Goal: Transaction & Acquisition: Purchase product/service

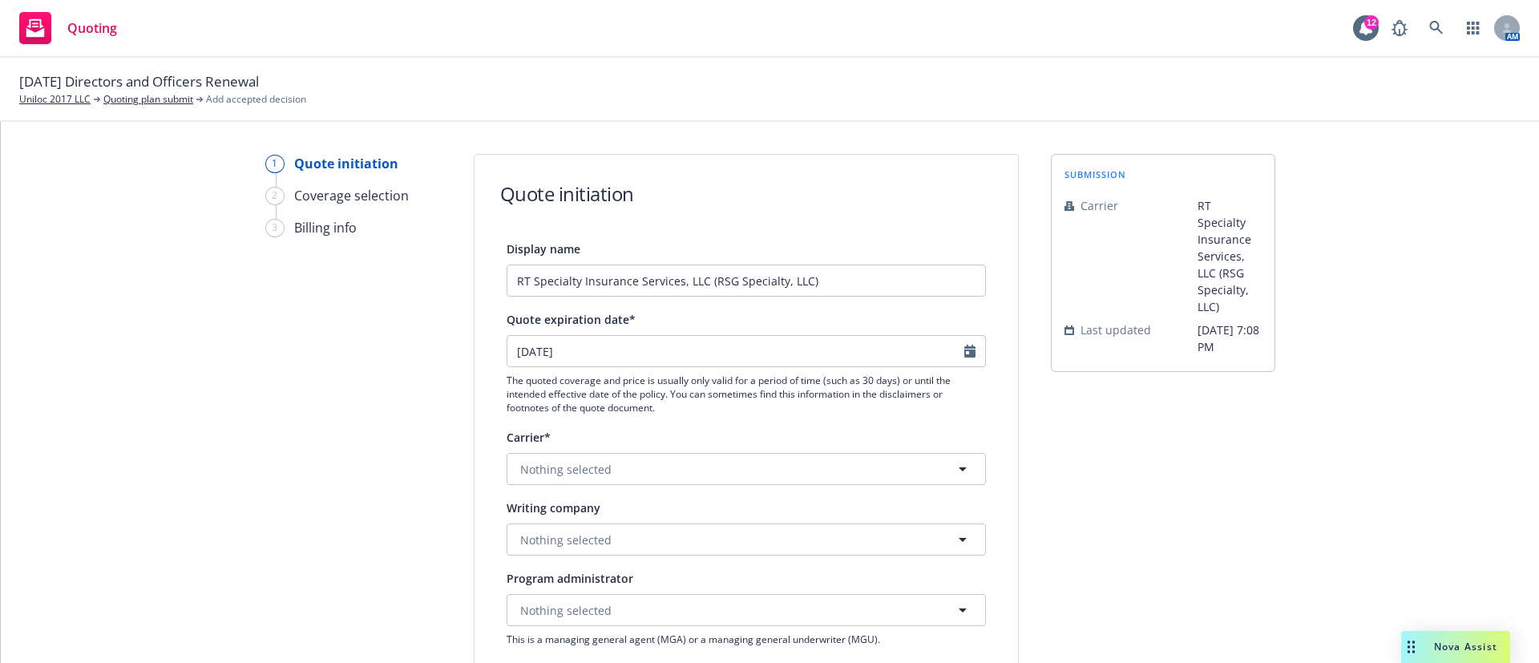
select select "12"
click at [664, 459] on button "Nothing selected" at bounding box center [746, 469] width 479 height 32
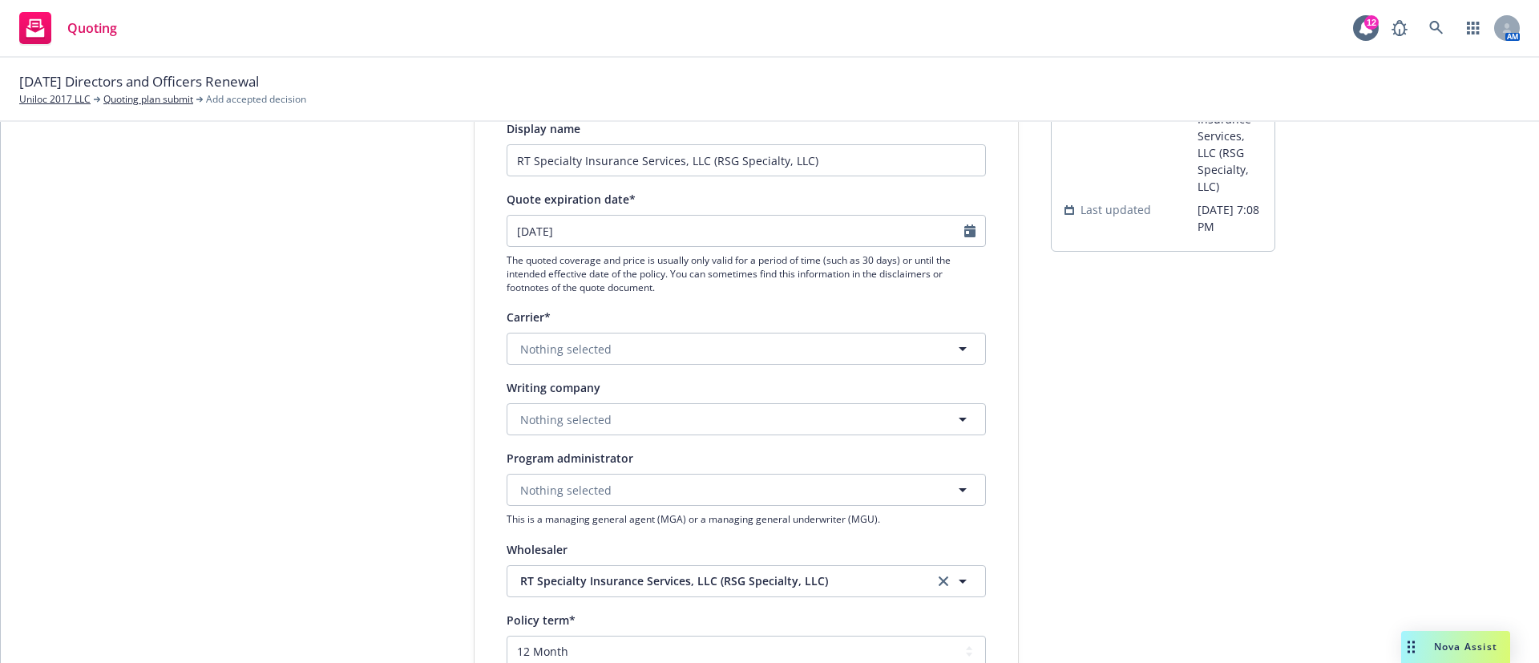
scroll to position [240, 0]
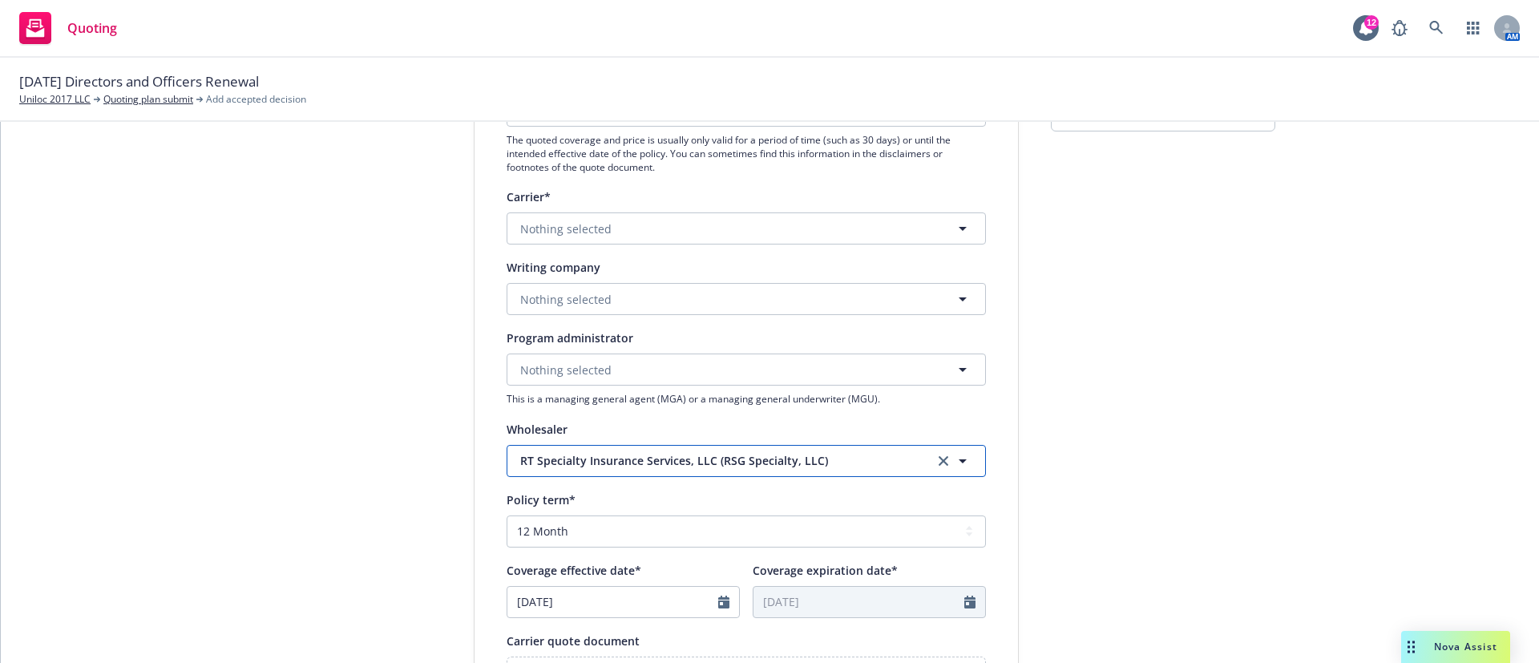
click at [577, 450] on button "RT Specialty Insurance Services, LLC (RSG Specialty, LLC)" at bounding box center [746, 461] width 479 height 32
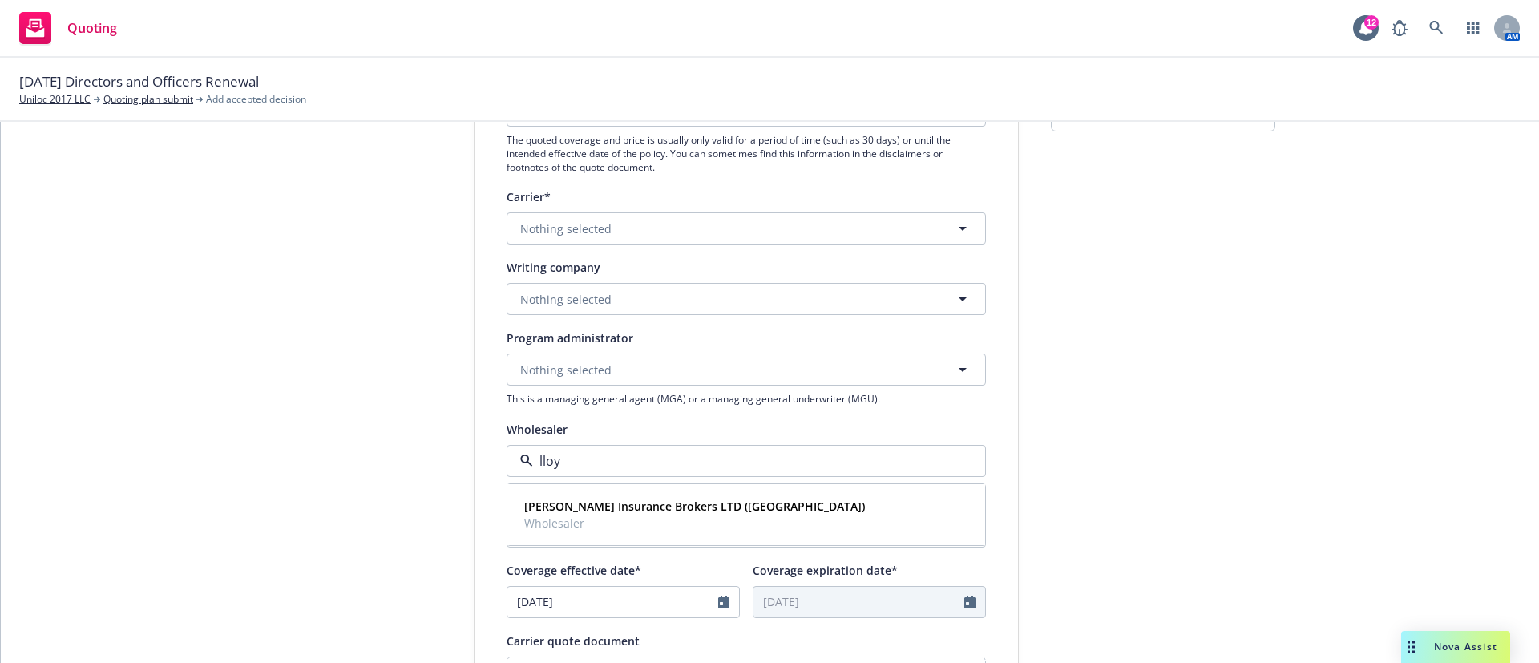
type input "lloy"
click at [604, 374] on button "Nothing selected" at bounding box center [746, 369] width 479 height 32
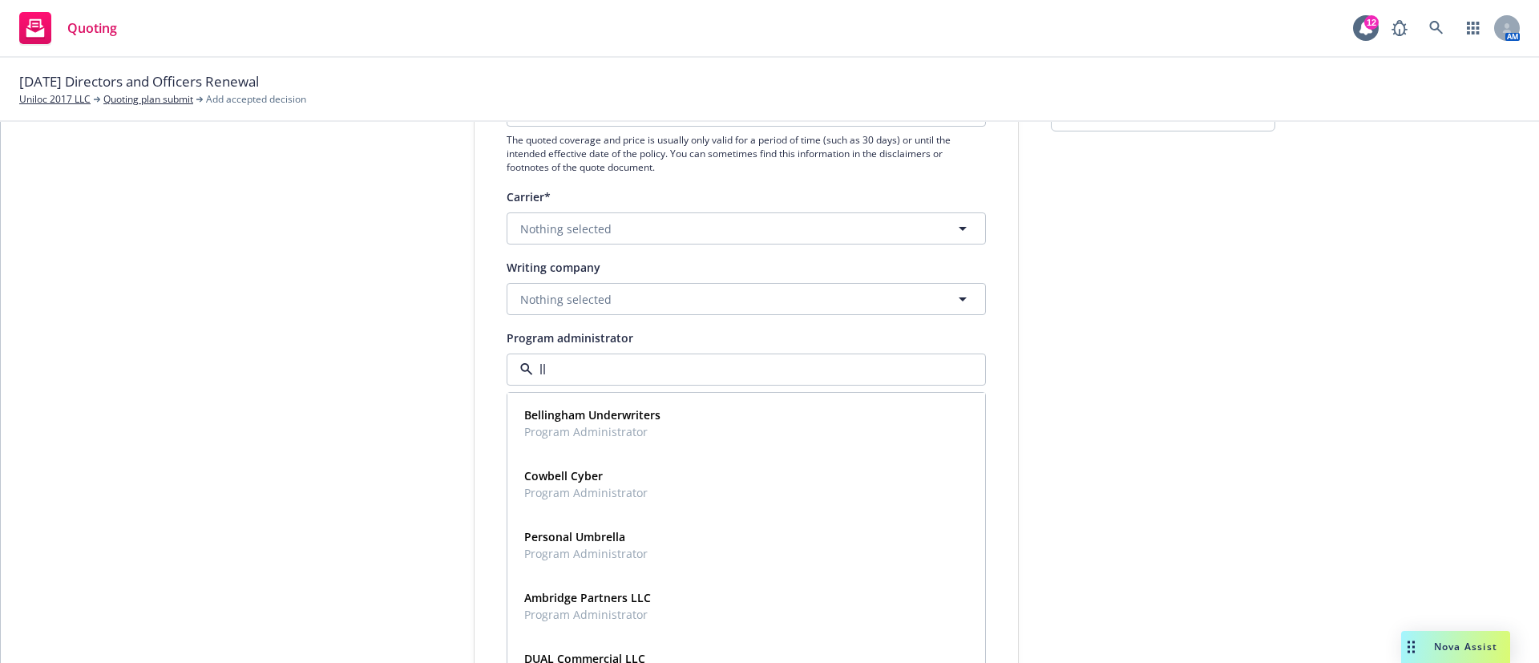
type input "l"
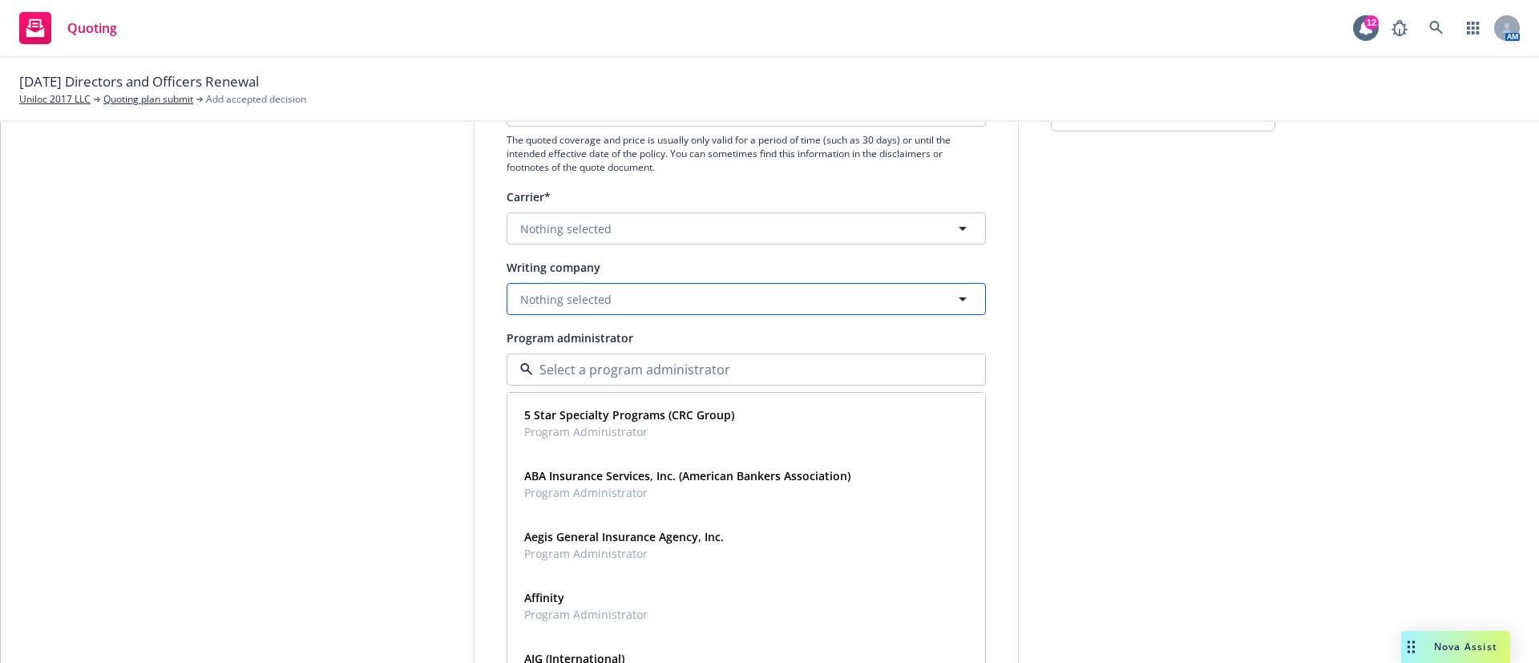
click at [630, 302] on button "Nothing selected" at bounding box center [746, 299] width 479 height 32
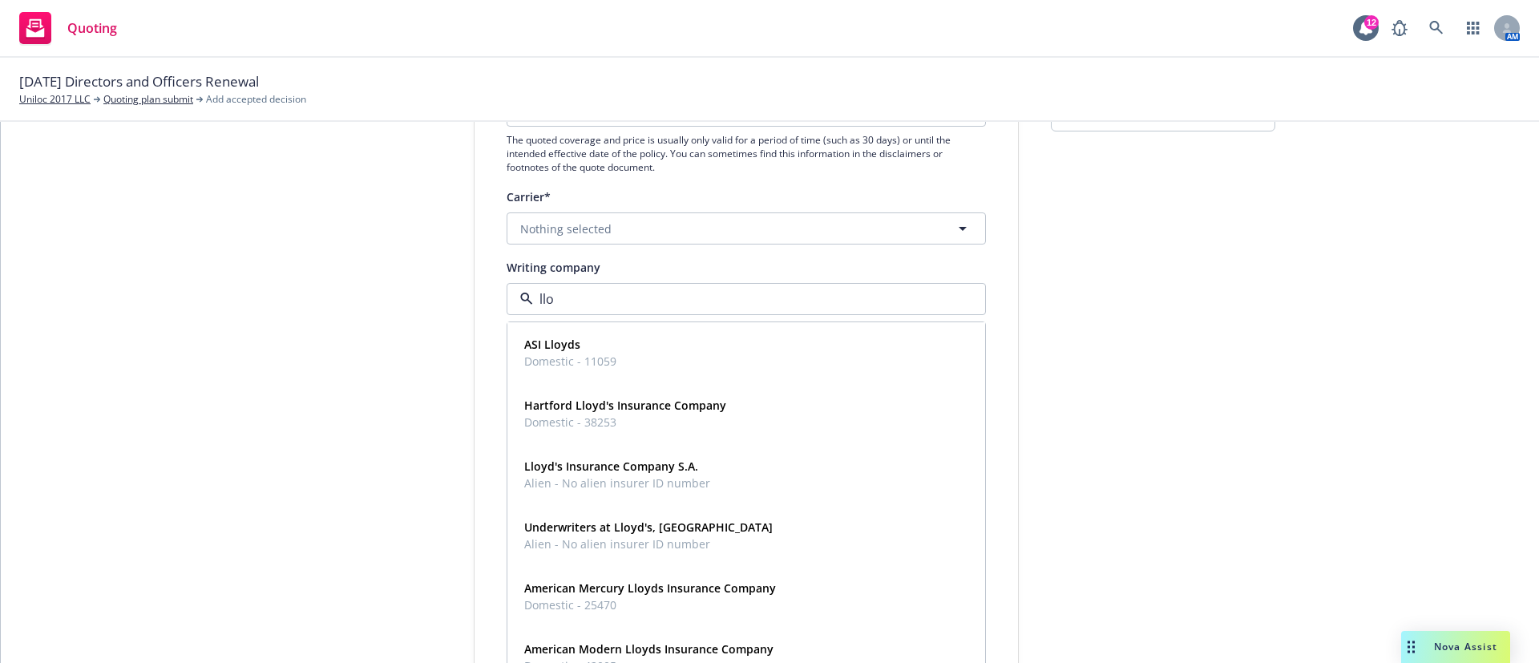
type input "lloy"
click at [659, 534] on strong "Underwriters at Lloyd's, [GEOGRAPHIC_DATA]" at bounding box center [648, 526] width 248 height 15
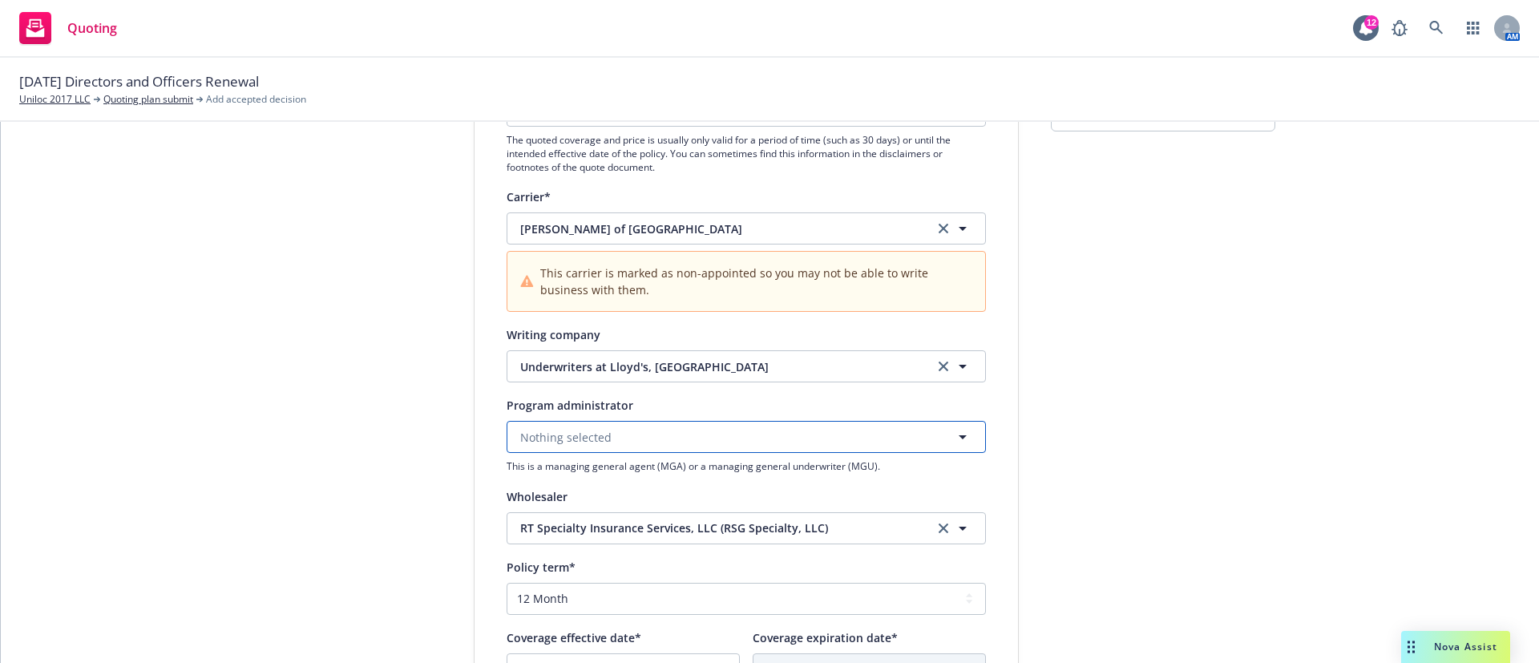
click at [672, 445] on button "Nothing selected" at bounding box center [746, 437] width 479 height 32
type input "all d"
click at [1270, 519] on div "1 Quote initiation 2 Coverage selection 3 Billing info Quote initiation Display…" at bounding box center [770, 484] width 1500 height 1142
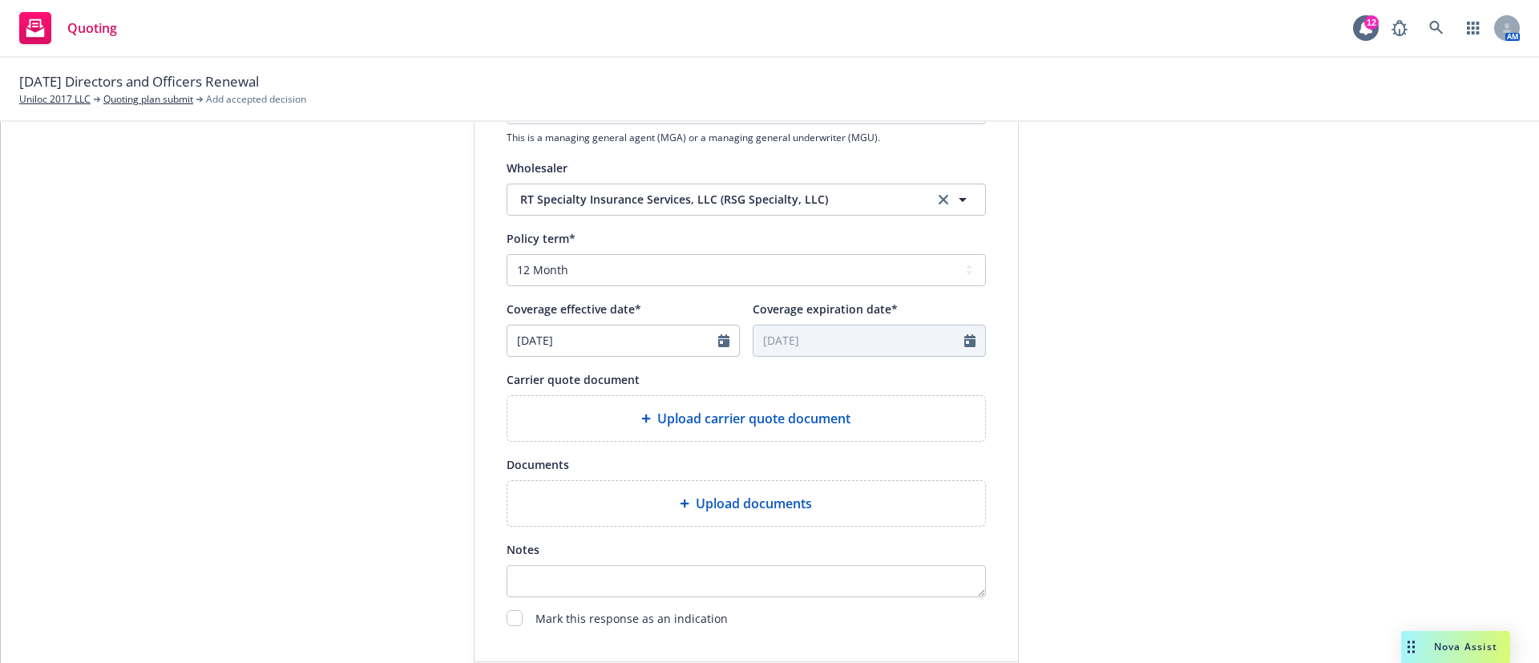
scroll to position [601, 0]
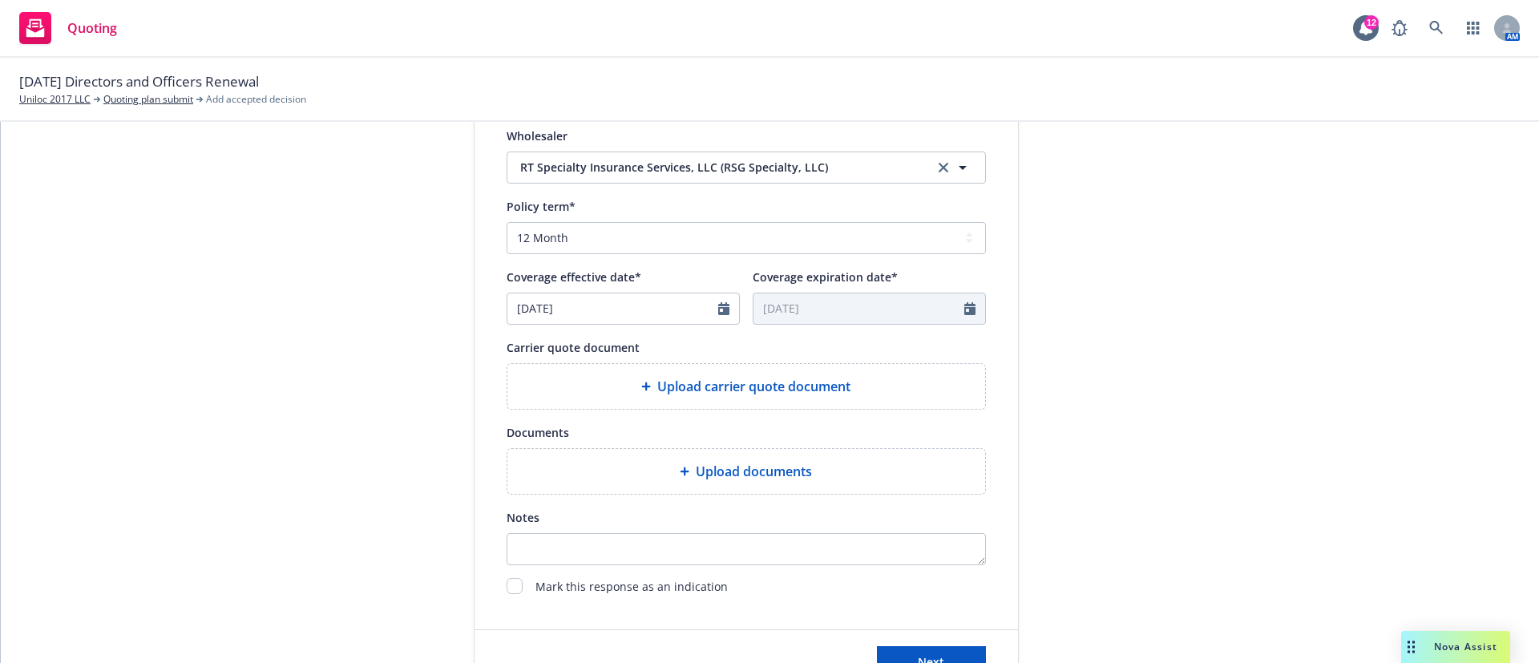
click at [811, 378] on span "Upload carrier quote document" at bounding box center [753, 386] width 193 height 19
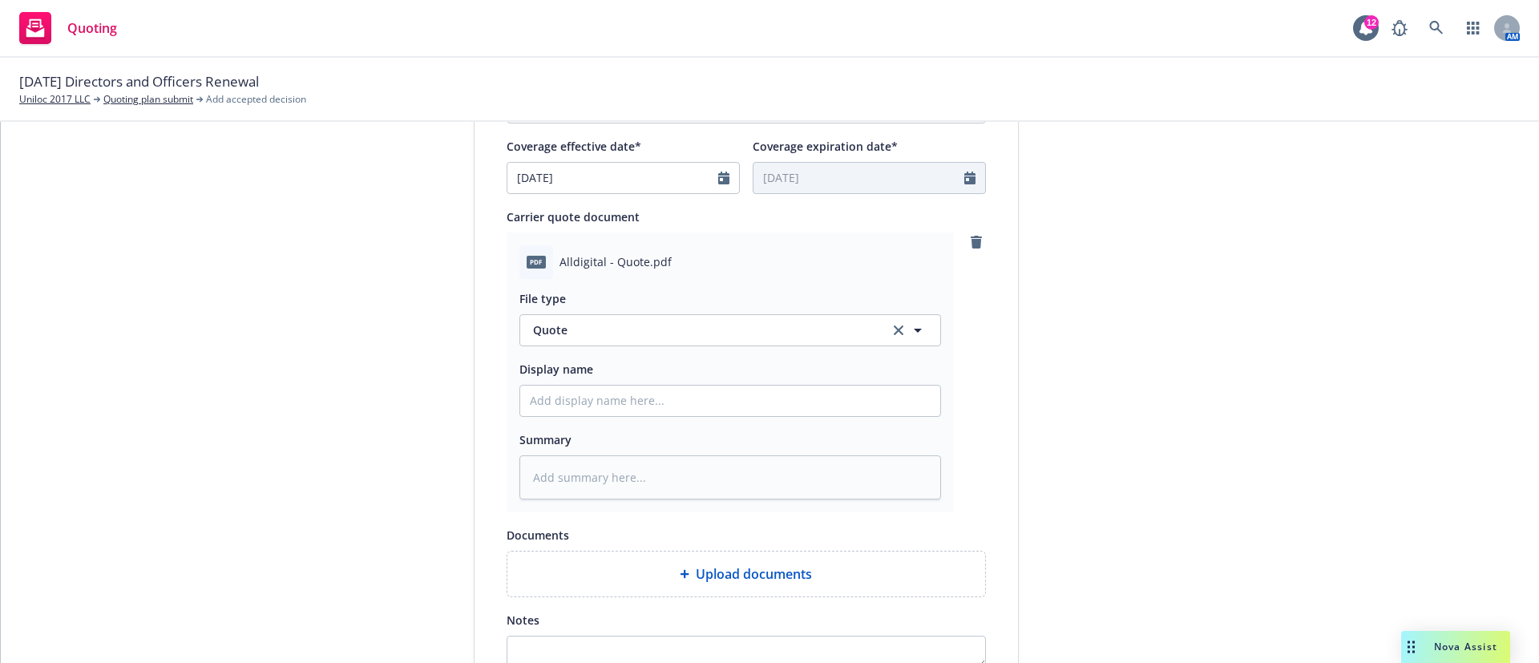
scroll to position [898, 0]
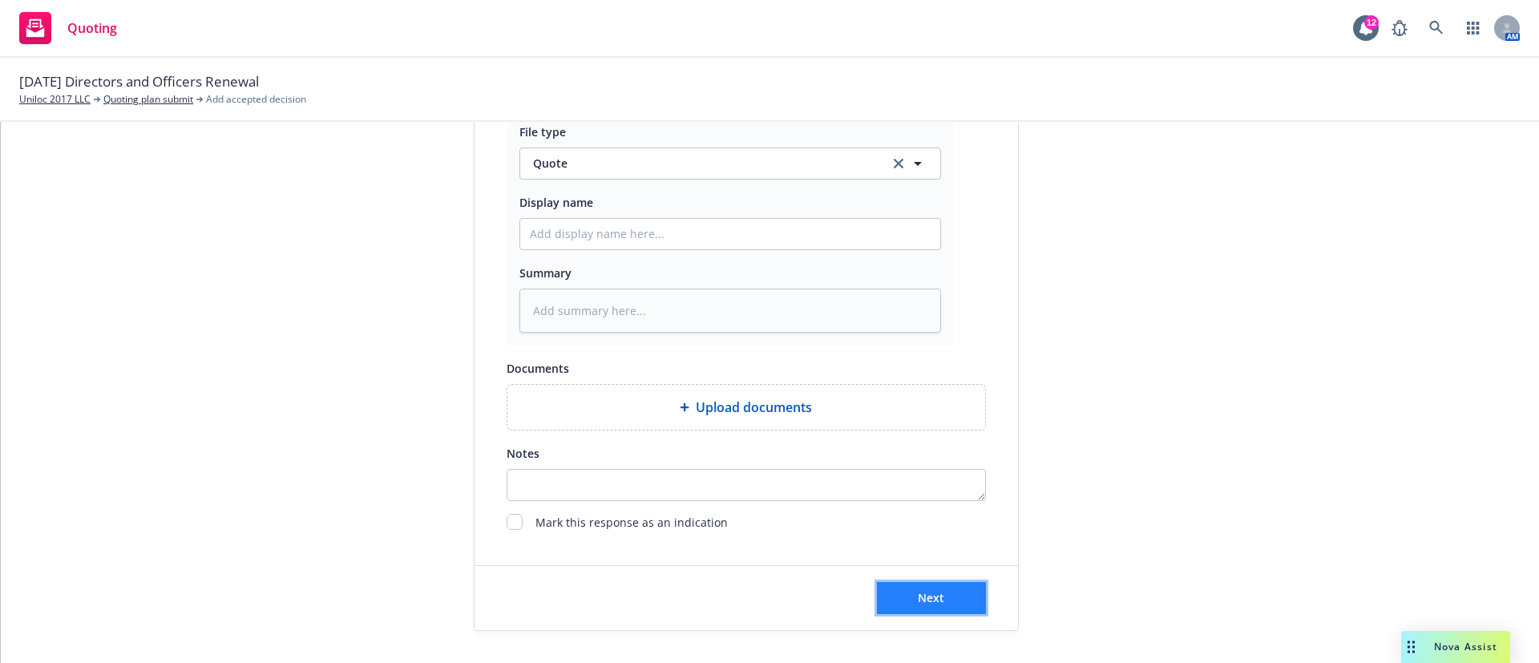
click at [947, 604] on button "Next" at bounding box center [931, 598] width 109 height 32
type textarea "x"
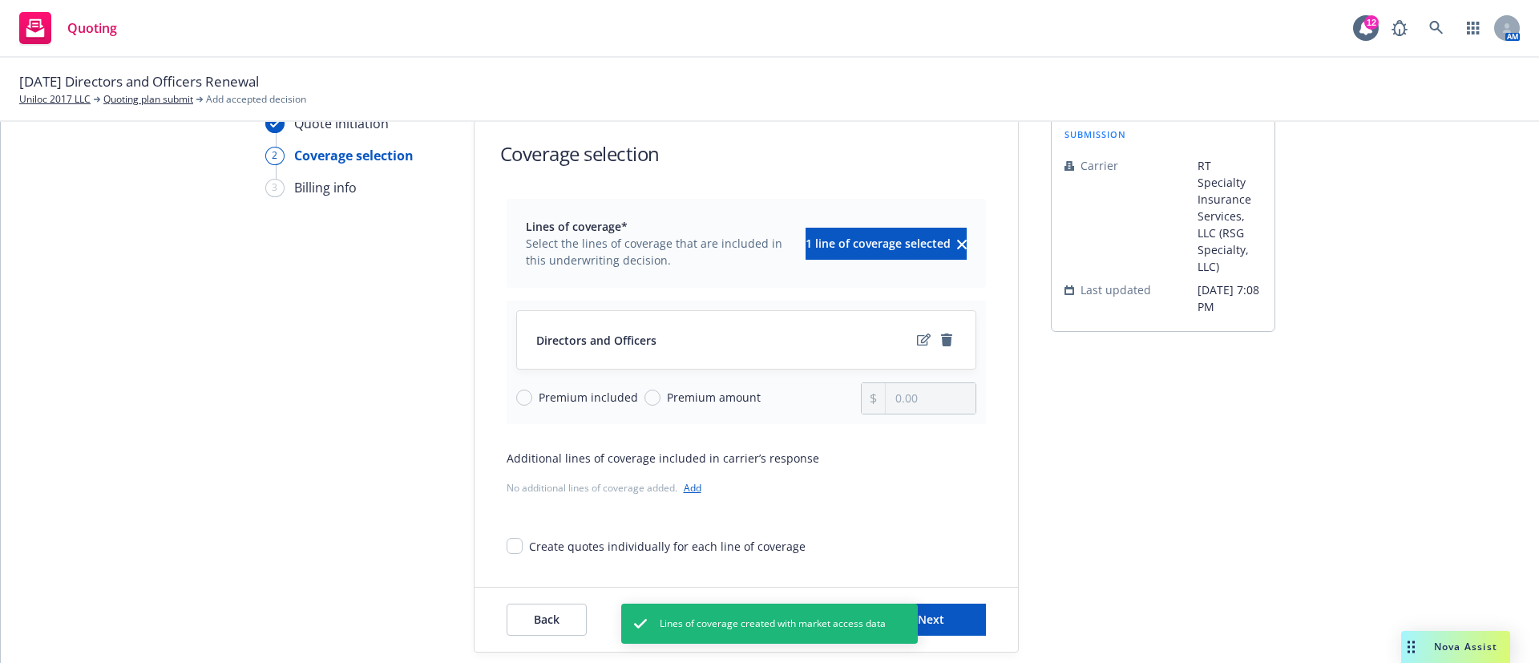
scroll to position [62, 0]
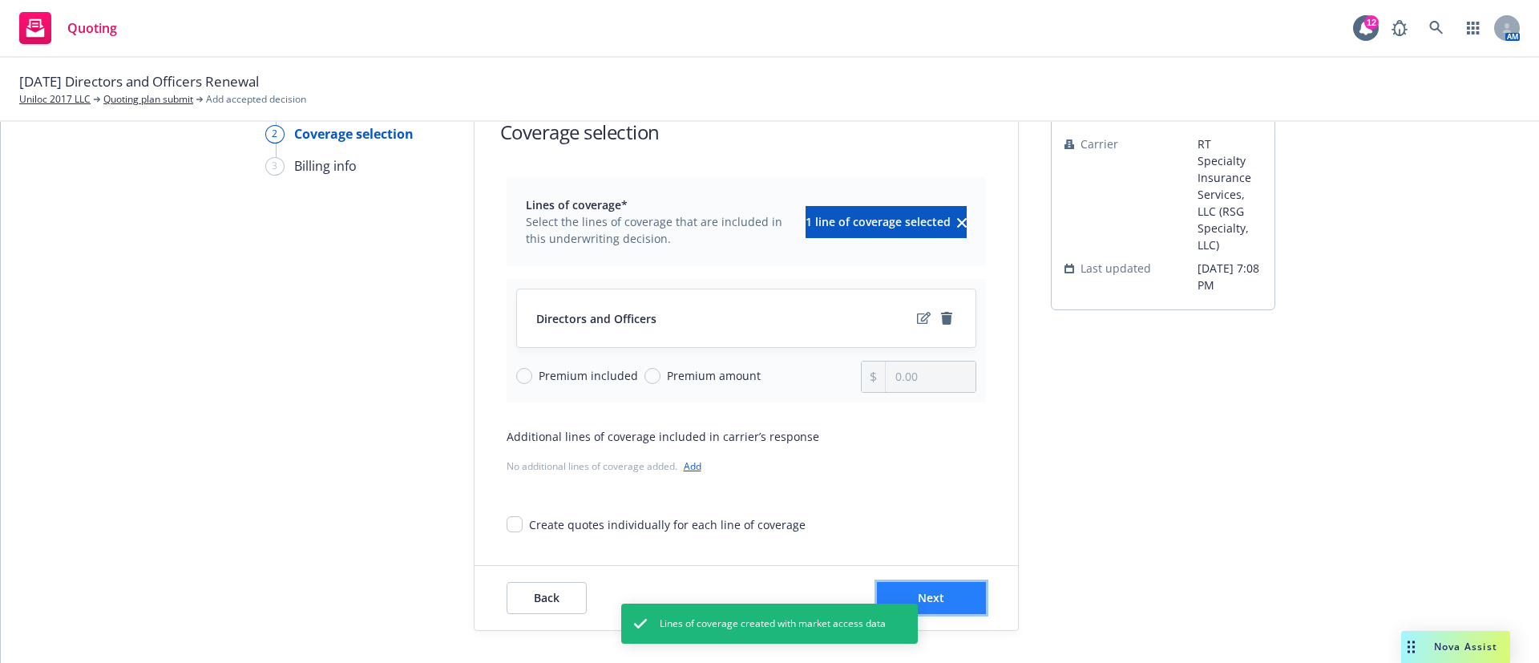
click at [959, 597] on button "Next" at bounding box center [931, 598] width 109 height 32
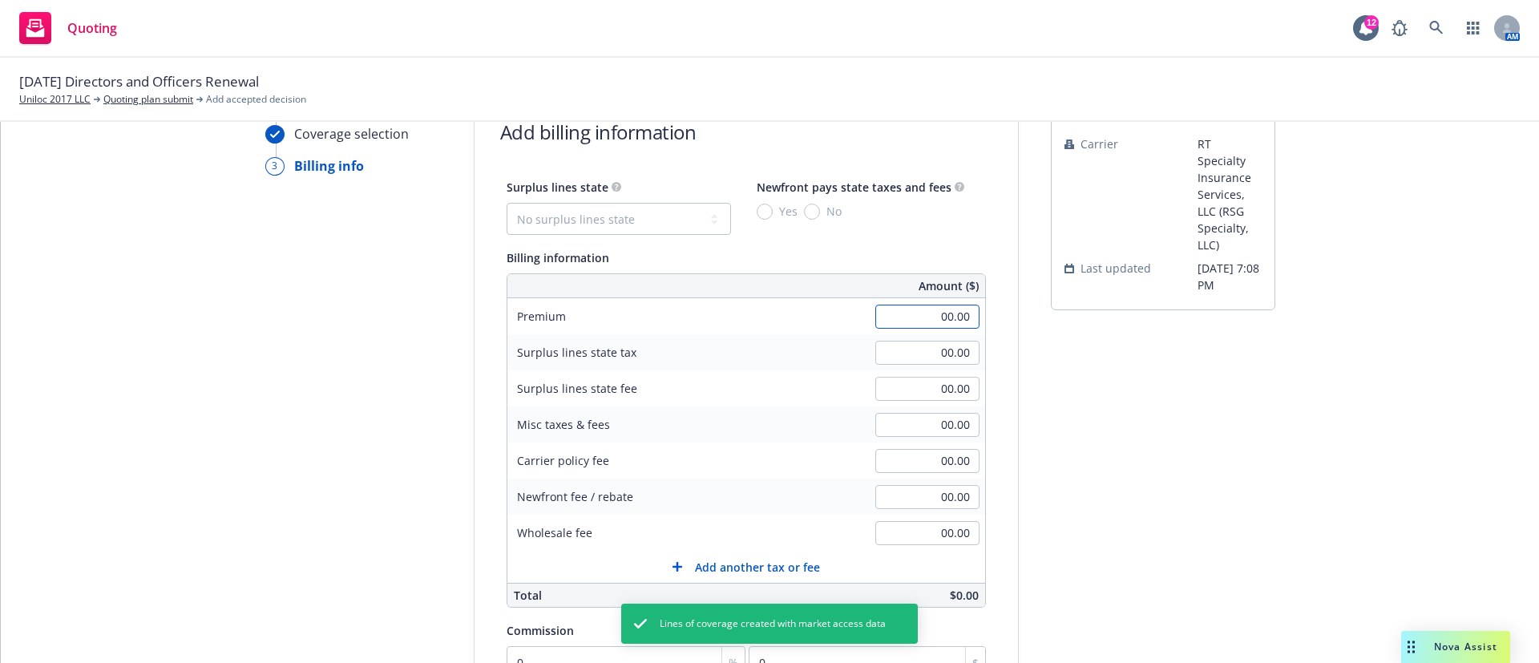
click at [919, 323] on input "00.00" at bounding box center [927, 317] width 104 height 24
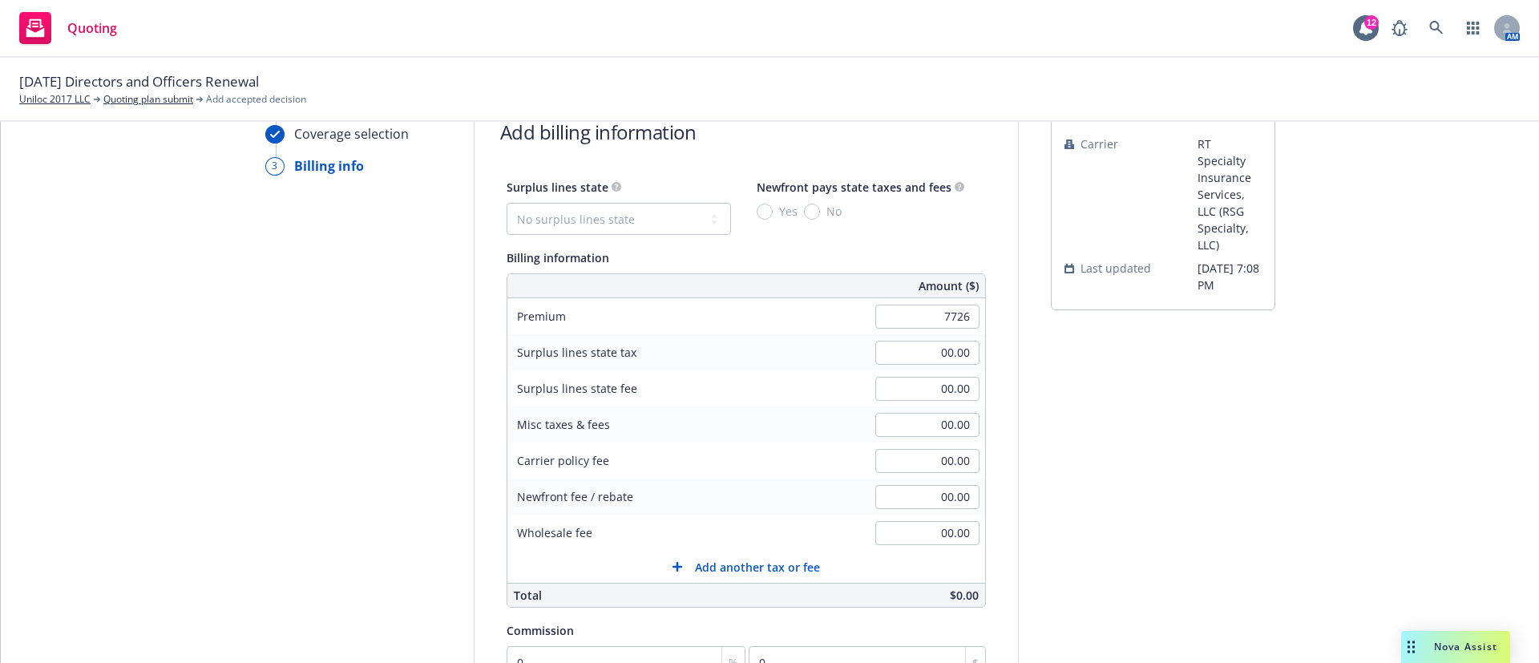
type input "7,726.00"
click at [1155, 455] on div "submission Carrier RT Specialty Insurance Services, LLC (RSG Specialty, LLC) La…" at bounding box center [1163, 502] width 224 height 820
click at [640, 222] on select "No surplus lines state [US_STATE] [US_STATE] [US_STATE] [US_STATE] [US_STATE] […" at bounding box center [619, 219] width 224 height 32
select select "[GEOGRAPHIC_DATA]"
click at [507, 203] on select "No surplus lines state [US_STATE] [US_STATE] [US_STATE] [US_STATE] [US_STATE] […" at bounding box center [619, 219] width 224 height 32
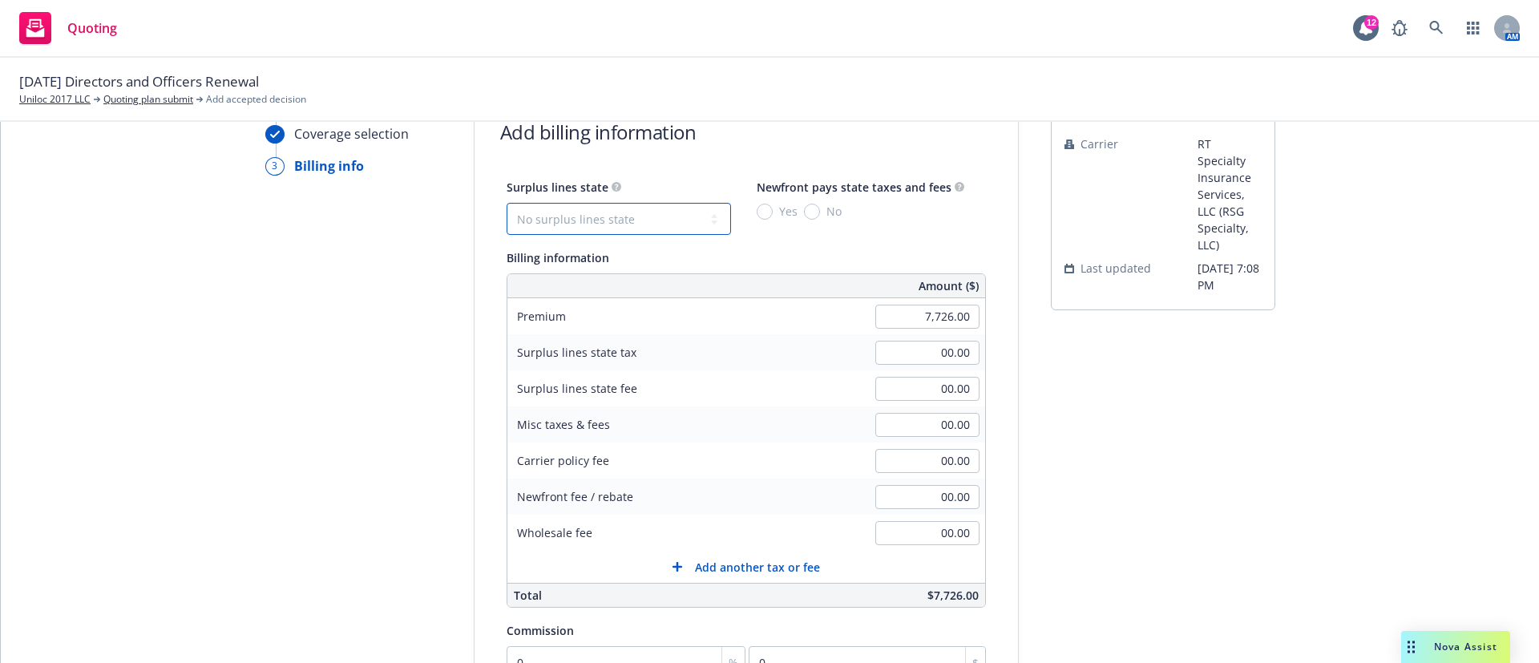
type input "374.71"
type input "3.09"
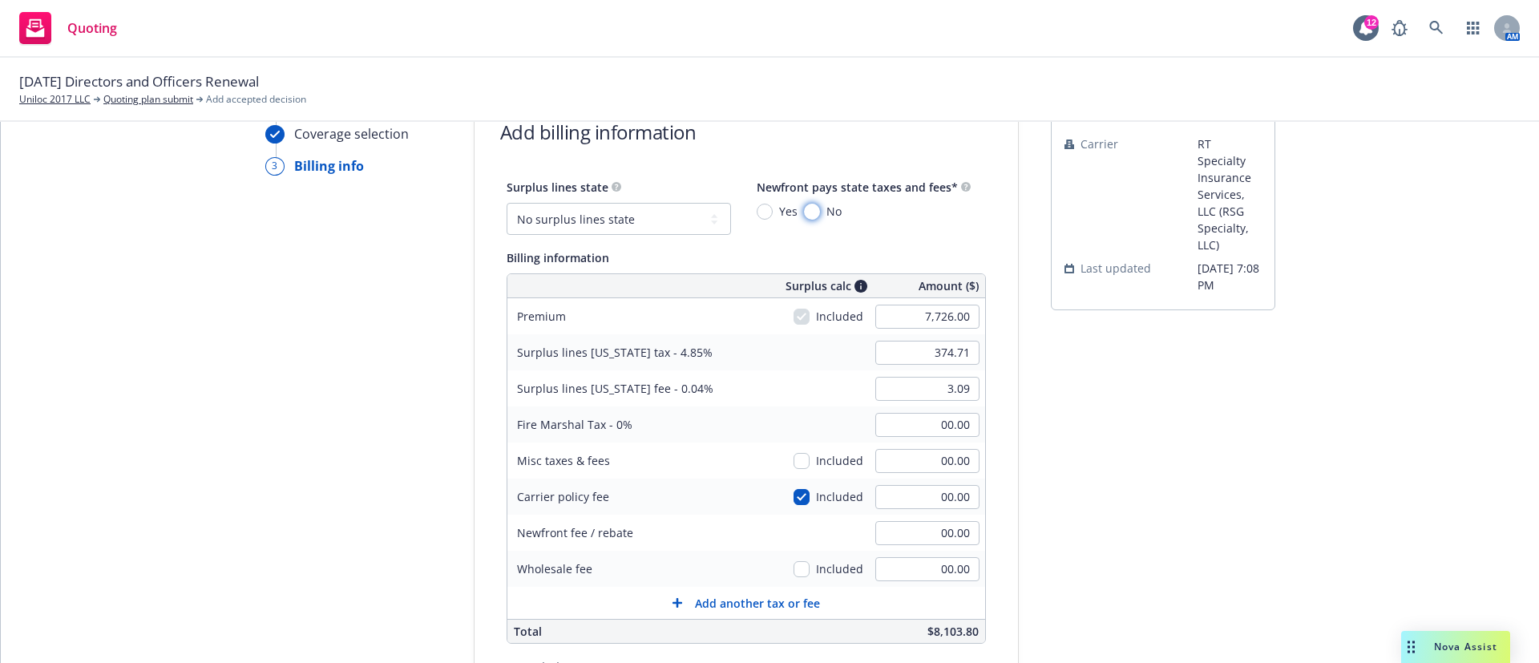
click at [804, 205] on input "No" at bounding box center [812, 212] width 16 height 16
radio input "true"
click at [1029, 392] on div "Quote initiation Coverage selection 3 Billing info Add billing information Surp…" at bounding box center [770, 520] width 1500 height 856
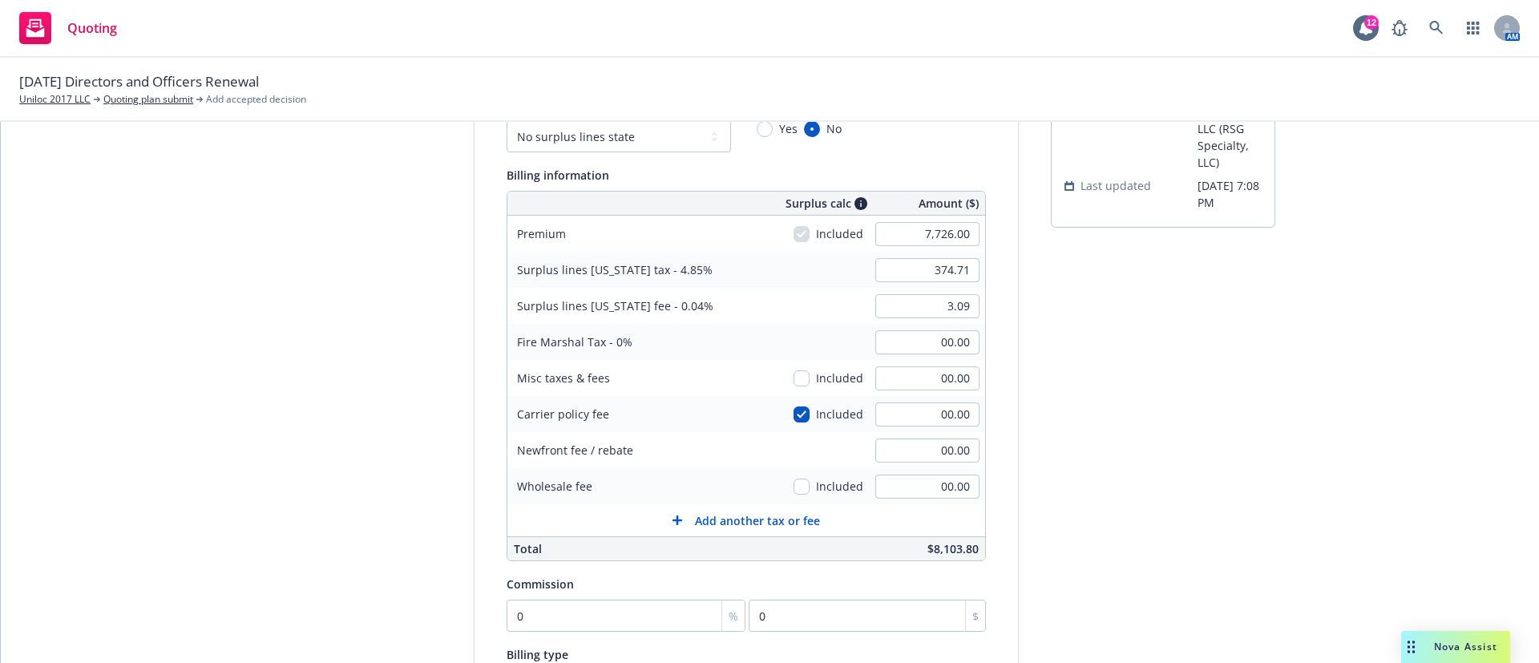
scroll to position [182, 0]
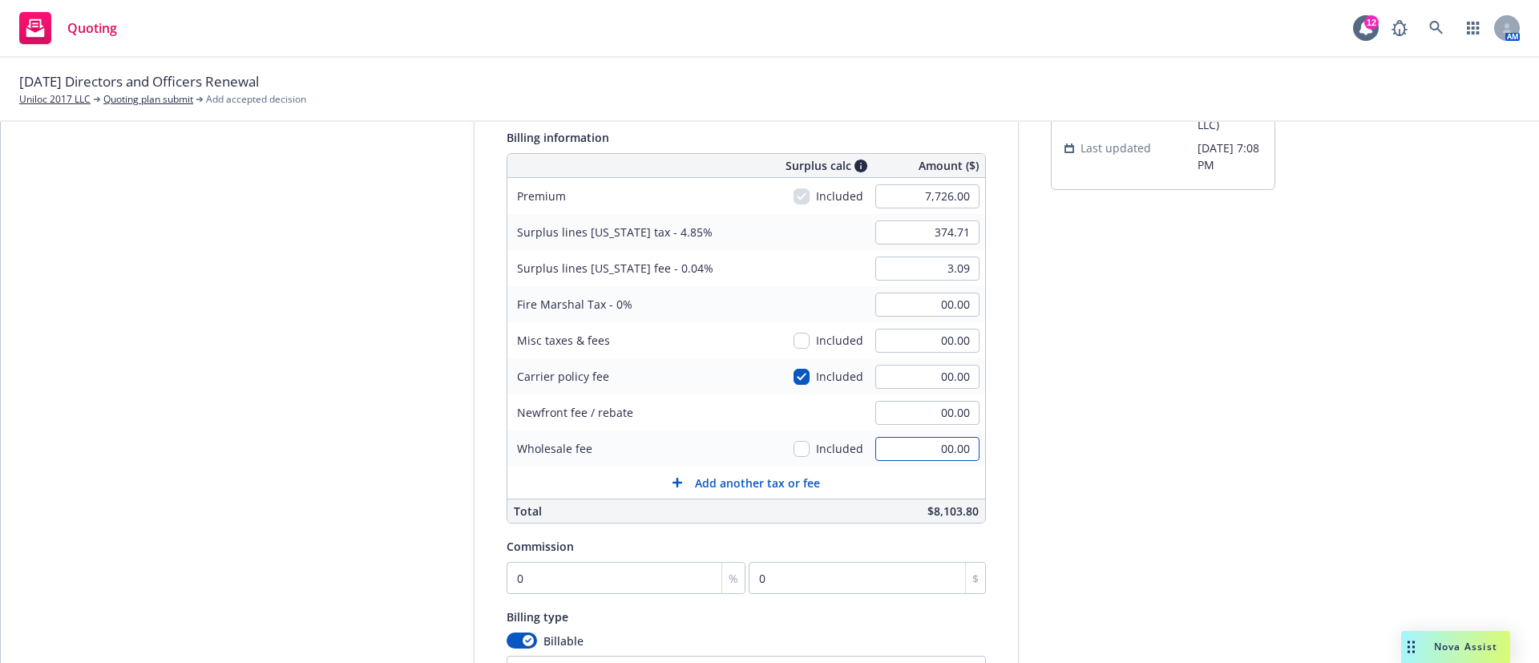
click at [908, 444] on input "00.00" at bounding box center [927, 449] width 104 height 24
type input "250.00"
click at [903, 374] on input "00.00" at bounding box center [927, 377] width 104 height 24
type input "275"
type input "388.05"
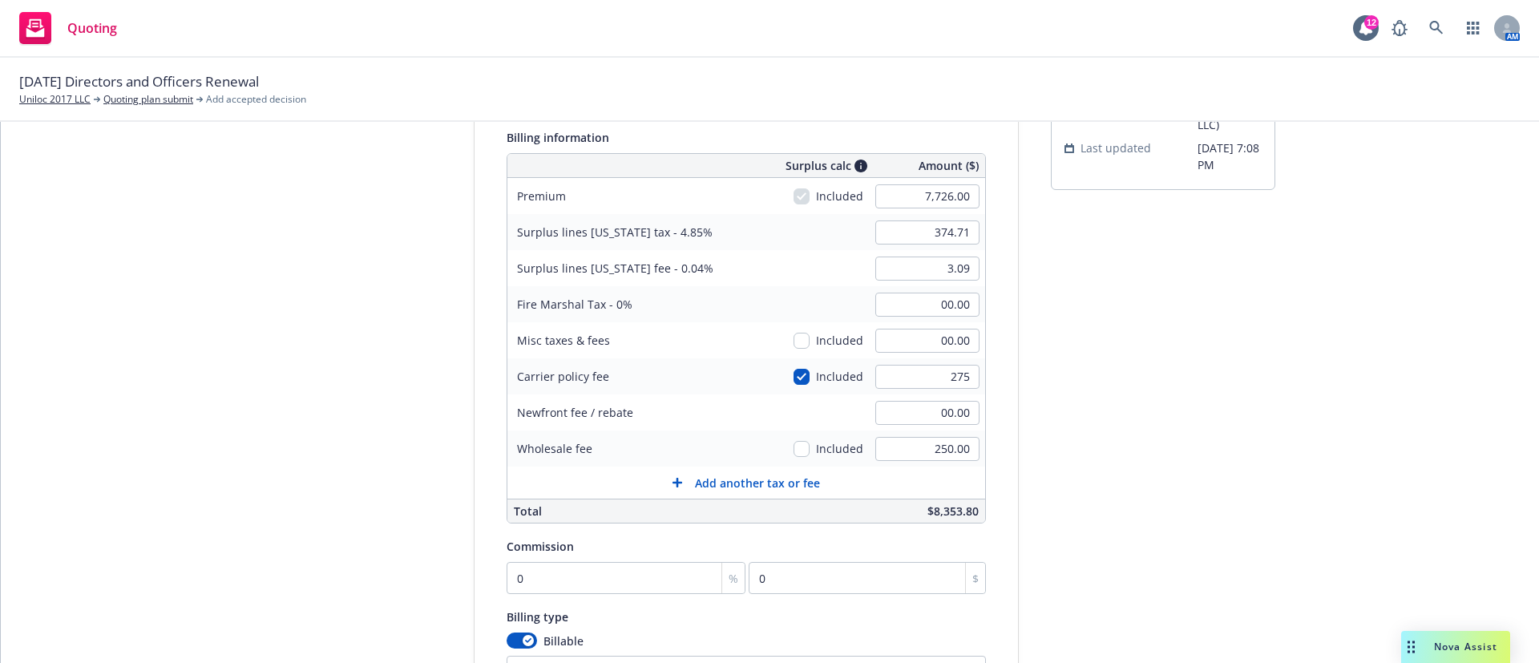
type input "3.20"
type input "275.00"
click at [1203, 406] on div "submission Carrier RT Specialty Insurance Services, LLC (RSG Specialty, LLC) La…" at bounding box center [1163, 400] width 224 height 856
click at [902, 267] on input "3.20" at bounding box center [927, 268] width 104 height 24
type input "3.30"
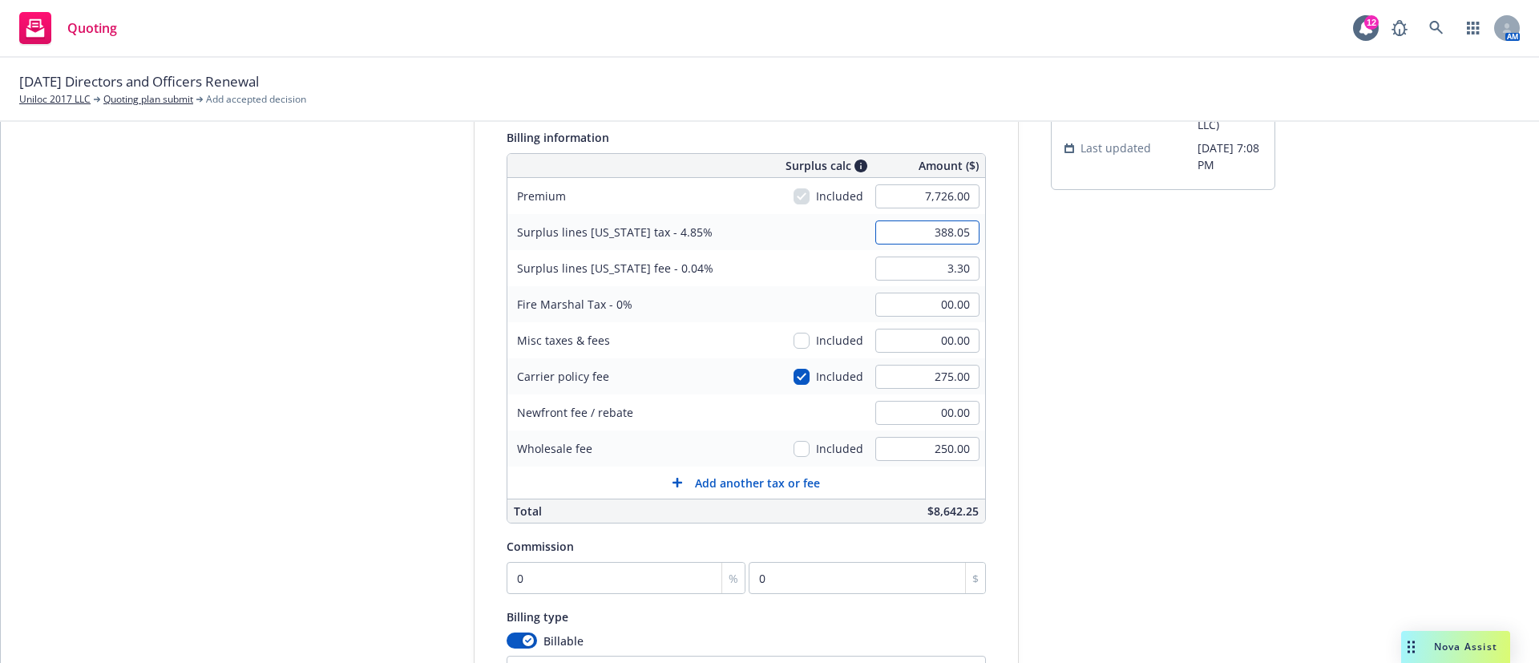
click at [908, 234] on input "388.05" at bounding box center [927, 232] width 104 height 24
type input "400.17"
click at [1127, 303] on div "submission Carrier RT Specialty Insurance Services, LLC (RSG Specialty, LLC) La…" at bounding box center [1163, 400] width 224 height 856
click at [562, 584] on input "0" at bounding box center [627, 578] width 240 height 32
type input "1"
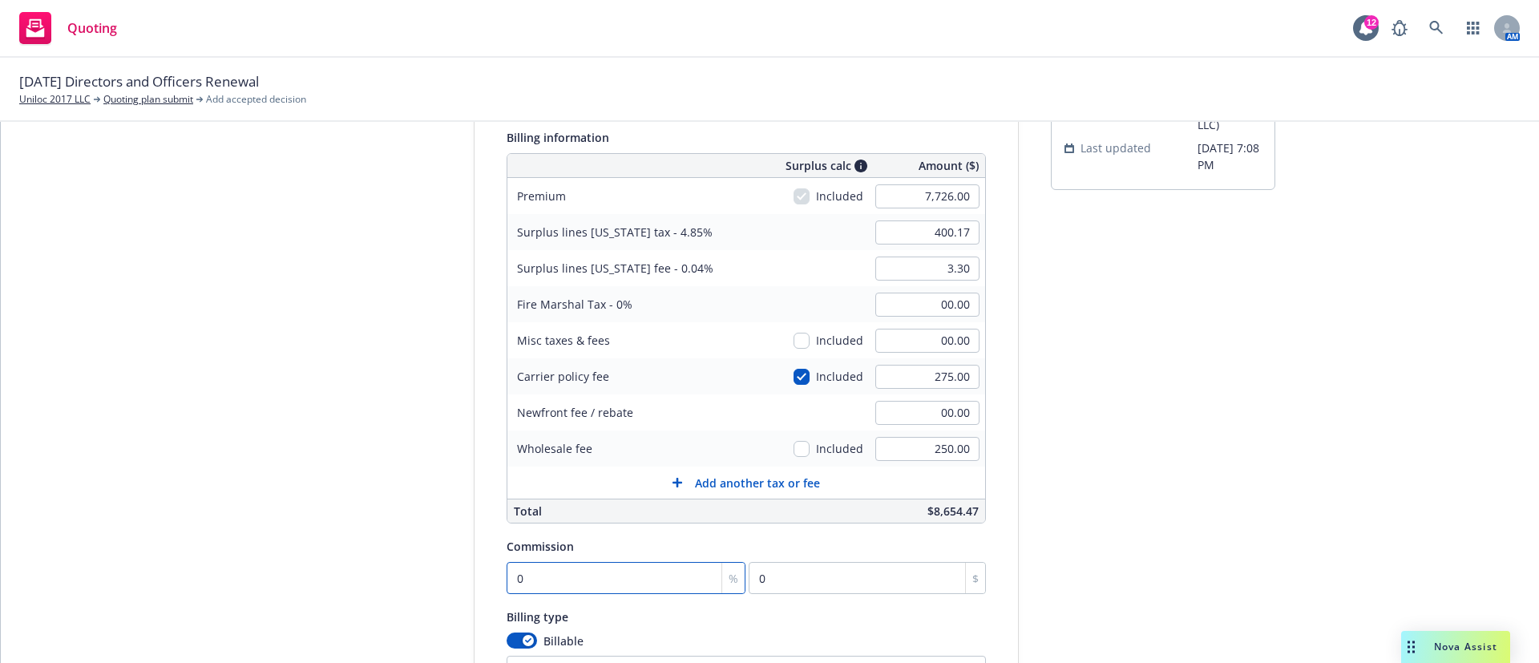
type input "77.26"
type input "12"
type input "927.12"
type input "12.5"
type input "965.75"
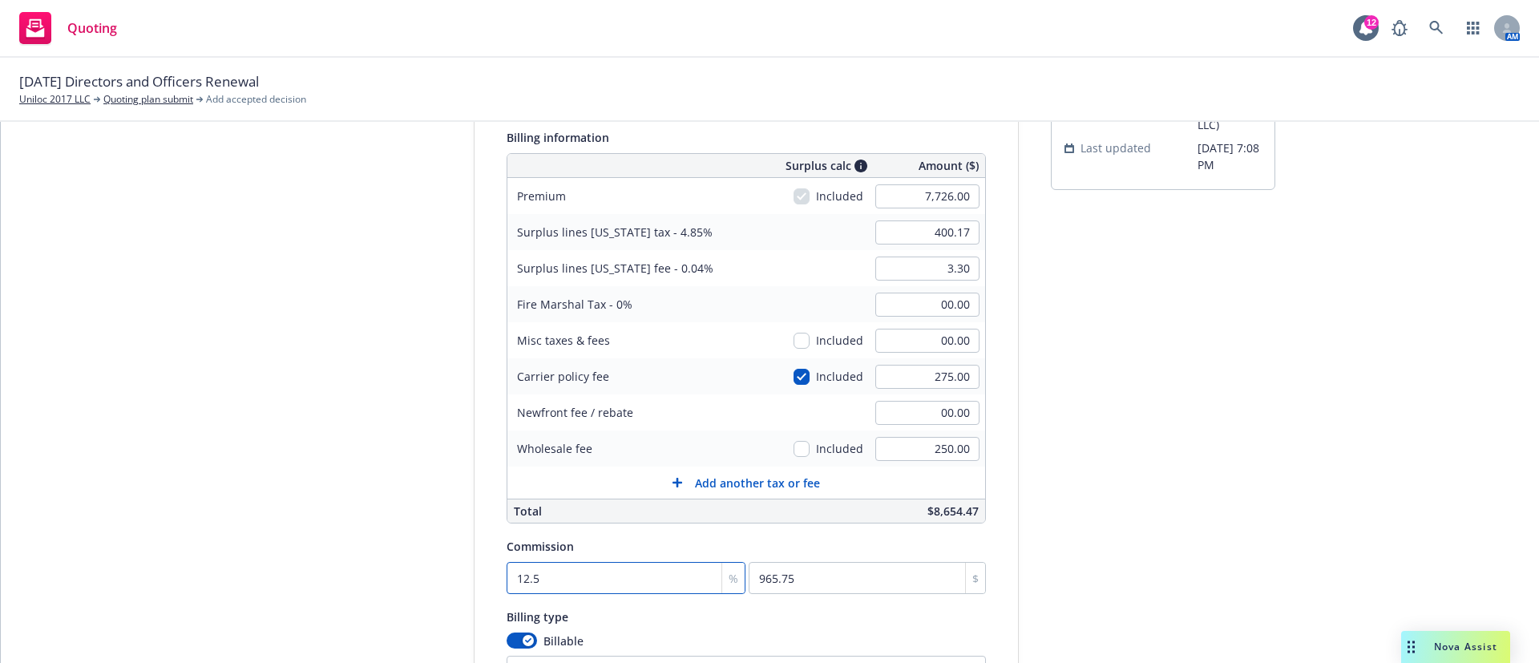
type input "12.5"
click at [1158, 475] on div "submission Carrier RT Specialty Insurance Services, LLC (RSG Specialty, LLC) La…" at bounding box center [1163, 400] width 224 height 856
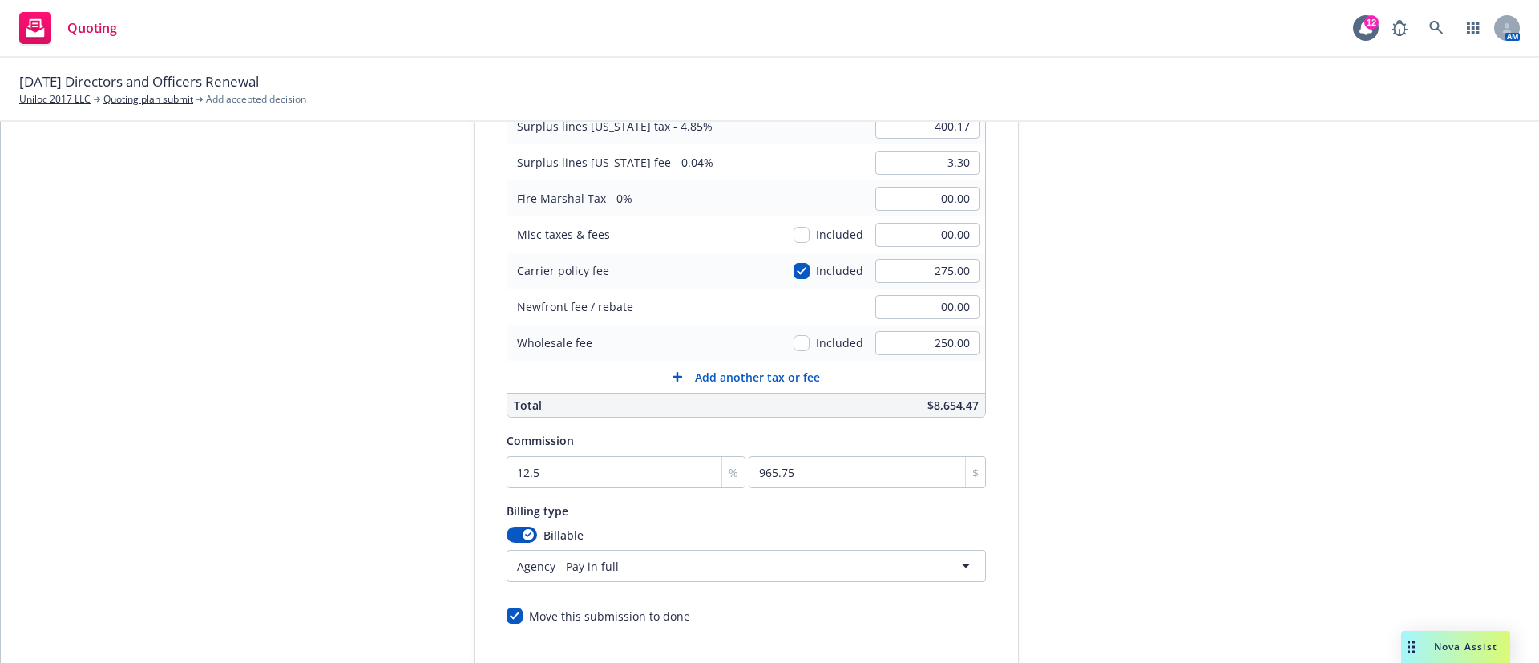
scroll to position [379, 0]
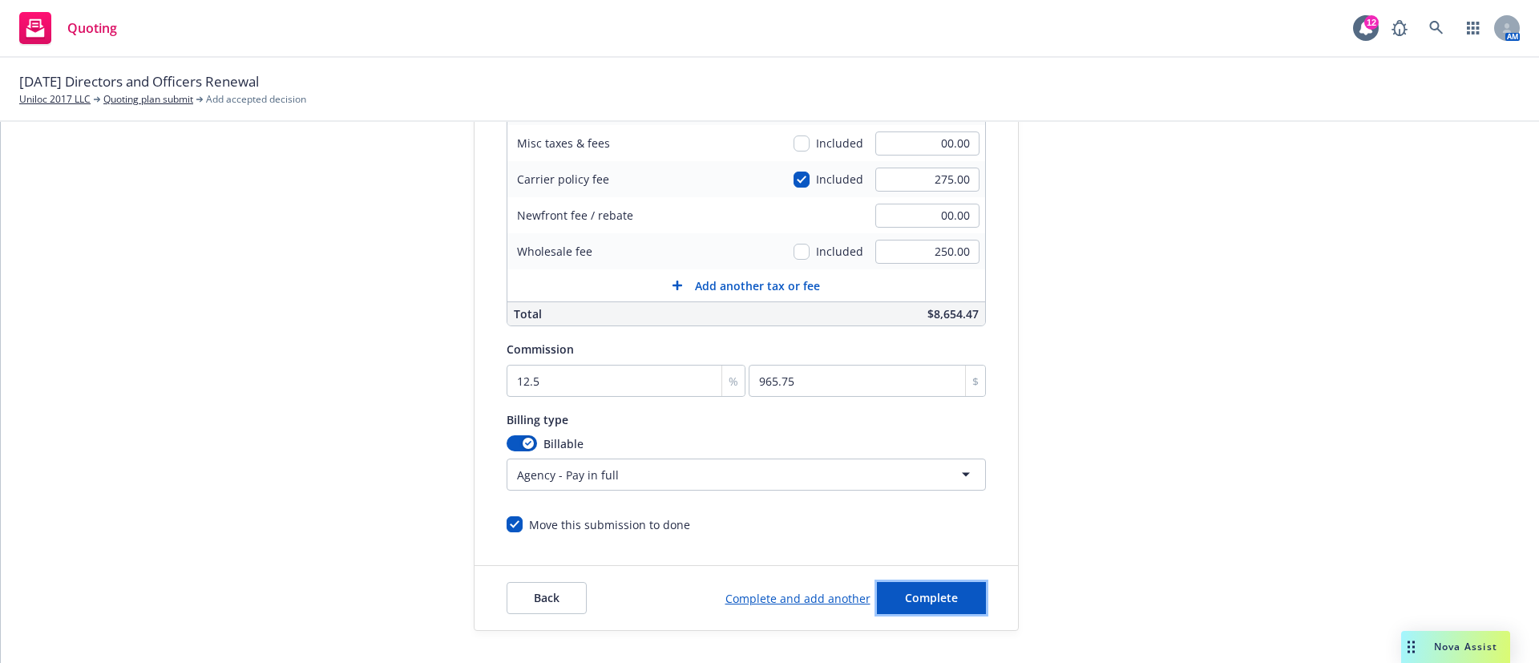
click at [931, 596] on span "Complete" at bounding box center [931, 597] width 53 height 15
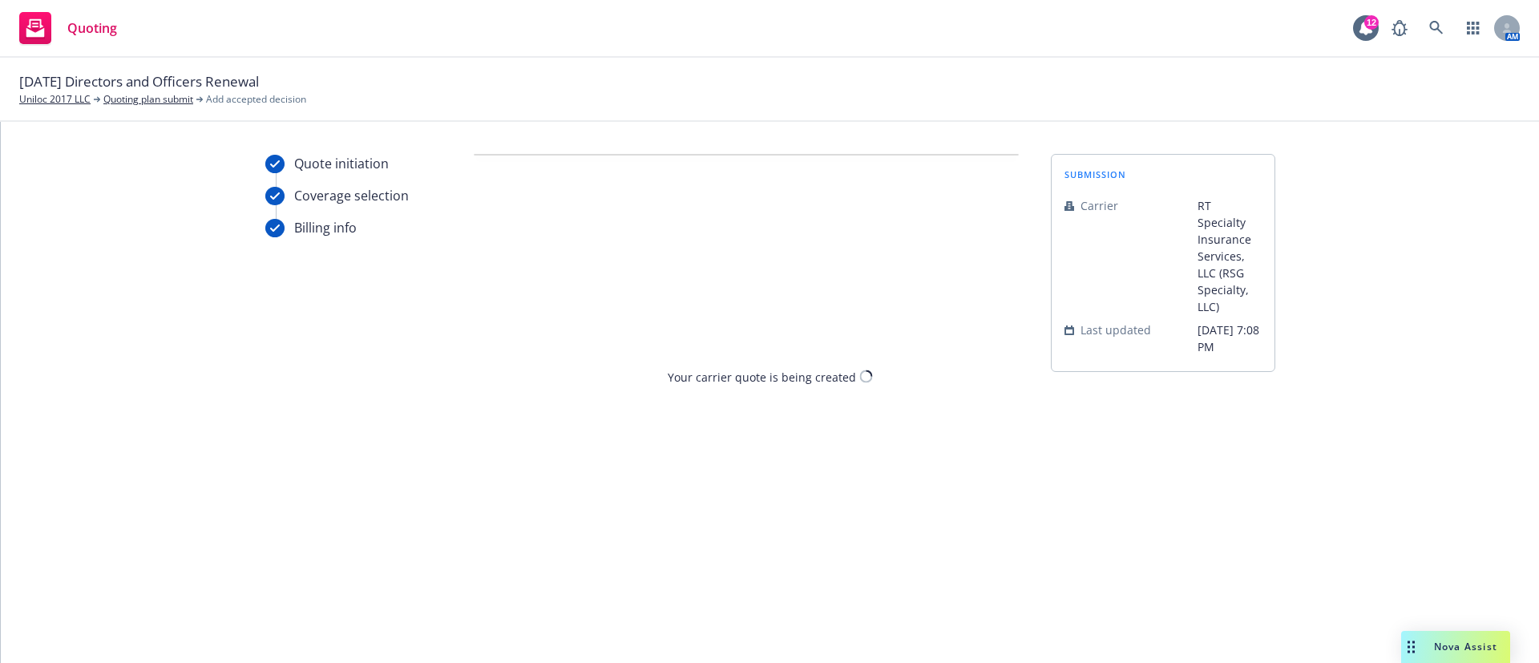
scroll to position [0, 0]
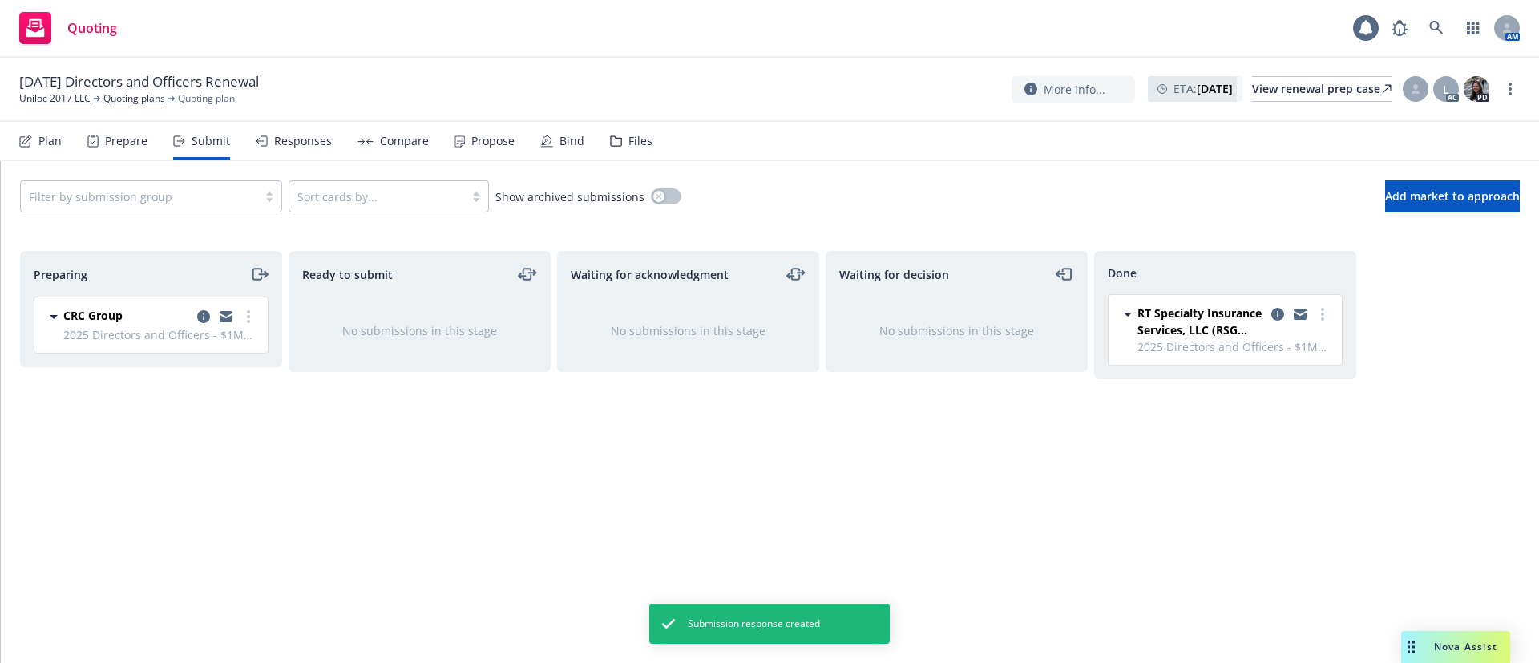
click at [486, 140] on div "Propose" at bounding box center [492, 141] width 43 height 13
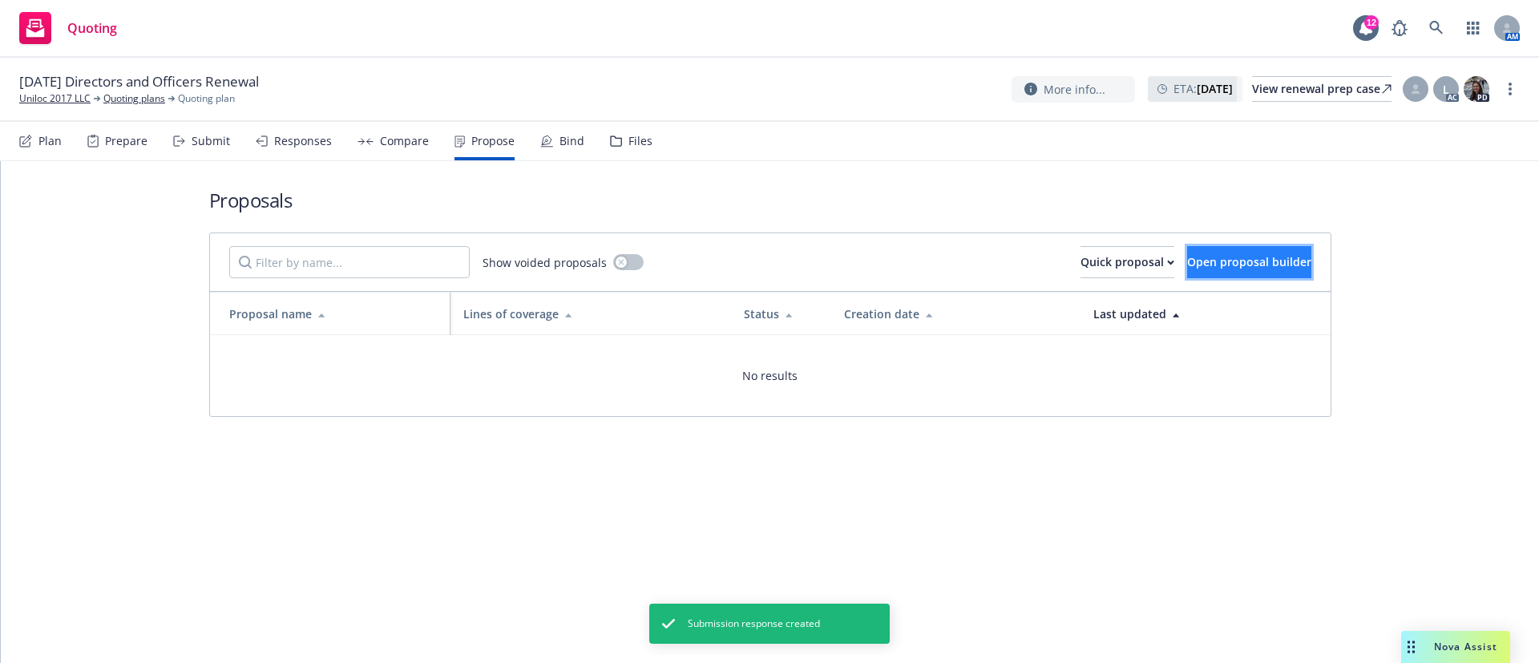
click at [1216, 250] on button "Open proposal builder" at bounding box center [1249, 262] width 124 height 32
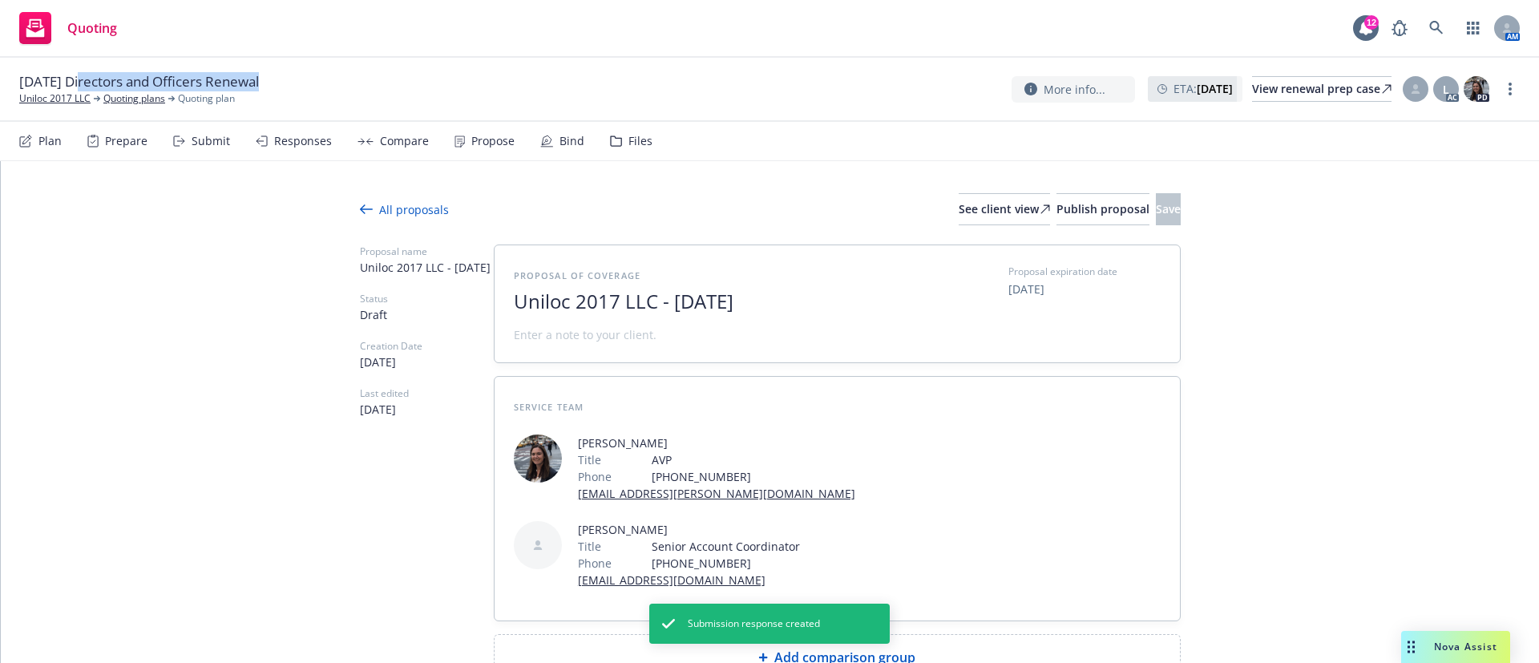
drag, startPoint x: 290, startPoint y: 79, endPoint x: 79, endPoint y: 80, distance: 211.6
click at [79, 80] on div "[DATE] Directors and Officers Renewal Uniloc 2017 LLC Quoting plans Quoting pla…" at bounding box center [769, 89] width 1500 height 34
click at [752, 311] on span "Uniloc 2017 LLC - [DATE]" at bounding box center [710, 301] width 393 height 23
drag, startPoint x: 739, startPoint y: 301, endPoint x: 235, endPoint y: 214, distance: 511.5
click at [234, 266] on div "All proposals See client view Publish proposal Save Proposal name Uniloc 2017 L…" at bounding box center [770, 469] width 1538 height 616
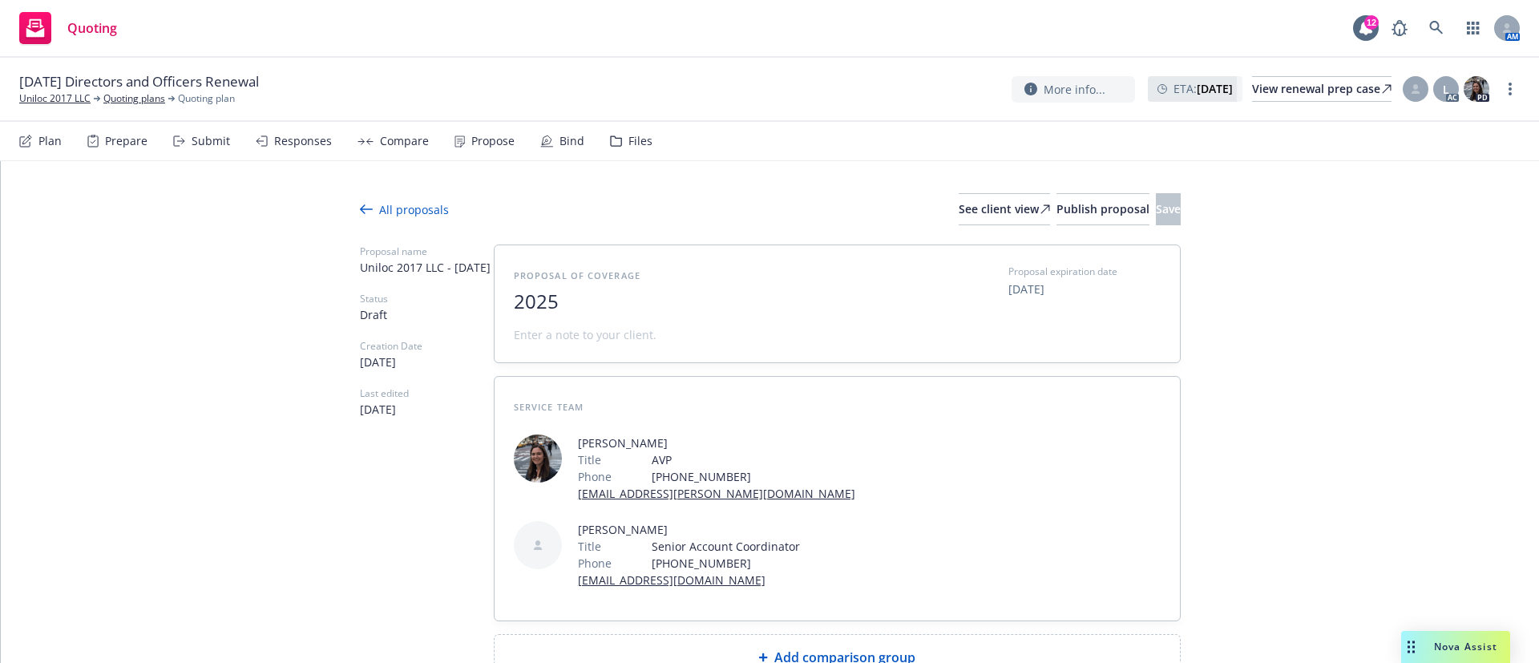
click at [636, 308] on span "2025" at bounding box center [710, 301] width 393 height 23
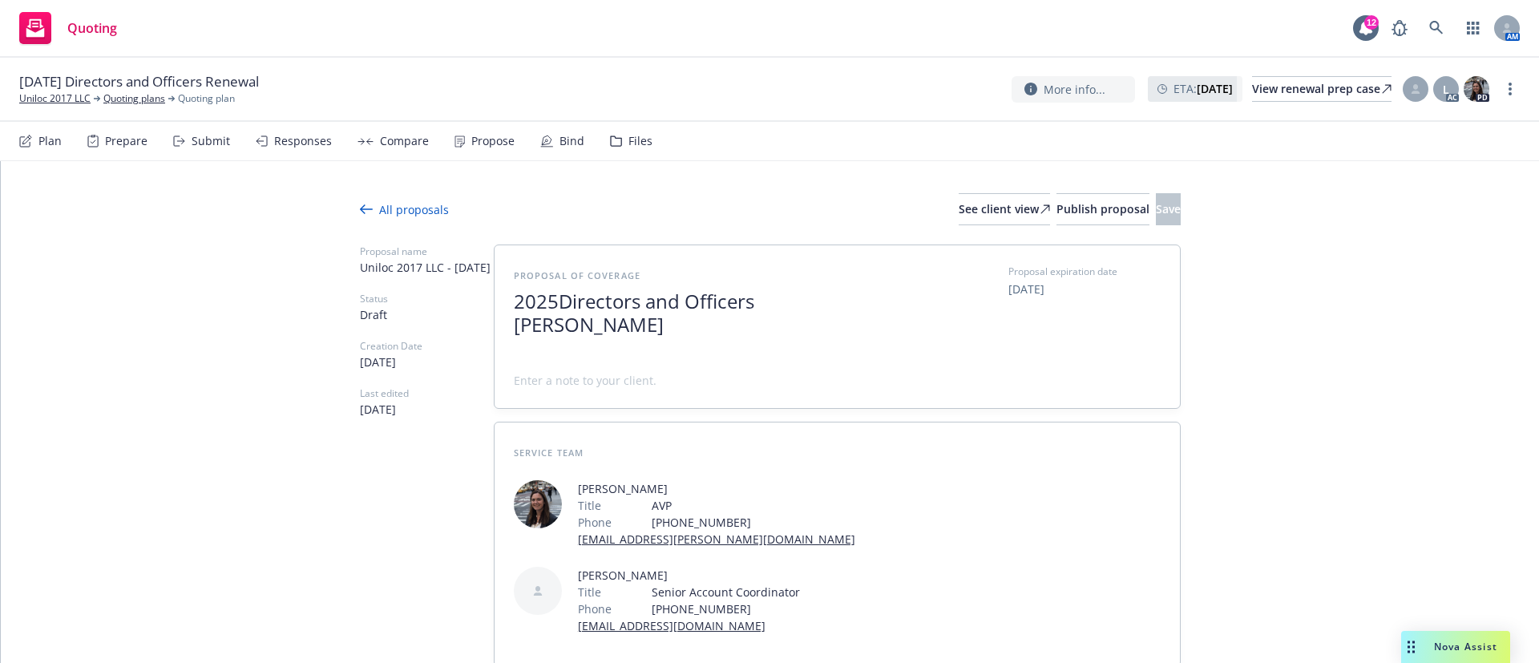
click at [857, 314] on span "2025 Directors and Officers Renewal" at bounding box center [710, 324] width 393 height 69
click at [891, 306] on span "2025 Directors and Officers Renewal" at bounding box center [710, 324] width 393 height 69
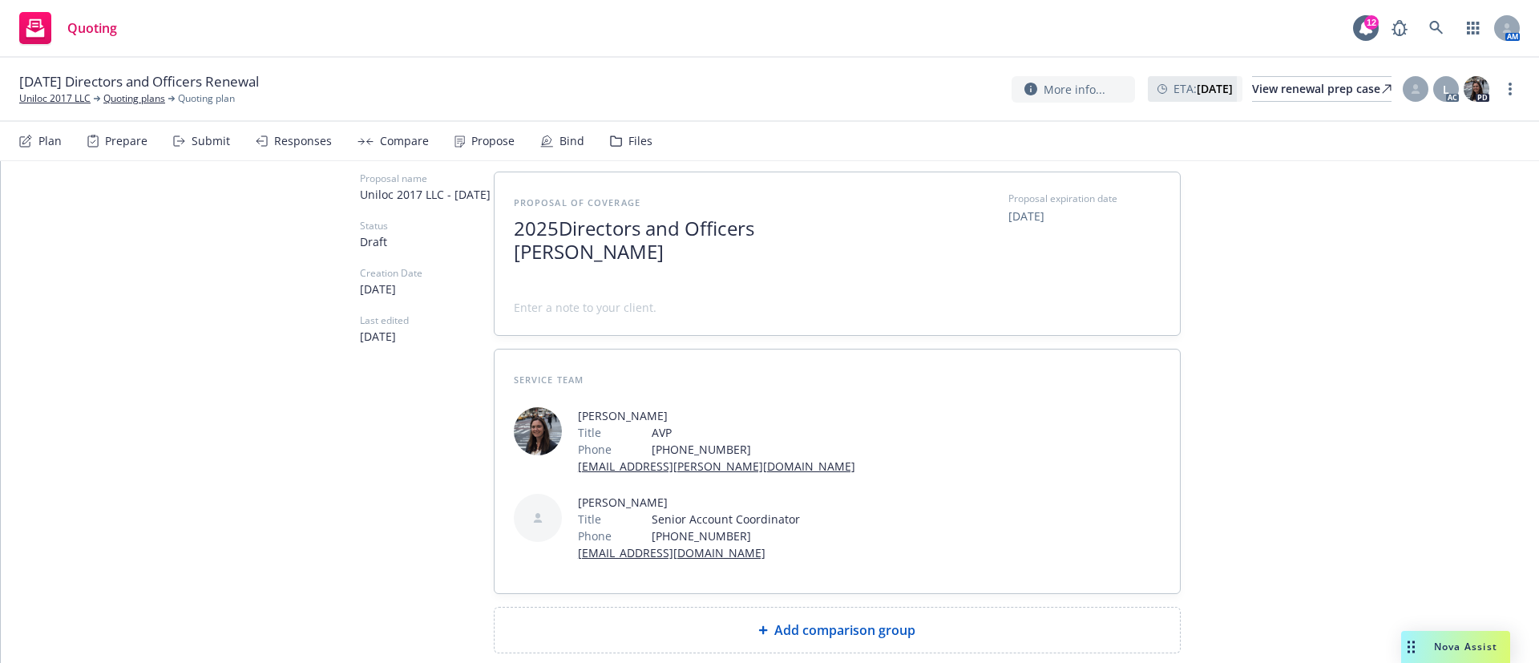
click at [826, 620] on span "Add comparison group" at bounding box center [844, 629] width 141 height 19
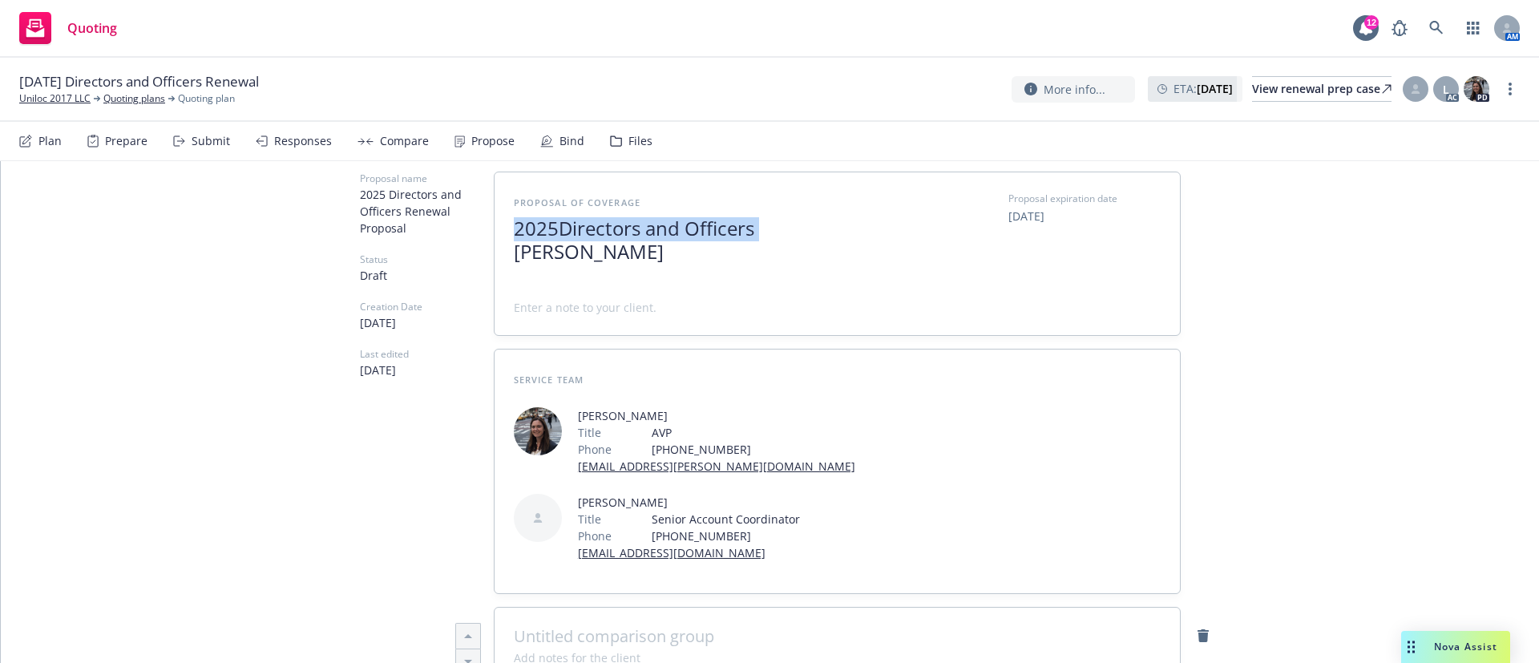
drag, startPoint x: 753, startPoint y: 230, endPoint x: 445, endPoint y: 217, distance: 308.9
copy span "2025 Directors and Officers"
type textarea "x"
click at [641, 627] on span at bounding box center [837, 636] width 647 height 19
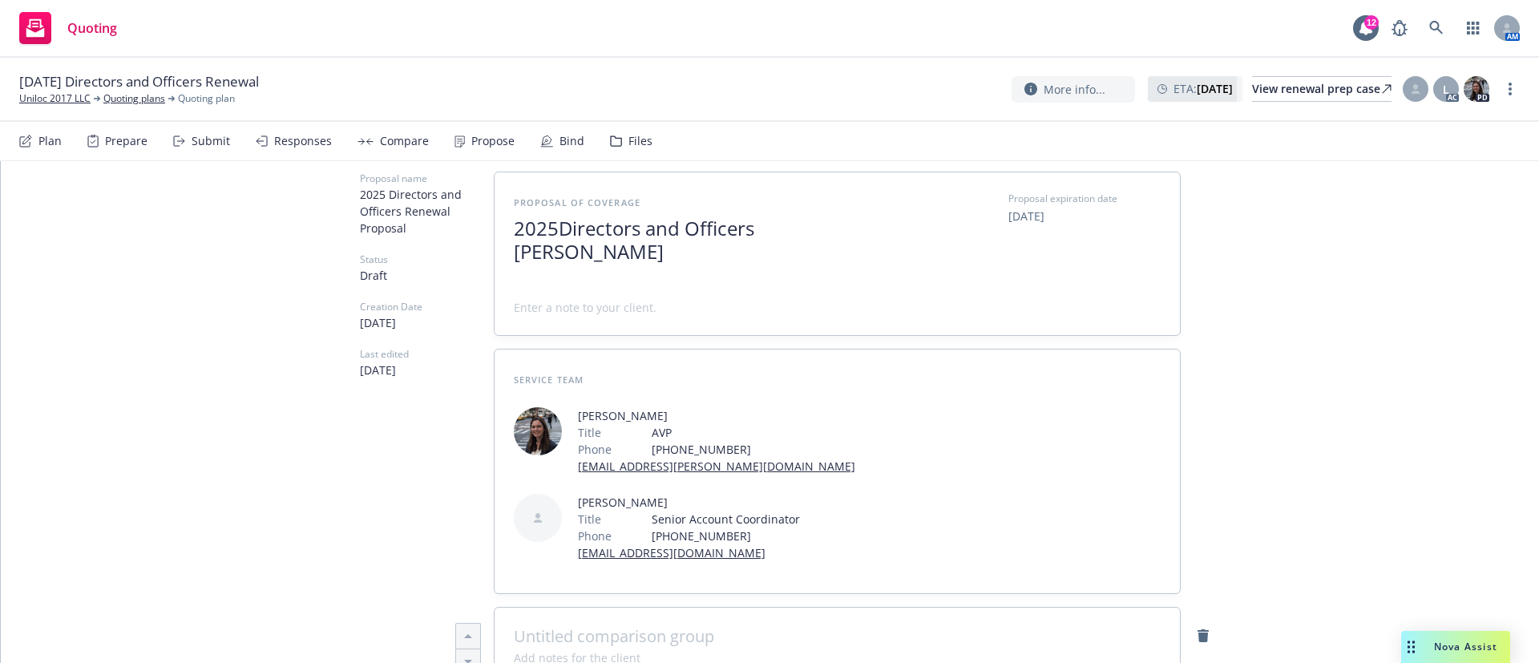
paste span
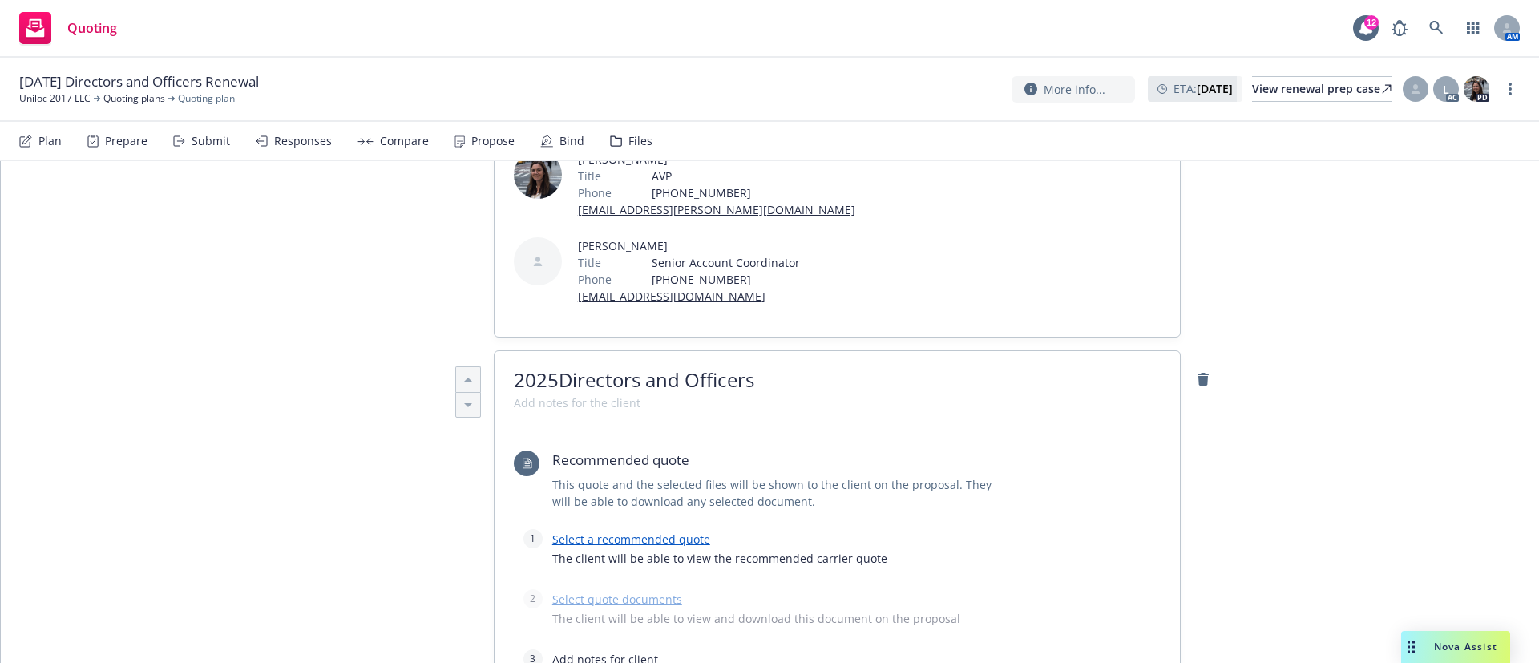
scroll to position [434, 0]
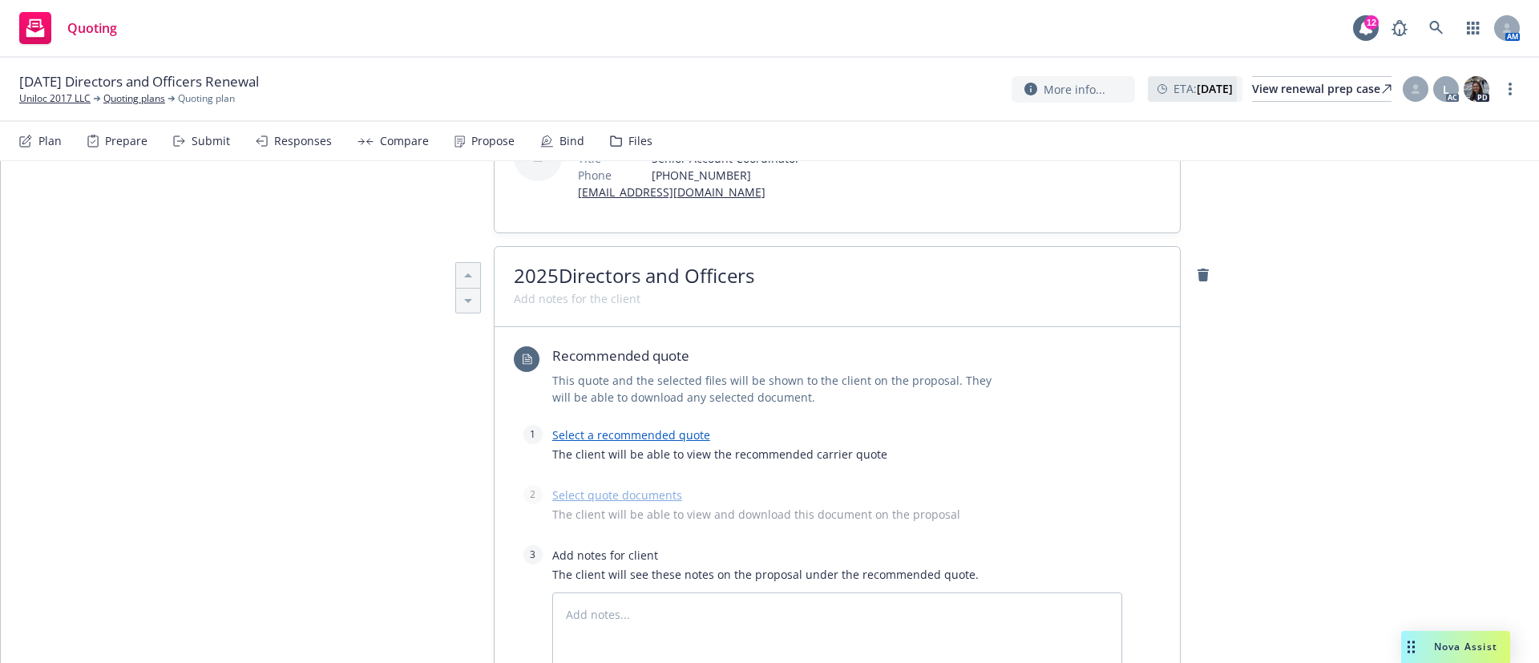
click at [620, 427] on link "Select a recommended quote" at bounding box center [631, 434] width 158 height 15
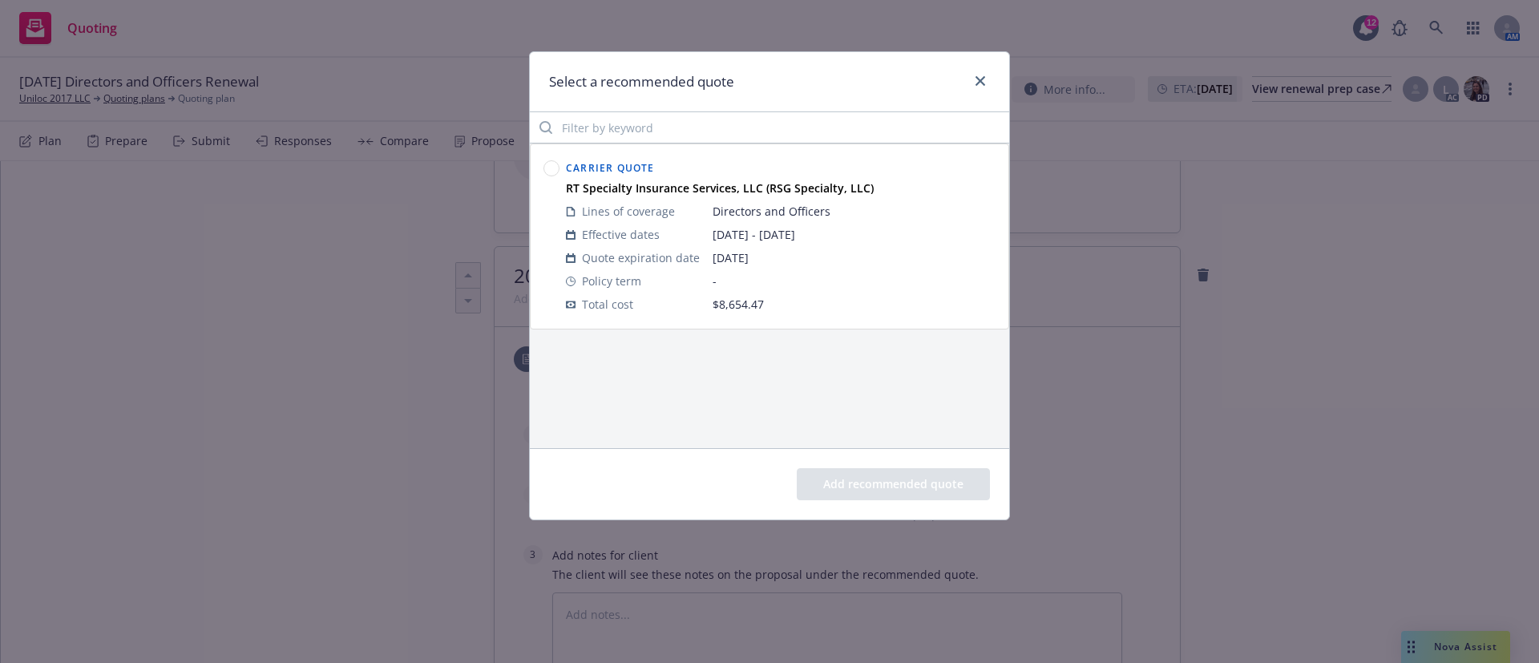
click at [546, 167] on circle at bounding box center [551, 168] width 15 height 15
click at [890, 487] on button "Add recommended quote" at bounding box center [893, 484] width 193 height 32
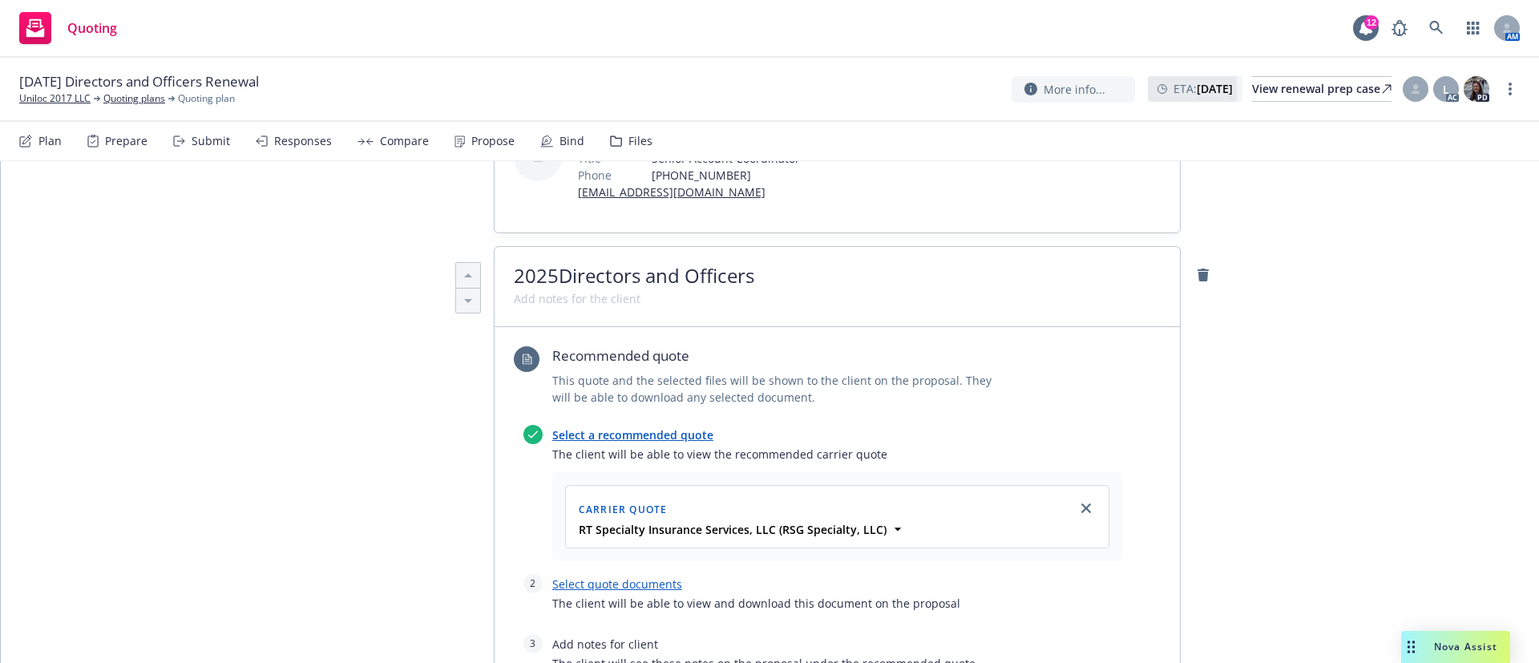
click at [620, 576] on link "Select quote documents" at bounding box center [617, 583] width 130 height 15
type textarea "x"
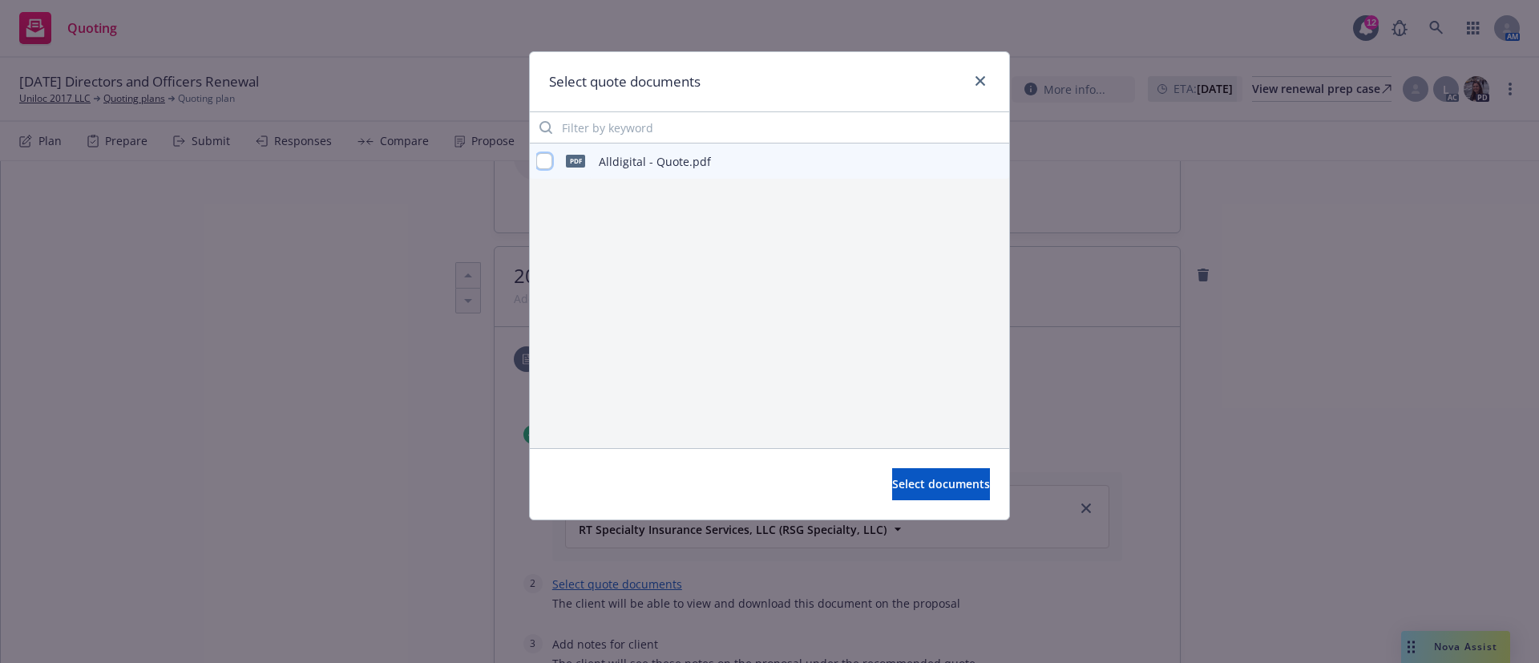
click at [547, 162] on input "checkbox" at bounding box center [544, 161] width 16 height 16
checkbox input "true"
click at [931, 479] on span "Select documents" at bounding box center [941, 483] width 98 height 15
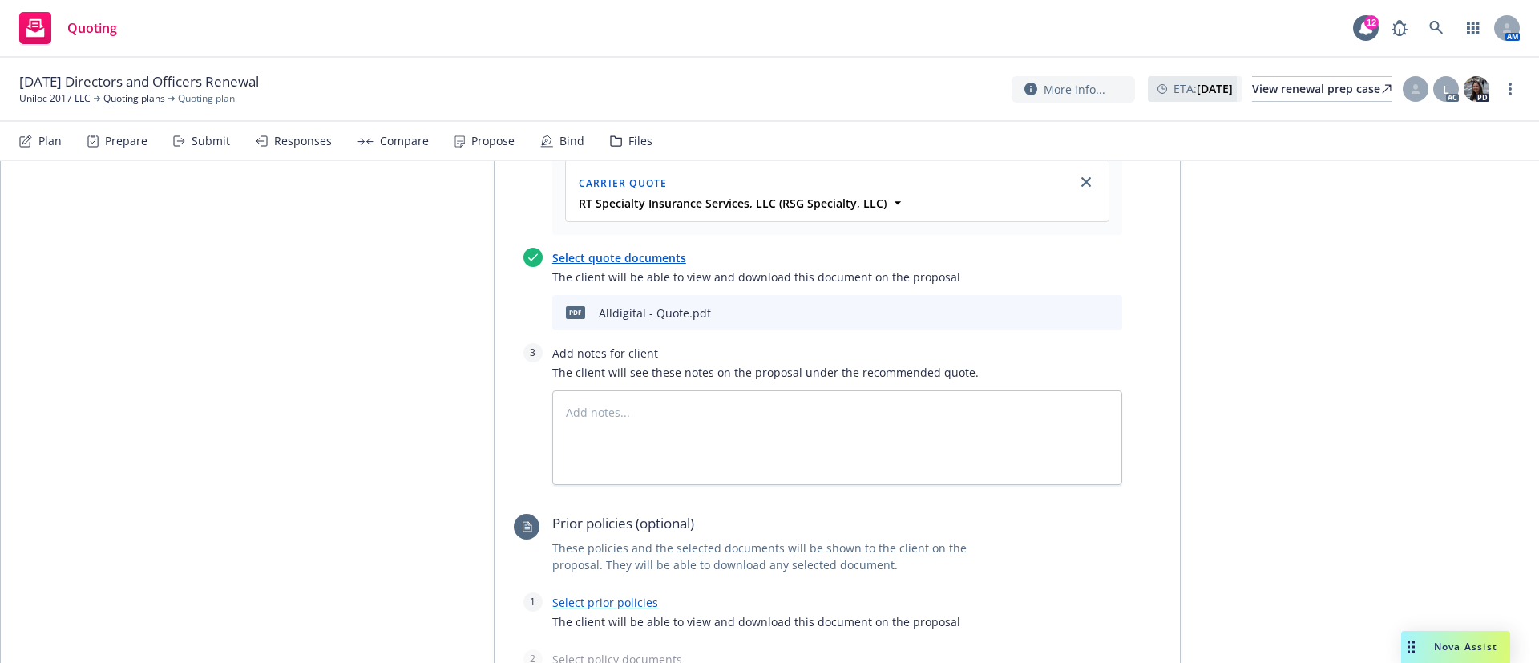
scroll to position [794, 0]
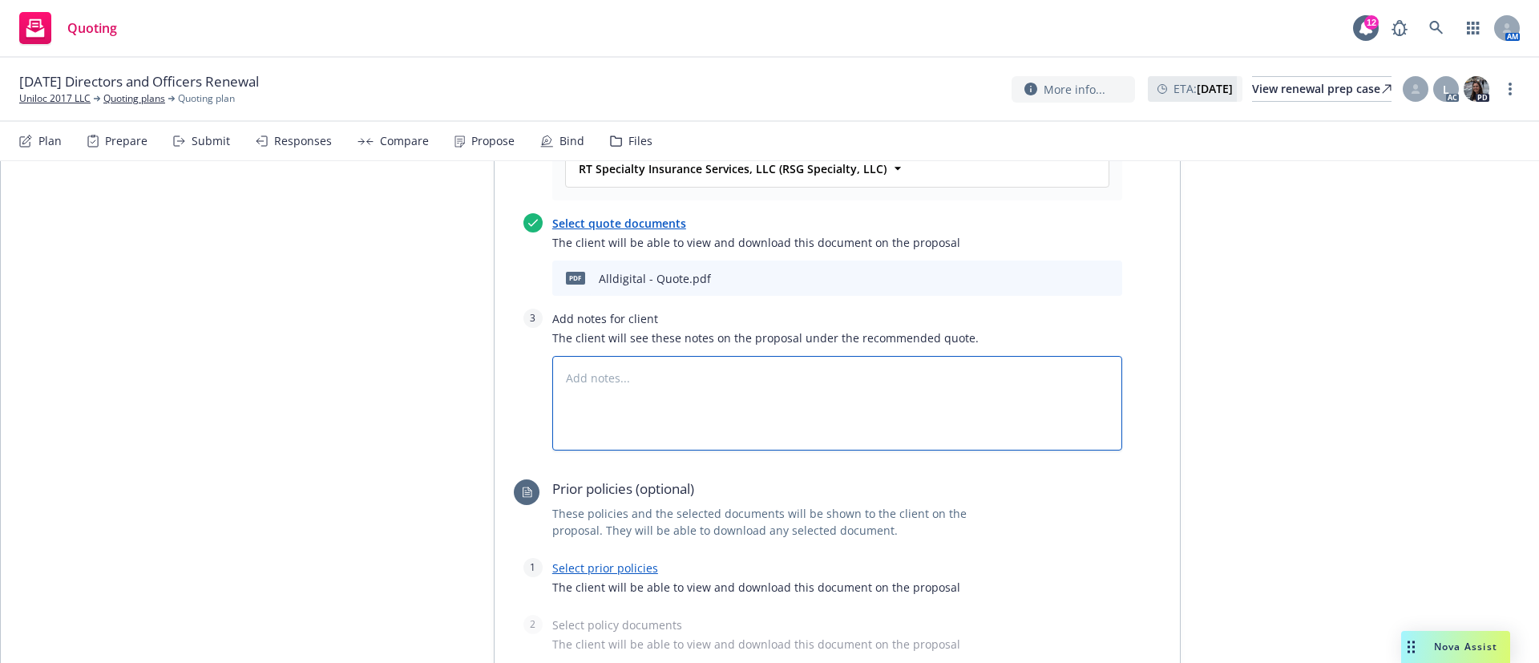
click at [632, 356] on textarea at bounding box center [837, 403] width 570 height 95
click at [616, 356] on textarea at bounding box center [837, 403] width 570 height 95
paste textarea "Subjectivities (Terms subject to change): 1. Does the insured have enough cash …"
type textarea "x"
type textarea "Subjectivities (Terms subject to change): 1. Does the insured have enough cash …"
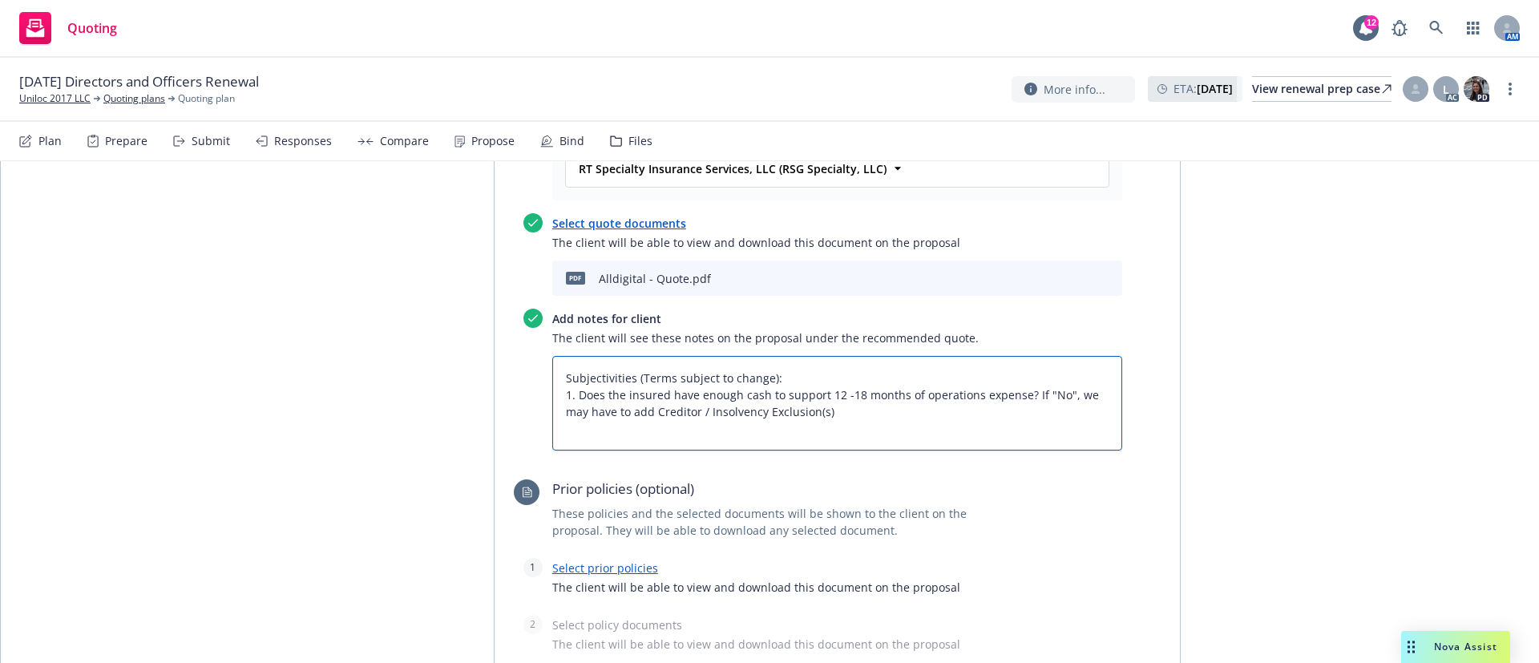
type textarea "x"
type textarea "Subjectivities (Terms subject to change): 1. Does the insured have enough cash …"
type textarea "x"
type textarea "Subjectivities (Terms subject to change): 1. Does the insured have enough cash …"
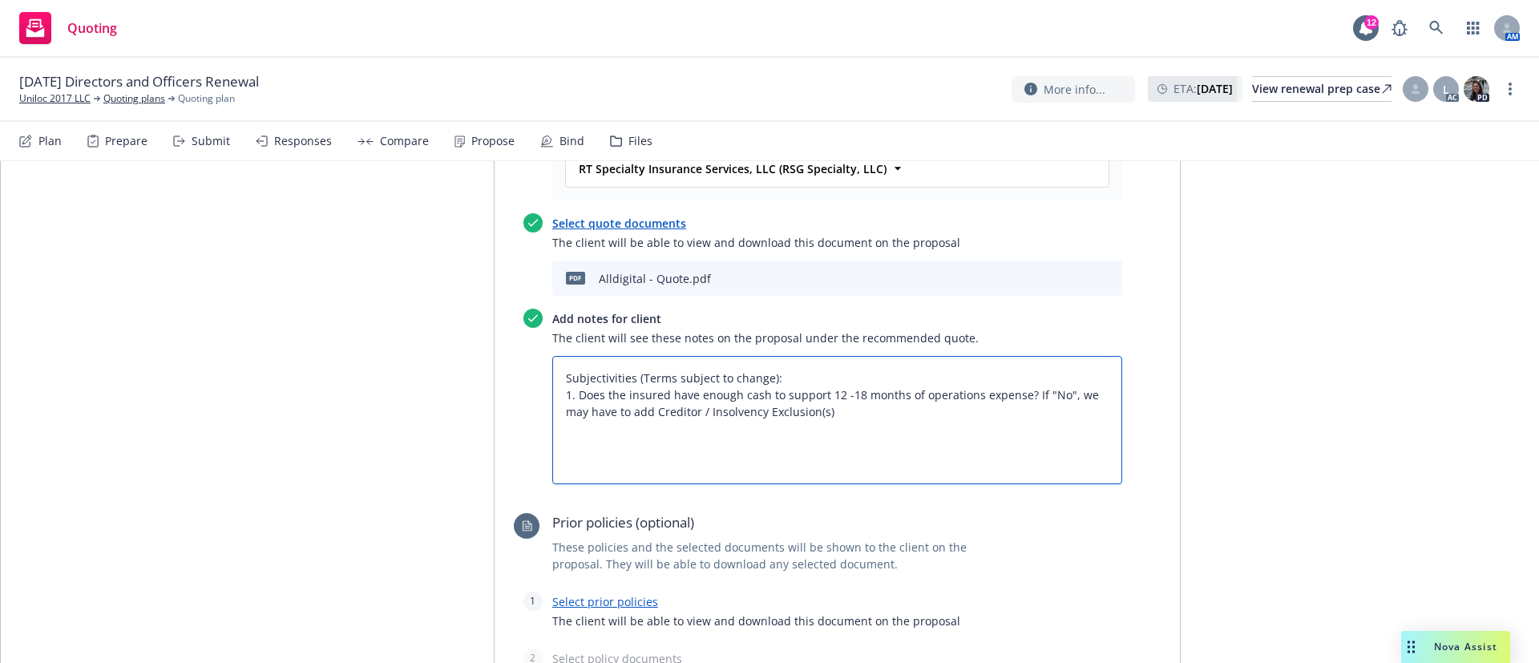
type textarea "x"
type textarea "Subjectivities (Terms subject to change): 1. Does the insured have enough cash …"
type textarea "x"
type textarea "Subjectivities (Terms subject to change): 1. Does the insured have enough cash …"
type textarea "x"
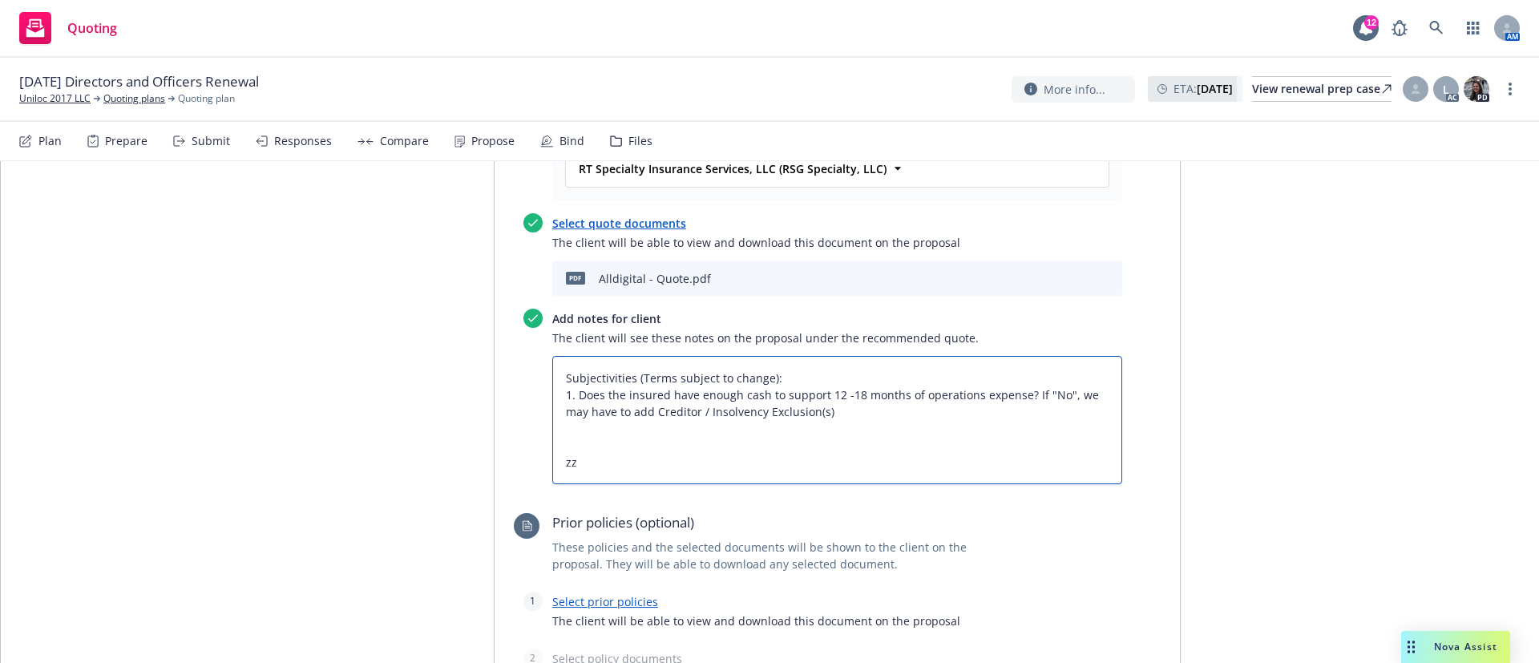
type textarea "Subjectivities (Terms subject to change): 1. Does the insured have enough cash …"
type textarea "x"
type textarea "Subjectivities (Terms subject to change): 1. Does the insured have enough cash …"
type textarea "x"
type textarea "Subjectivities (Terms subject to change): 1. Does the insured have enough cash …"
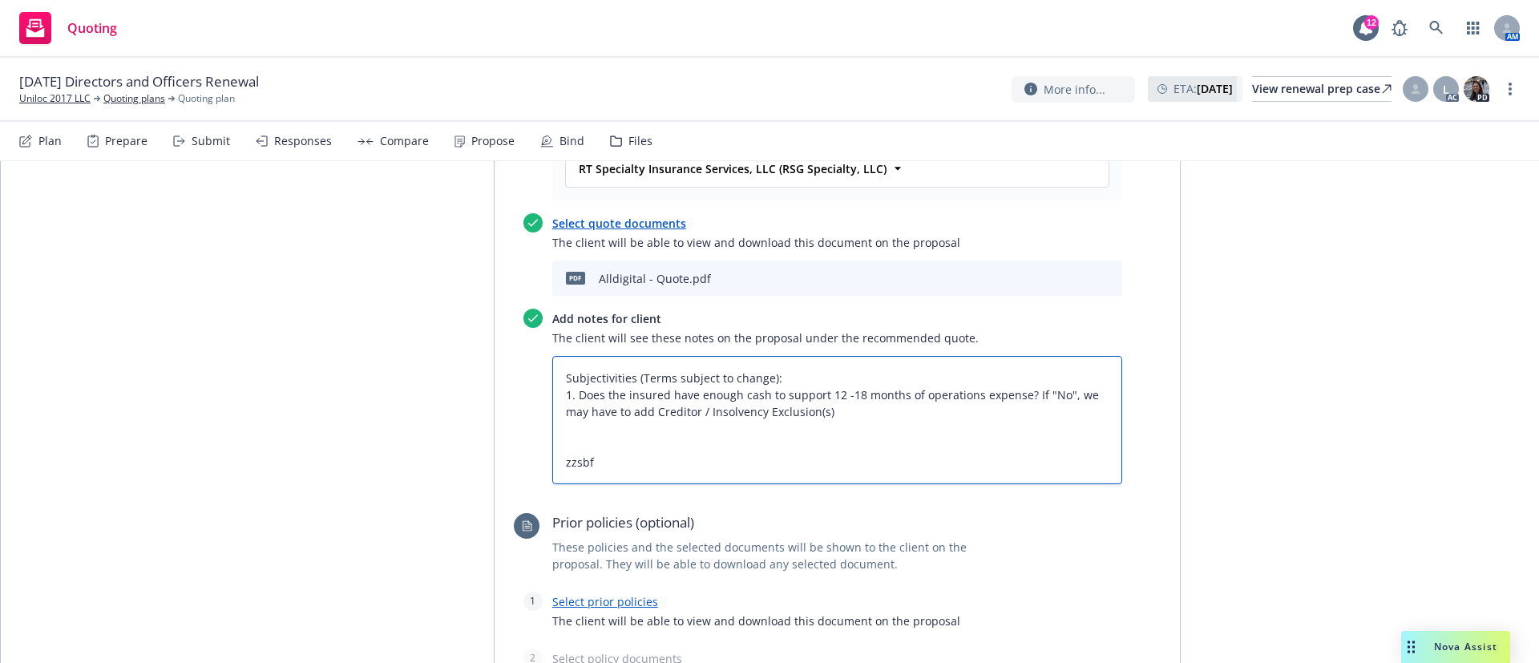
type textarea "x"
type textarea "Subjectivities (Terms subject to change): 1. Does the insured have enough cash …"
type textarea "x"
type textarea "Subjectivities (Terms subject to change): 1. Does the insured have enough cash …"
type textarea "x"
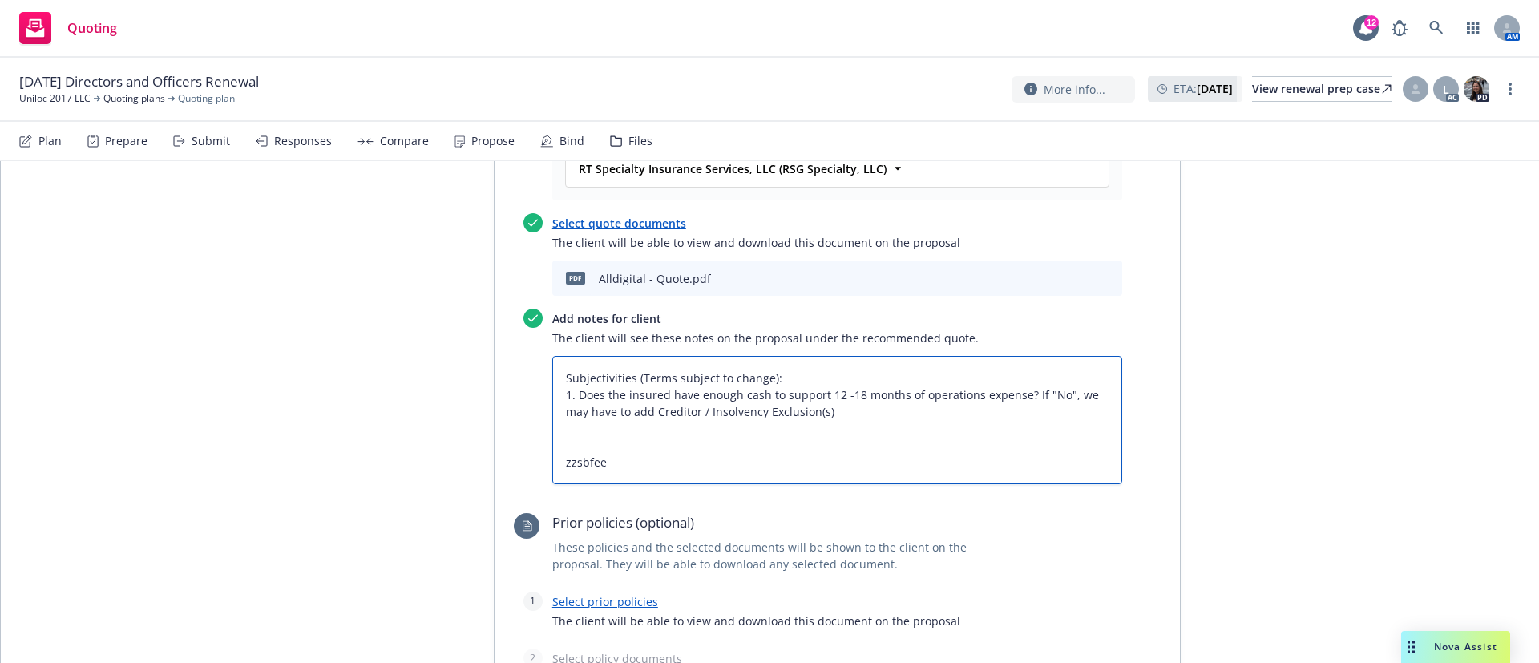
type textarea "Subjectivities (Terms subject to change): 1. Does the insured have enough cash …"
paste textarea "All taxes and fees are estimated, subject to change upon binding, and fully ear…"
type textarea "x"
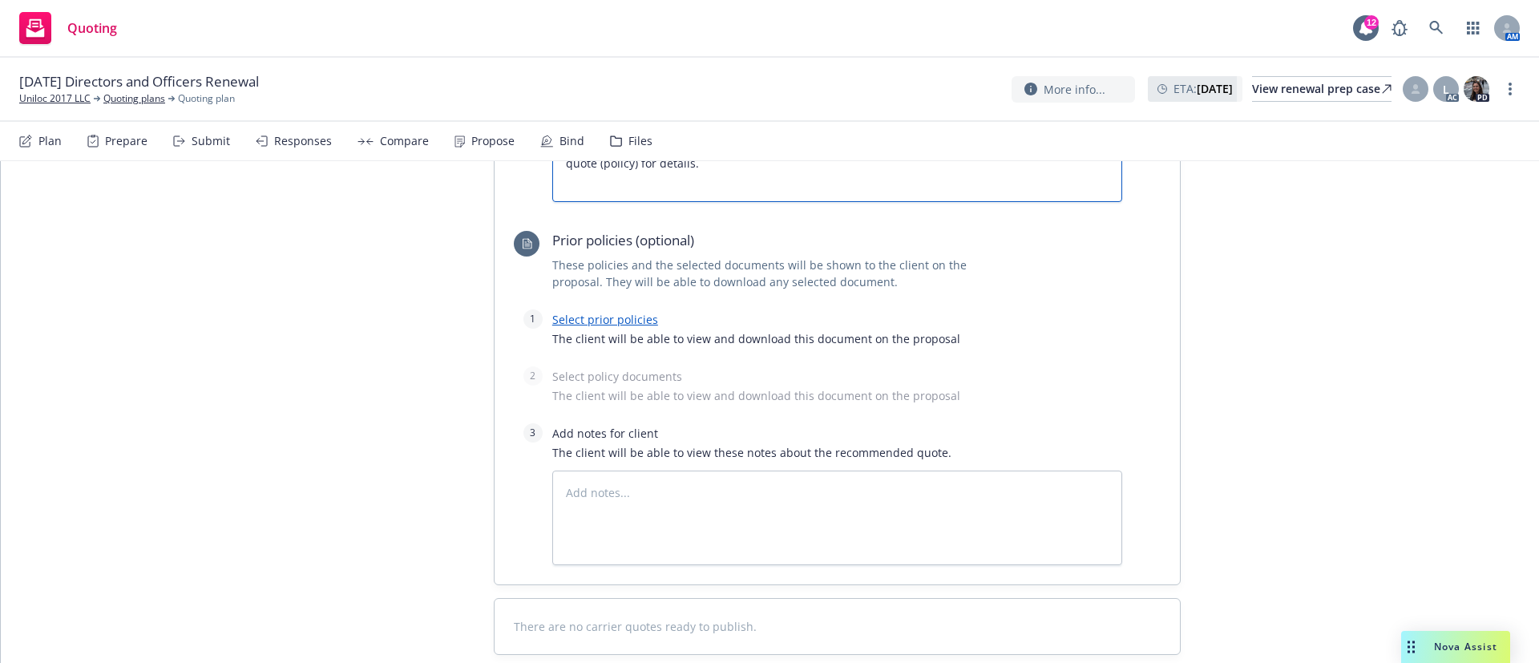
scroll to position [1129, 0]
type textarea "Subjectivities (Terms subject to change): 1. Does the insured have enough cash …"
click at [608, 310] on link "Select prior policies" at bounding box center [605, 317] width 106 height 15
type textarea "x"
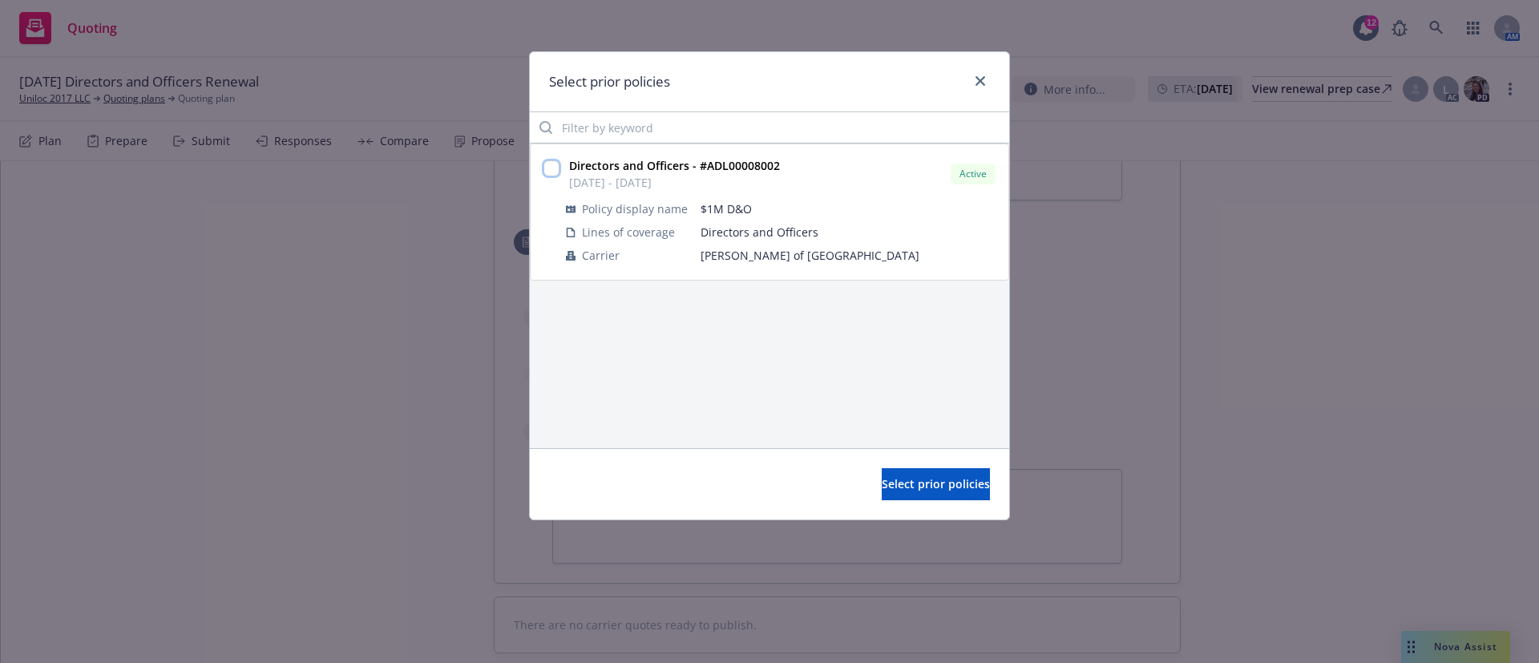
click at [555, 164] on input "checkbox" at bounding box center [551, 168] width 16 height 16
checkbox input "true"
click at [911, 479] on span "Select prior policies" at bounding box center [936, 483] width 108 height 15
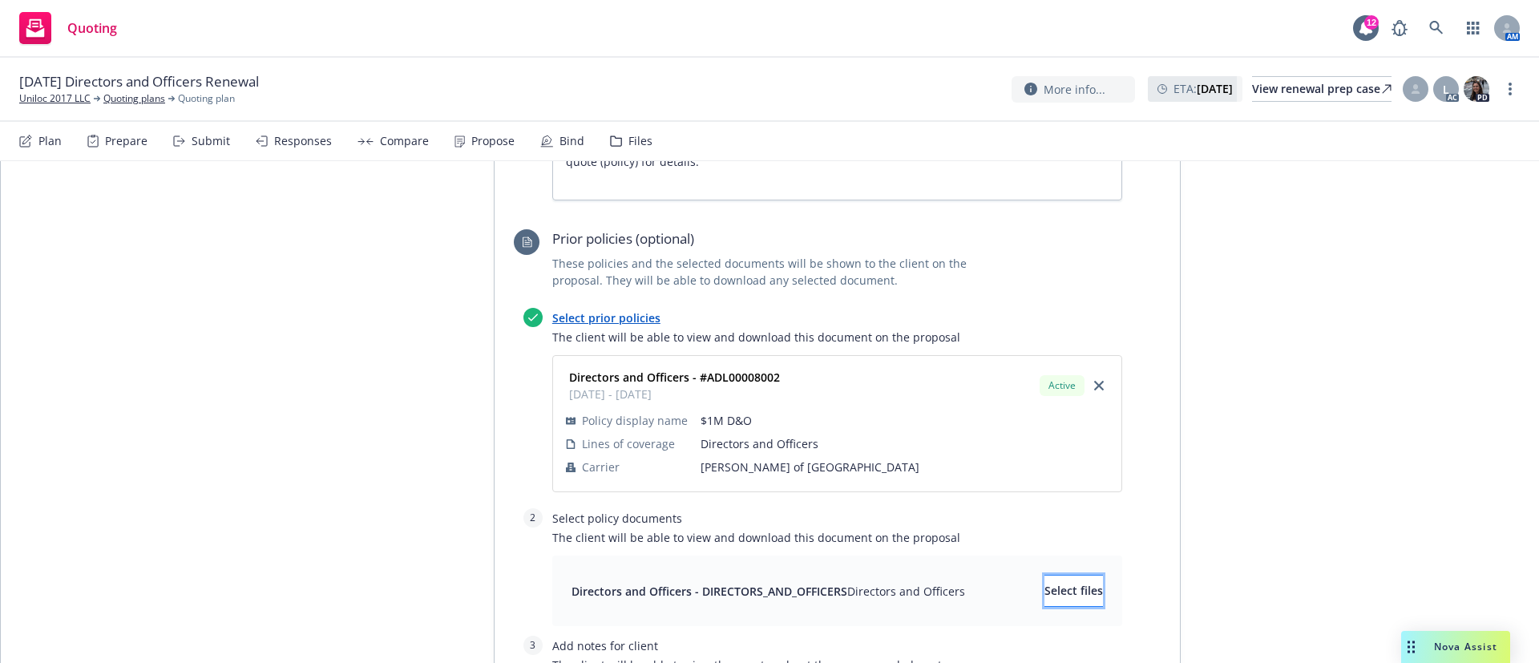
click at [1047, 583] on span "Select files" at bounding box center [1073, 590] width 59 height 15
type textarea "x"
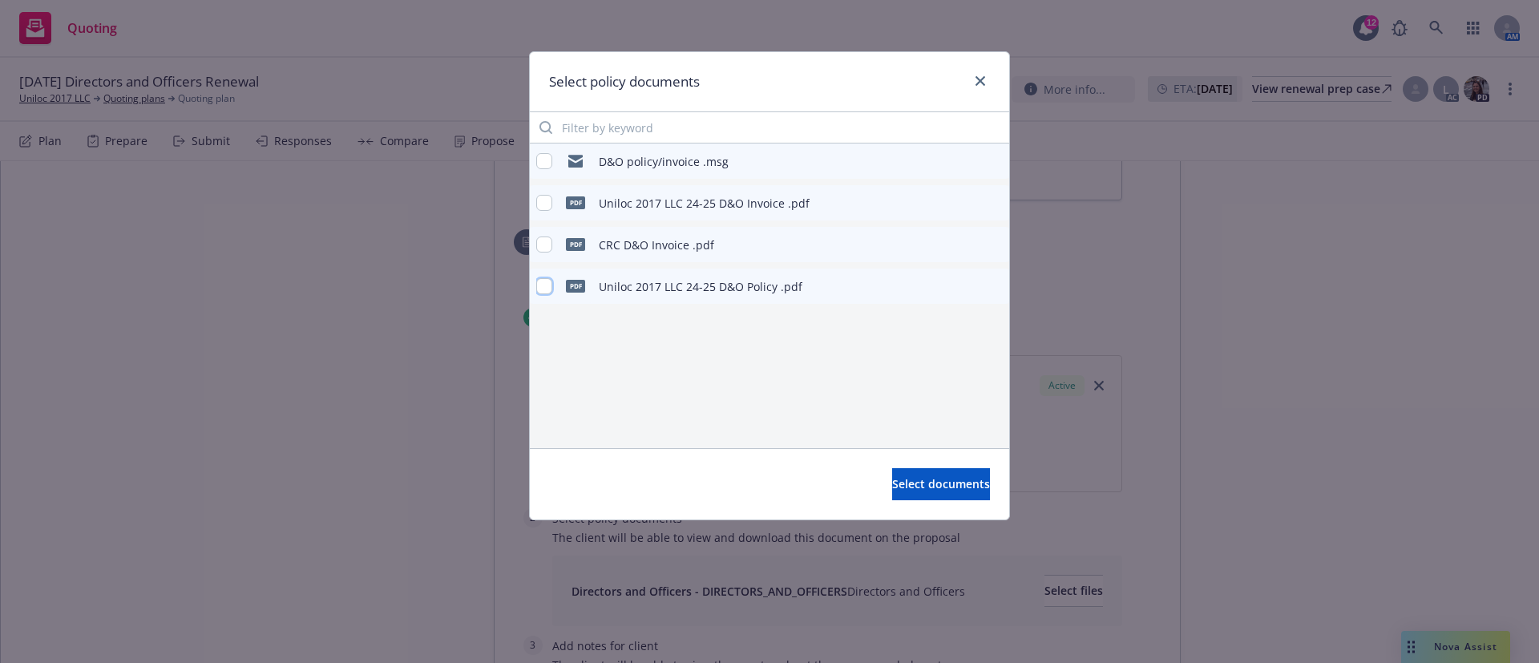
click at [539, 280] on input "checkbox" at bounding box center [544, 286] width 16 height 16
checkbox input "true"
click at [943, 481] on span "Select documents" at bounding box center [941, 483] width 98 height 15
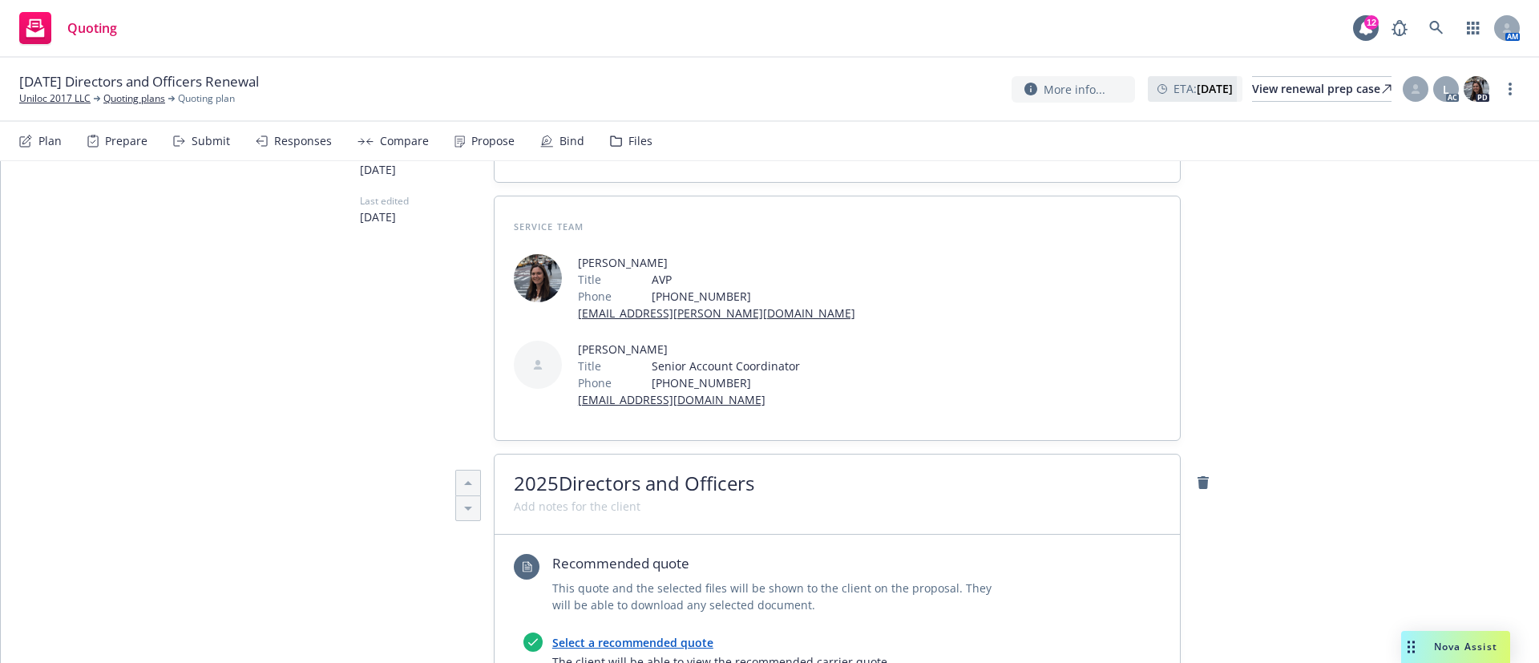
scroll to position [0, 0]
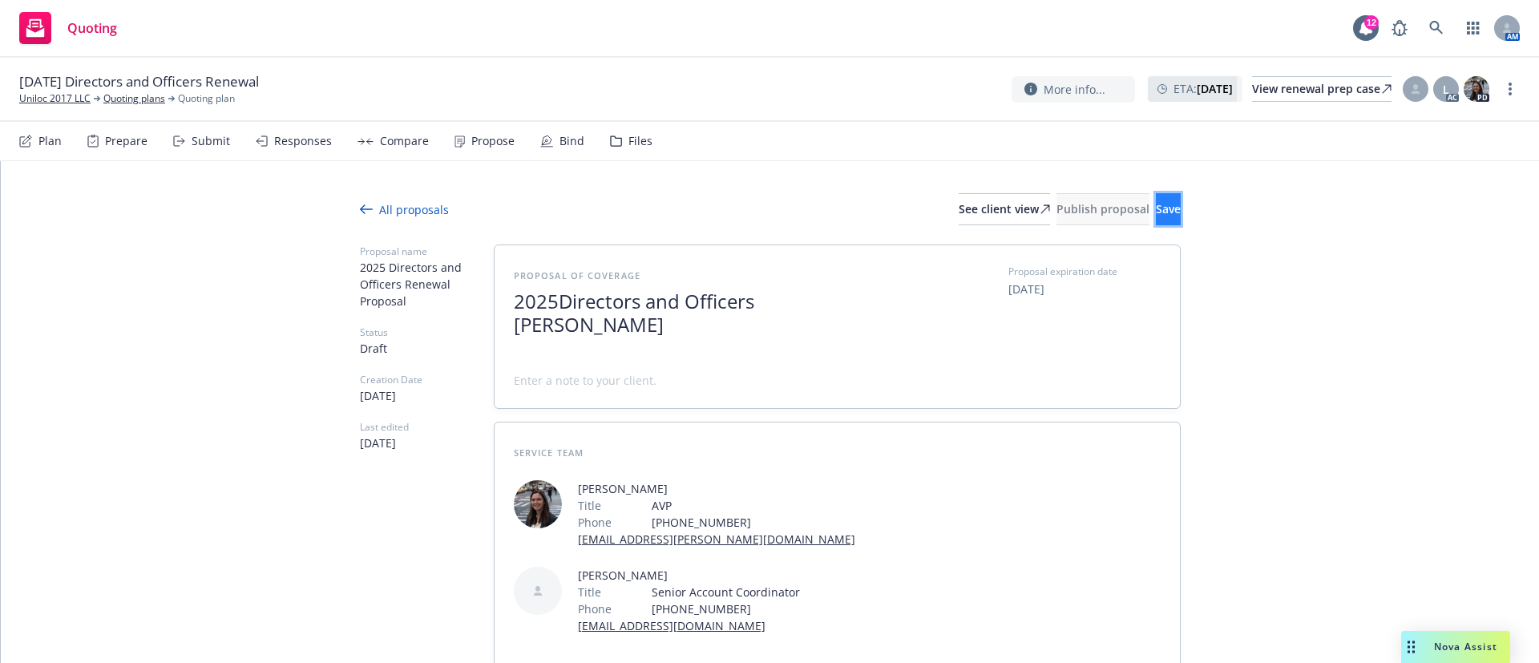
click at [1156, 210] on button "Save" at bounding box center [1168, 209] width 25 height 32
click at [959, 204] on div "See client view" at bounding box center [1004, 209] width 91 height 30
type textarea "x"
click at [1423, 86] on div at bounding box center [1416, 89] width 26 height 26
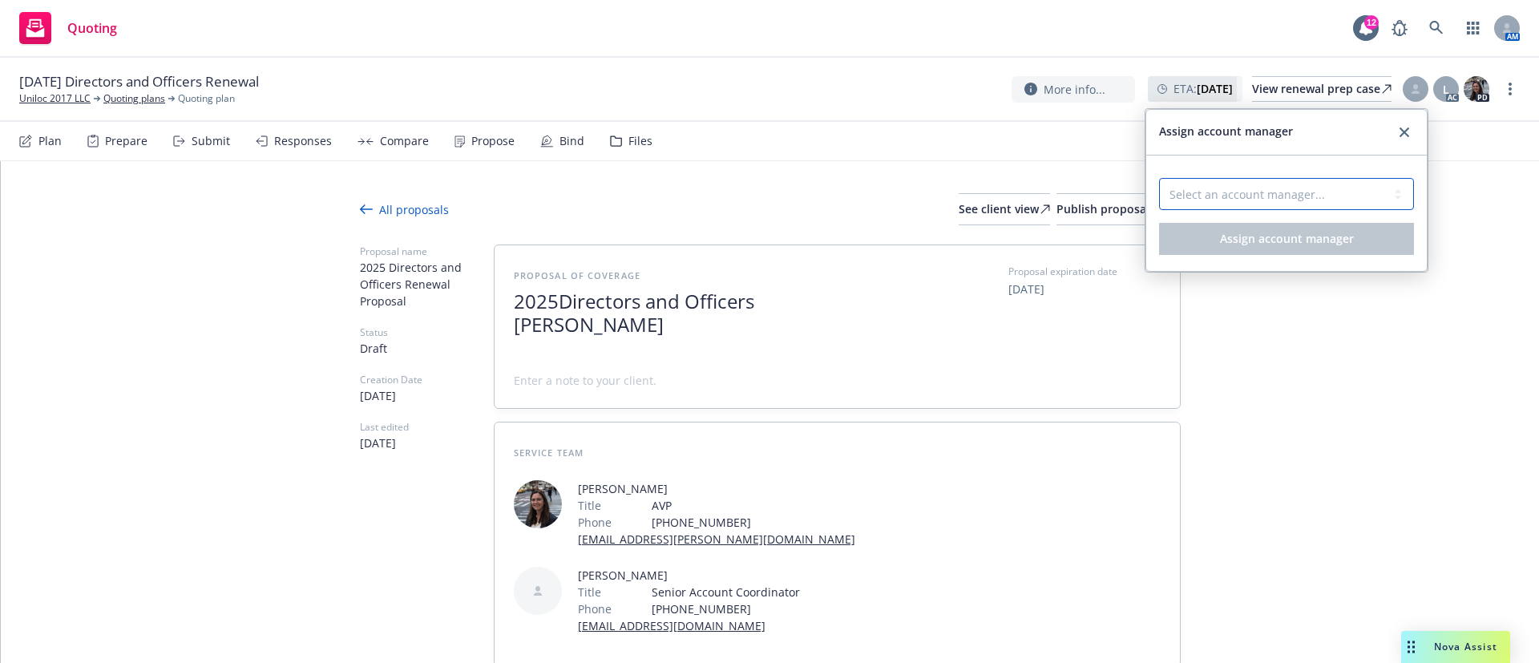
click at [1306, 196] on select "Select an account manager... [PERSON_NAME]" at bounding box center [1286, 194] width 255 height 32
select select "a52e3f2c-ac61-4146-8260-2c17acac4edc"
click at [1159, 178] on select "Select an account manager... [PERSON_NAME]" at bounding box center [1286, 194] width 255 height 32
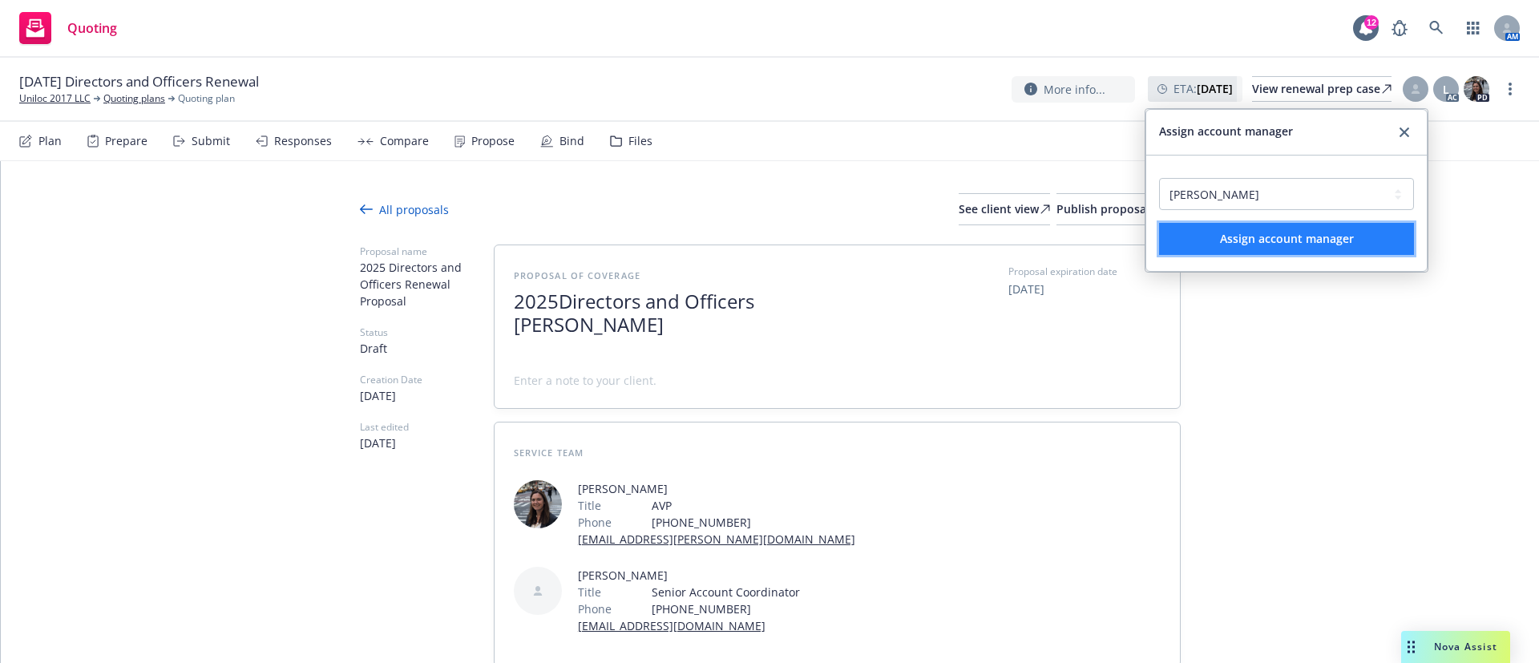
click at [1358, 231] on button "Assign account manager" at bounding box center [1286, 239] width 255 height 32
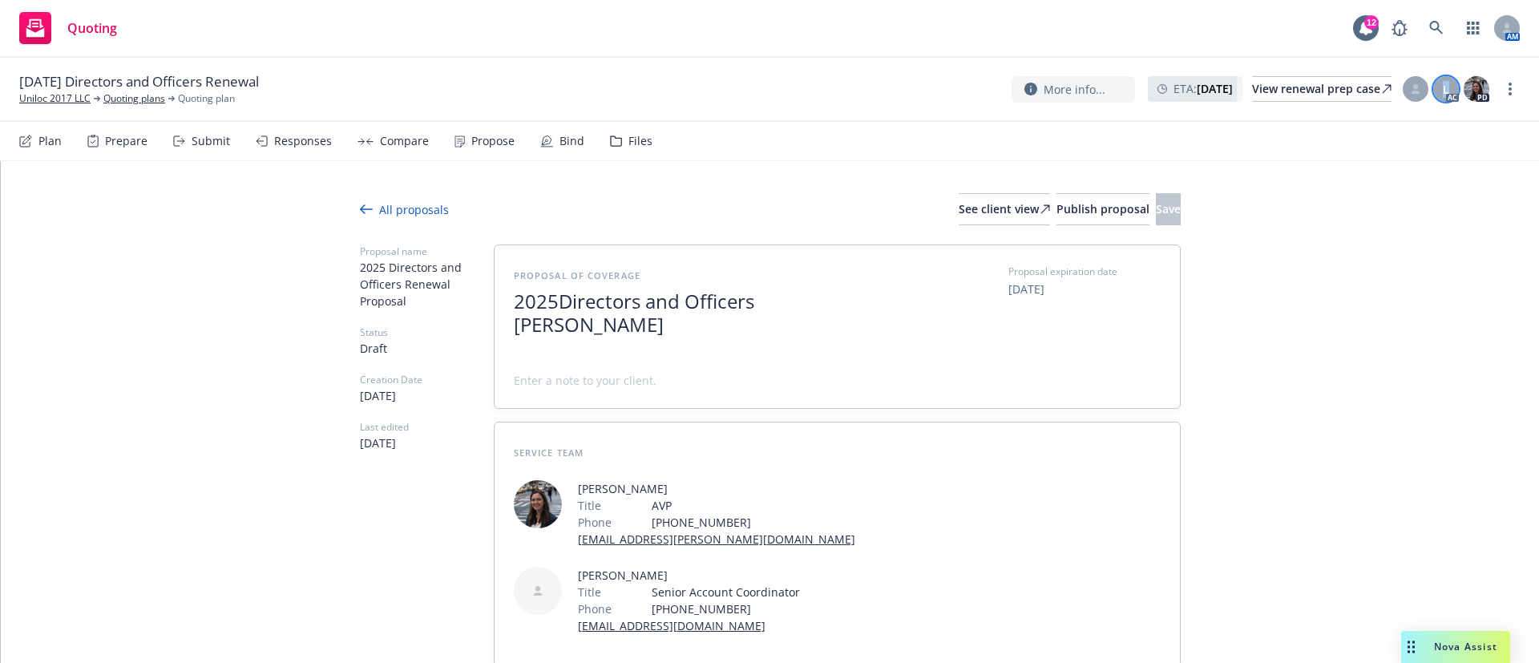
click at [1445, 87] on span "L" at bounding box center [1446, 89] width 6 height 17
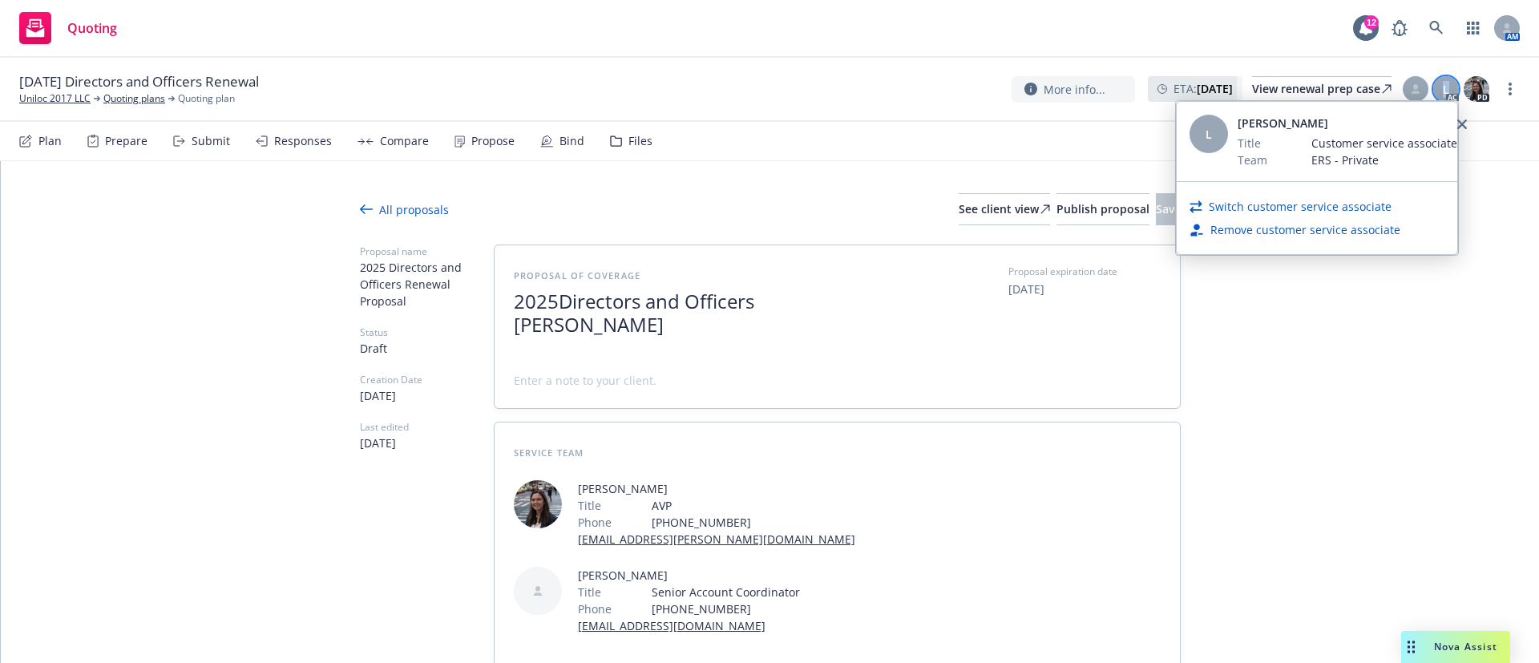
type textarea "x"
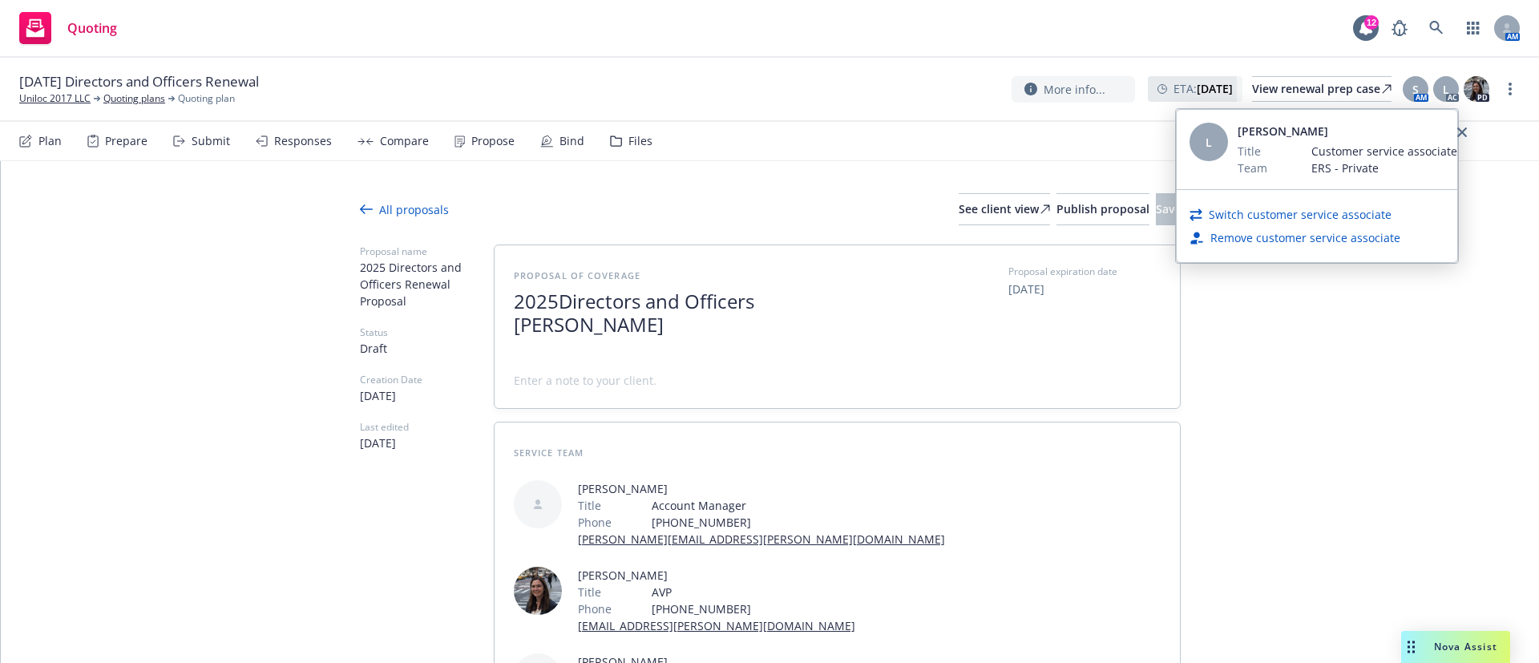
click at [1298, 210] on link "Switch customer service associate" at bounding box center [1300, 214] width 183 height 17
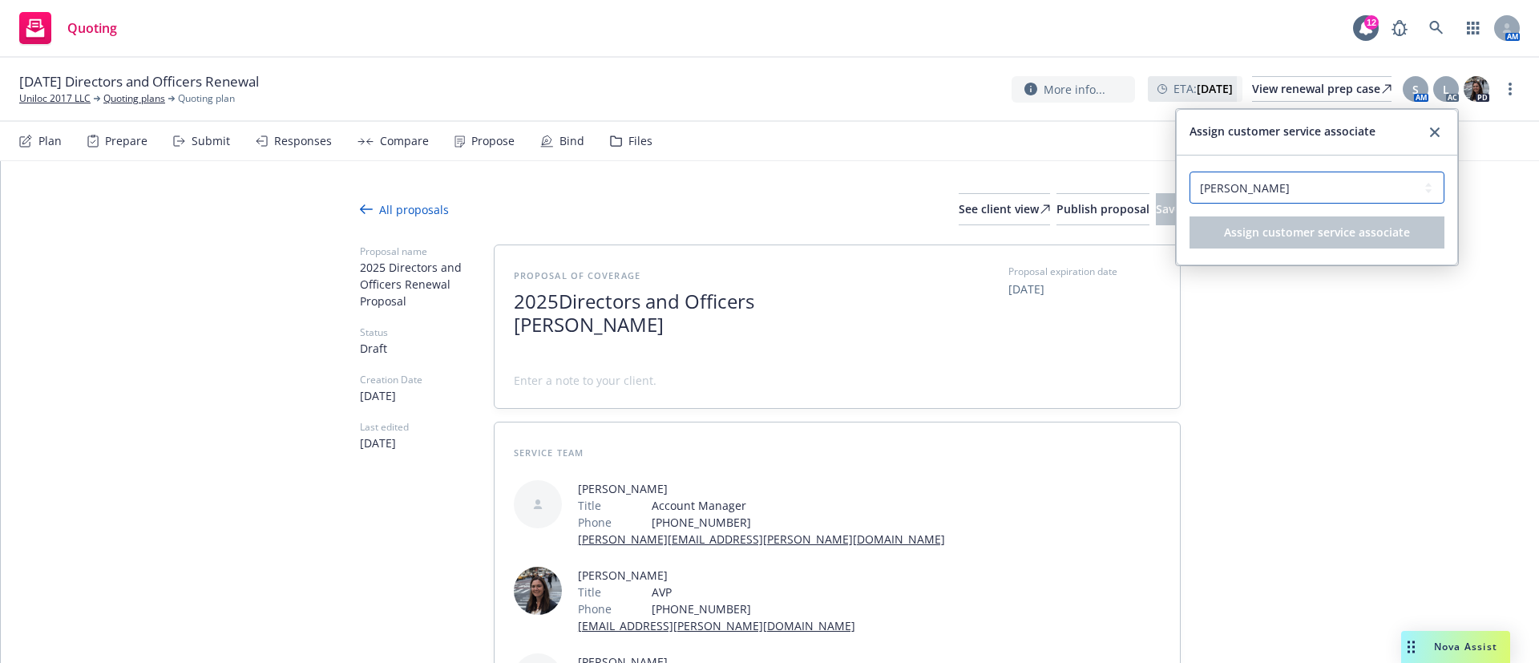
click at [1300, 193] on select "Select a customer service associate... [PERSON_NAME] [PERSON_NAME]" at bounding box center [1316, 188] width 255 height 32
select select "496d47b9-9d1a-41b0-a24a-2c7471a24e30"
click at [1189, 172] on select "Select a customer service associate... [PERSON_NAME] [PERSON_NAME]" at bounding box center [1316, 188] width 255 height 32
click at [1375, 216] on button "Assign customer service associate" at bounding box center [1316, 232] width 255 height 32
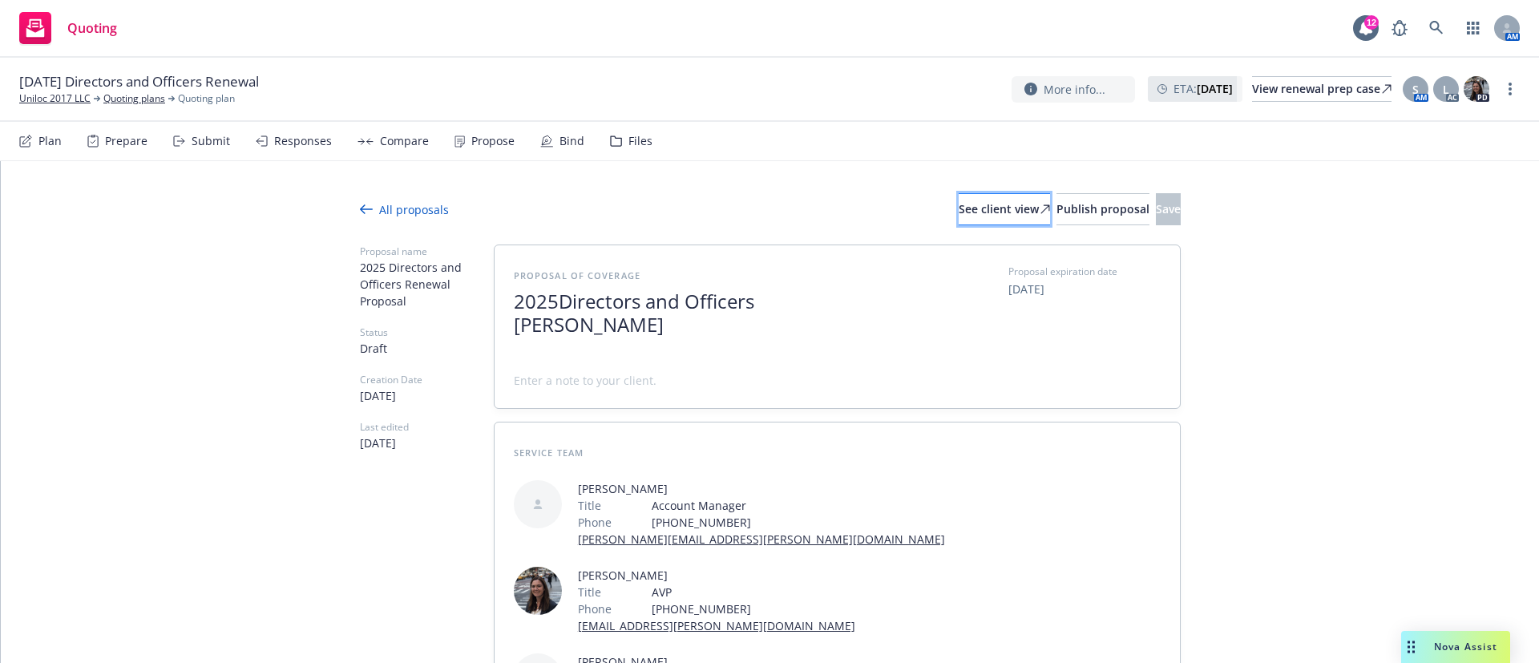
click at [959, 207] on div "See client view" at bounding box center [1004, 209] width 91 height 30
click at [1451, 83] on div "H" at bounding box center [1446, 89] width 26 height 26
type textarea "x"
click at [1438, 95] on div "H" at bounding box center [1446, 89] width 26 height 26
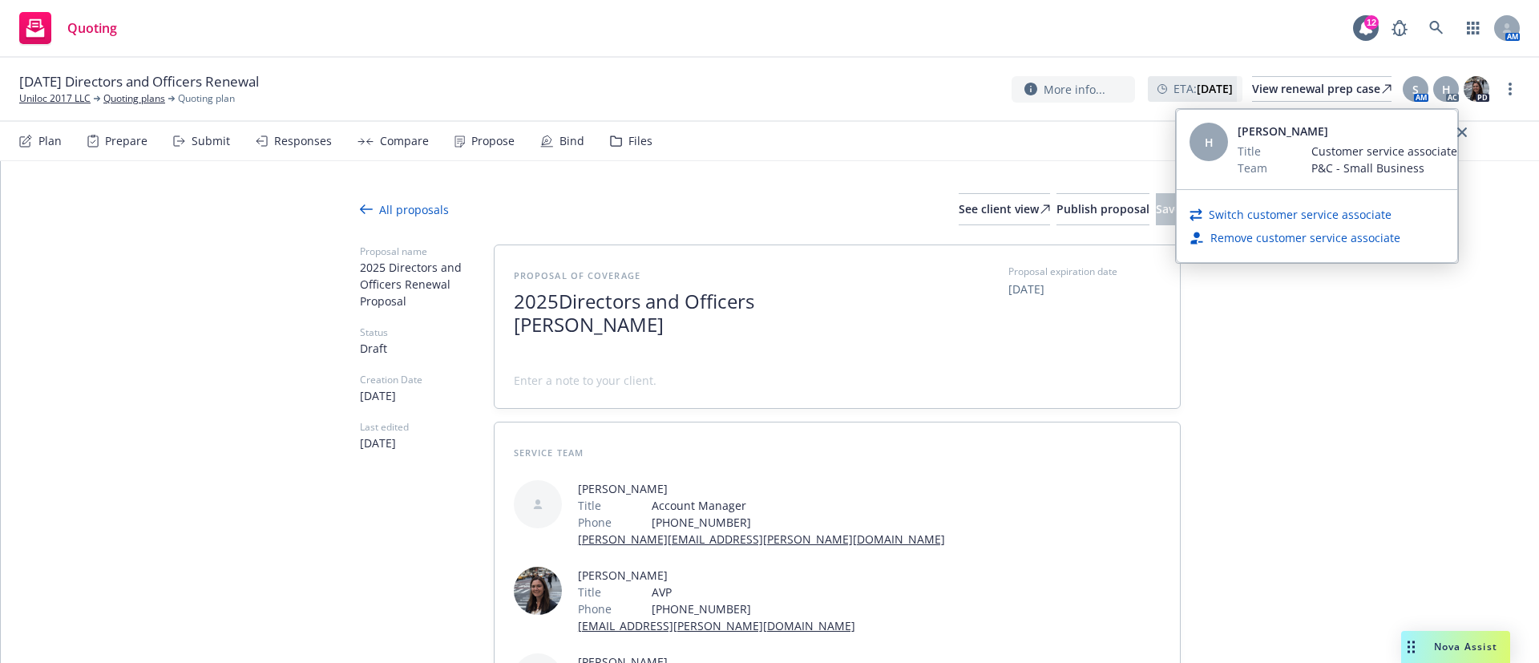
click at [1314, 216] on link "Switch customer service associate" at bounding box center [1300, 214] width 183 height 17
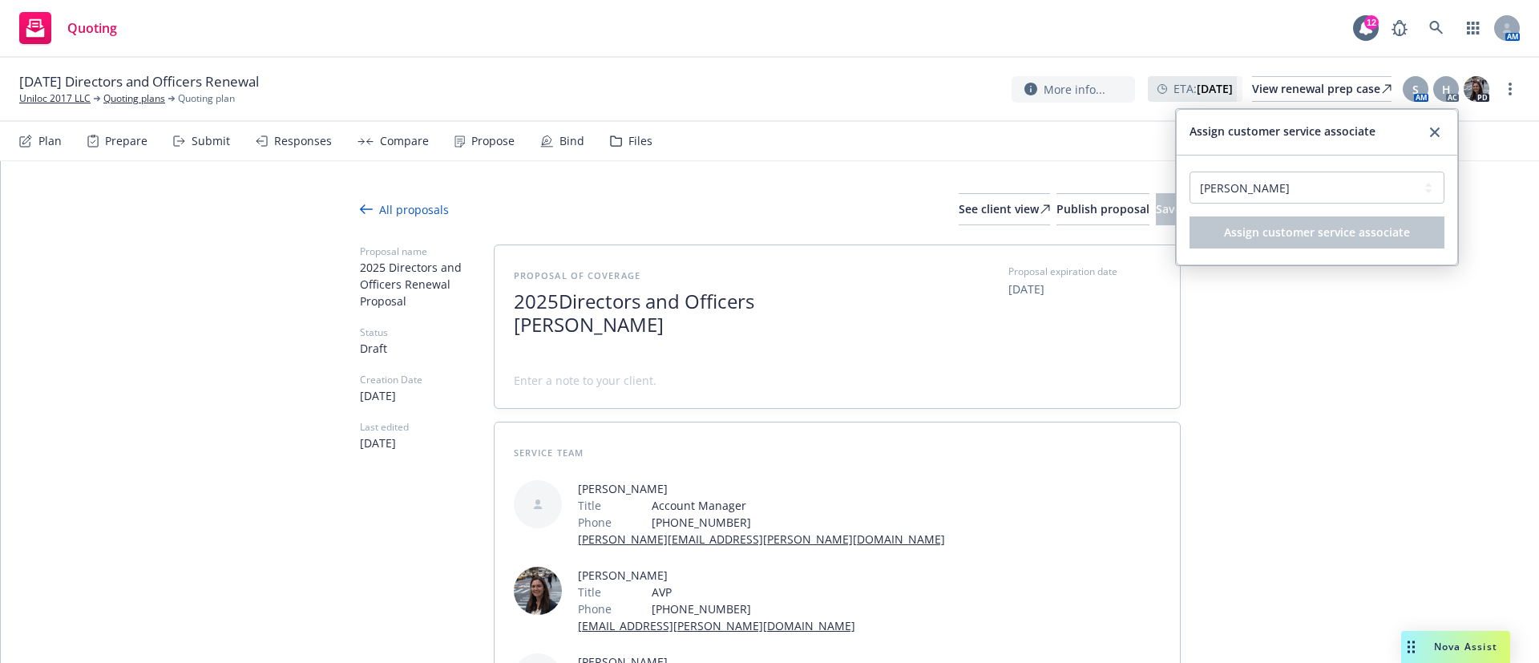
click at [1278, 169] on div "Select a customer service associate... [PERSON_NAME] [PERSON_NAME] Assign custo…" at bounding box center [1317, 209] width 281 height 109
click at [1278, 185] on select "Select a customer service associate... [PERSON_NAME] [PERSON_NAME]" at bounding box center [1316, 188] width 255 height 32
click at [1189, 172] on select "Select a customer service associate... [PERSON_NAME] [PERSON_NAME]" at bounding box center [1316, 188] width 255 height 32
click at [1312, 182] on select "Select a customer service associate... [PERSON_NAME] [PERSON_NAME]" at bounding box center [1316, 188] width 255 height 32
click at [1189, 172] on select "Select a customer service associate... [PERSON_NAME] [PERSON_NAME]" at bounding box center [1316, 188] width 255 height 32
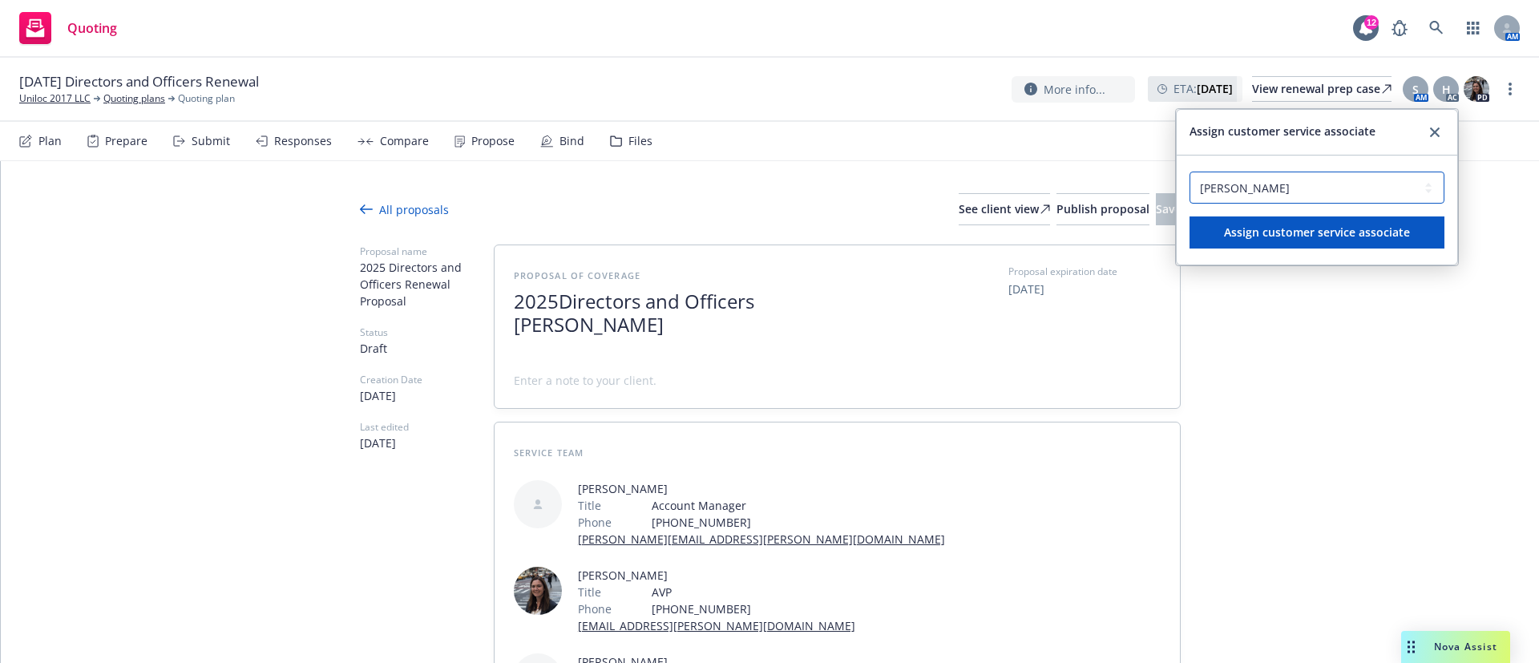
click at [1294, 176] on select "Select a customer service associate... [PERSON_NAME] [PERSON_NAME]" at bounding box center [1316, 188] width 255 height 32
select select "496d47b9-9d1a-41b0-a24a-2c7471a24e30"
click at [1189, 172] on select "Select a customer service associate... [PERSON_NAME] [PERSON_NAME]" at bounding box center [1316, 188] width 255 height 32
click at [1428, 132] on link "close" at bounding box center [1434, 132] width 19 height 19
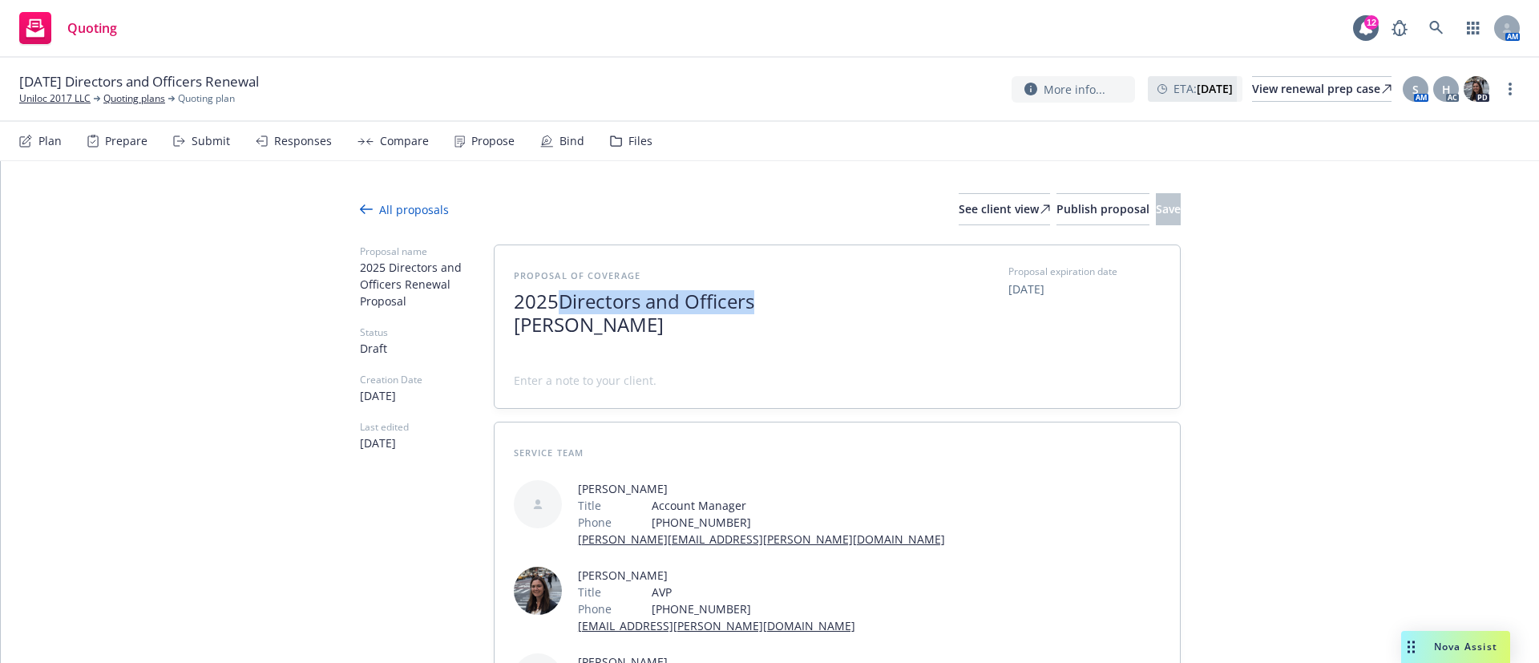
drag, startPoint x: 559, startPoint y: 304, endPoint x: 748, endPoint y: 302, distance: 189.2
click at [748, 302] on span "Directors and Officers [PERSON_NAME]" at bounding box center [634, 313] width 240 height 50
copy span "Directors and Officers"
click at [1156, 208] on span "Save" at bounding box center [1168, 208] width 25 height 15
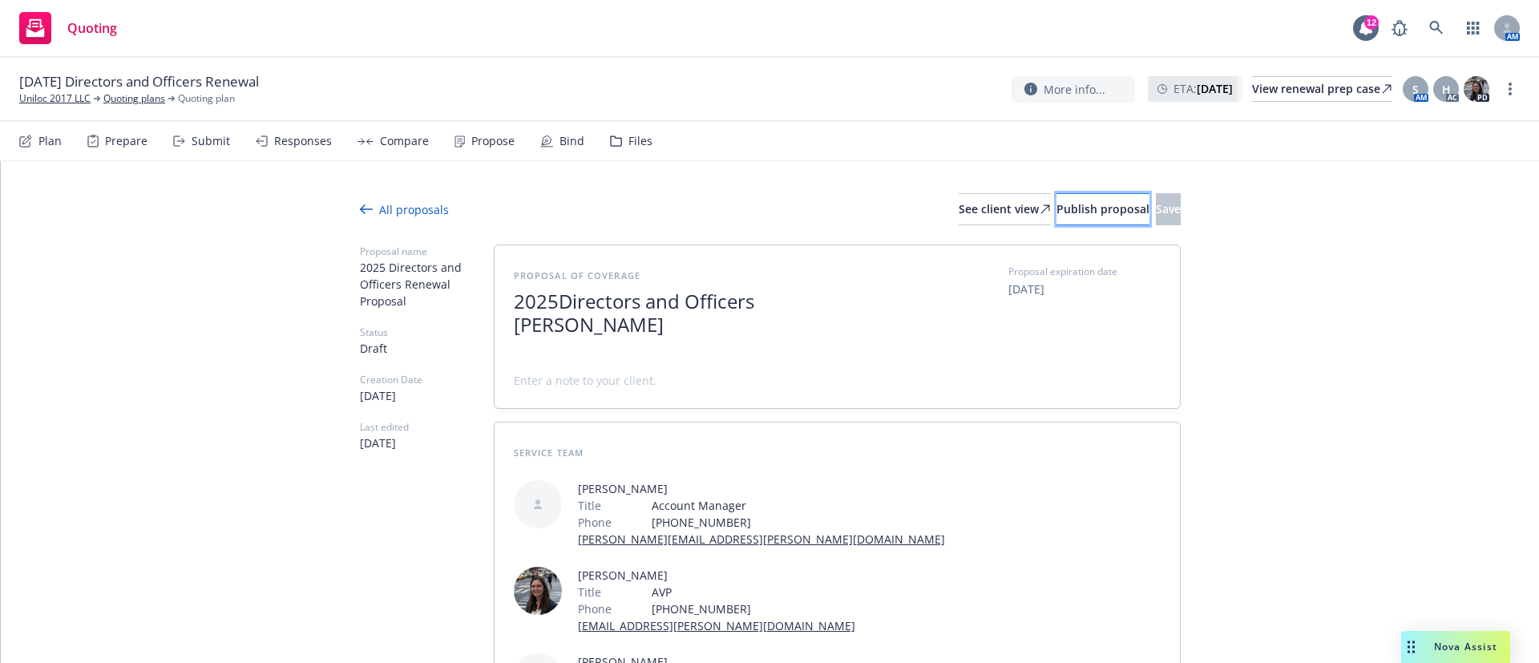
click at [1056, 201] on span "Publish proposal" at bounding box center [1102, 208] width 93 height 15
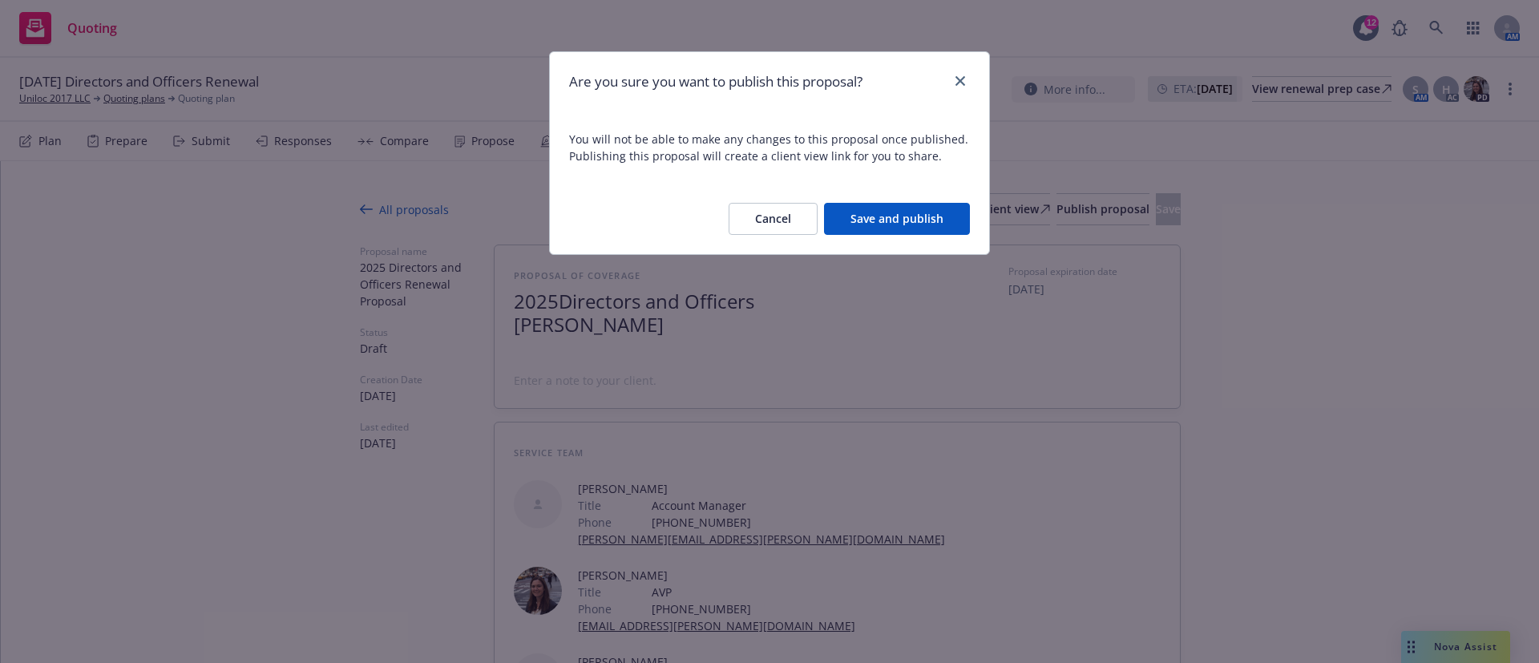
click at [914, 209] on button "Save and publish" at bounding box center [897, 219] width 146 height 32
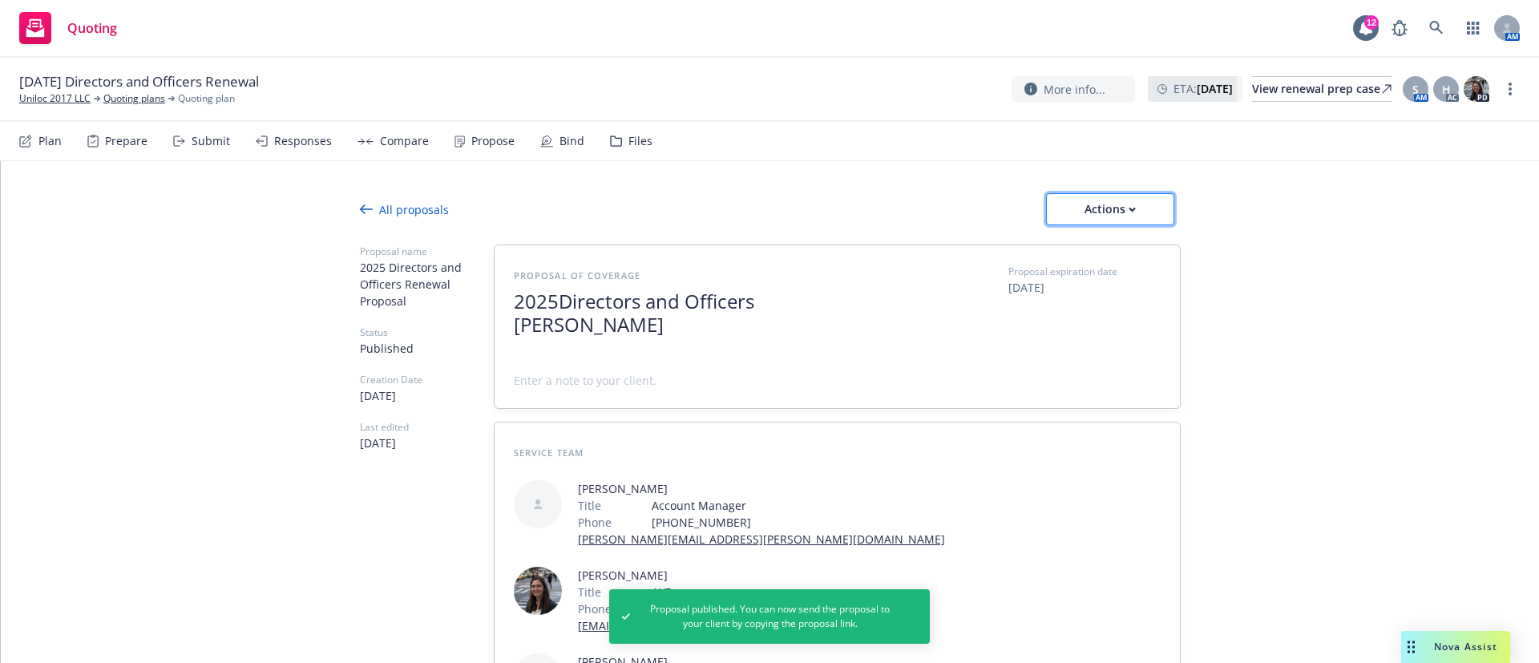
click at [1051, 211] on button "Actions" at bounding box center [1110, 209] width 128 height 32
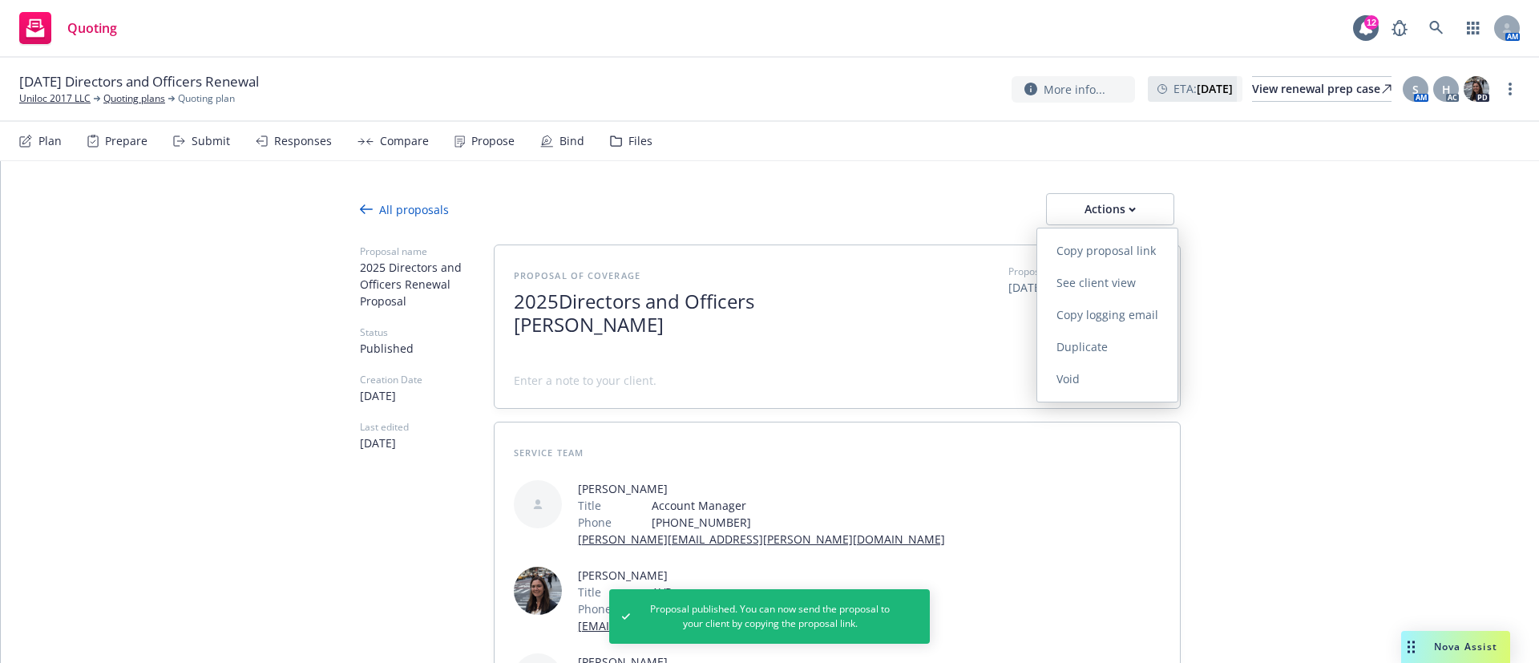
drag, startPoint x: 1094, startPoint y: 316, endPoint x: 955, endPoint y: 226, distance: 165.9
click at [1095, 316] on span "Copy logging email" at bounding box center [1107, 314] width 140 height 15
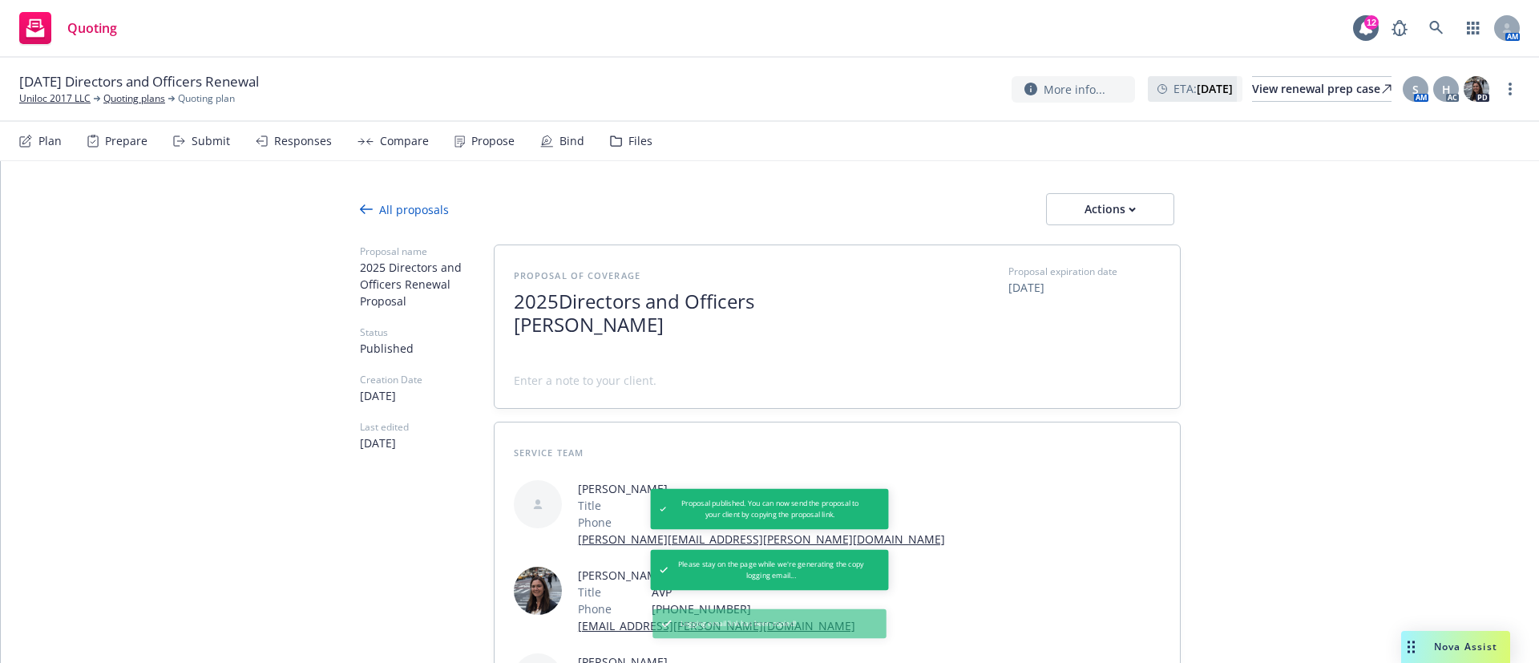
type textarea "x"
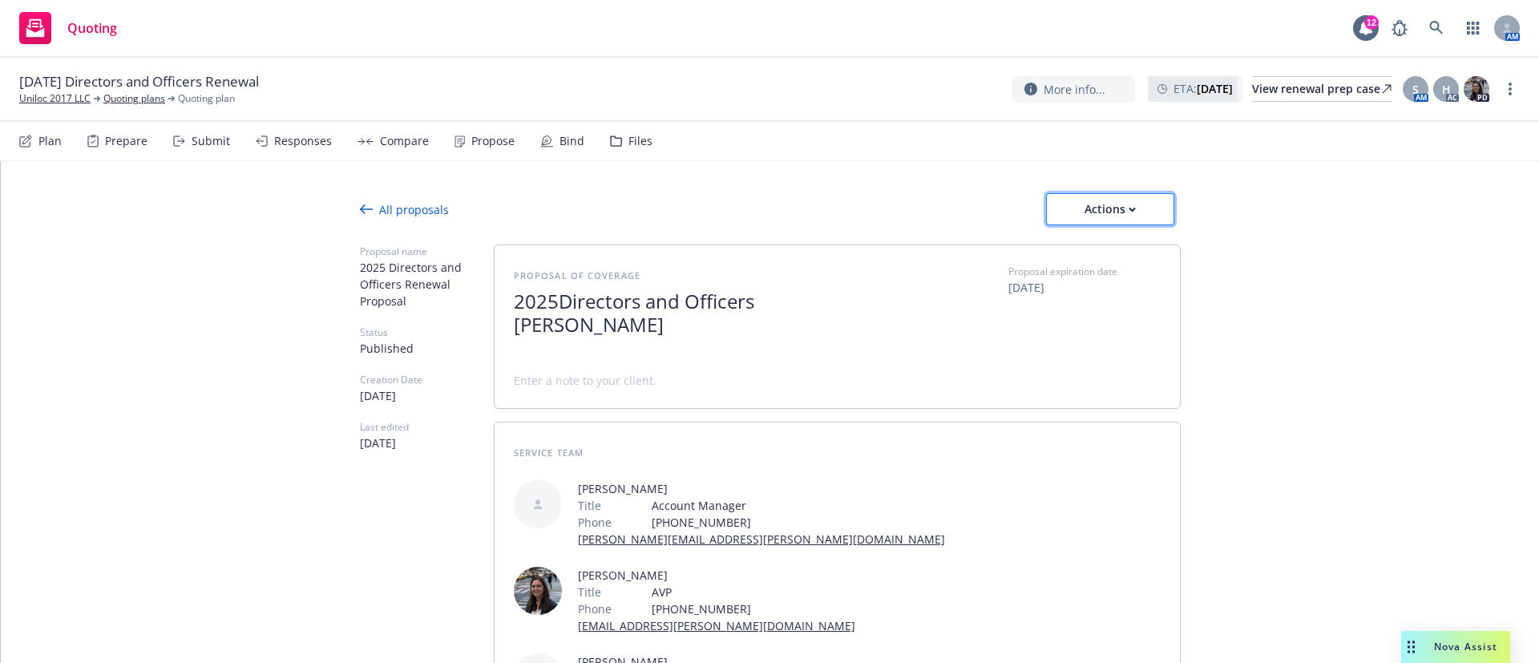
click at [1127, 217] on div "Actions" at bounding box center [1109, 209] width 75 height 30
click at [1124, 287] on span "See client view" at bounding box center [1096, 282] width 118 height 15
